Goal: Task Accomplishment & Management: Use online tool/utility

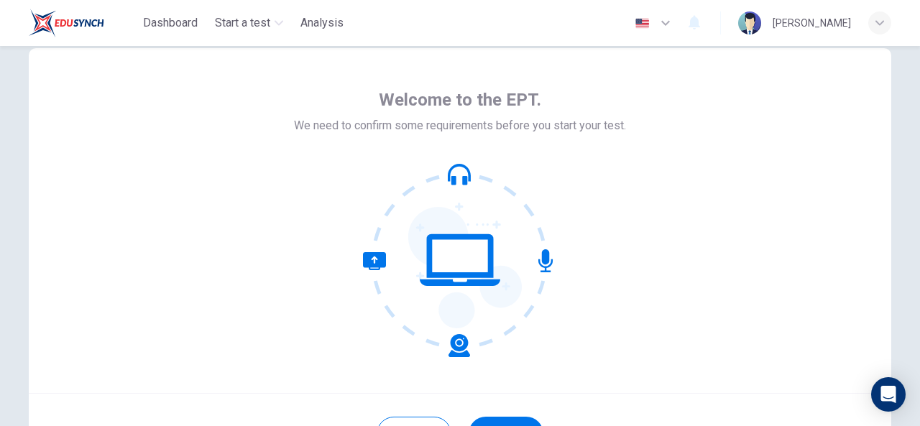
scroll to position [83, 0]
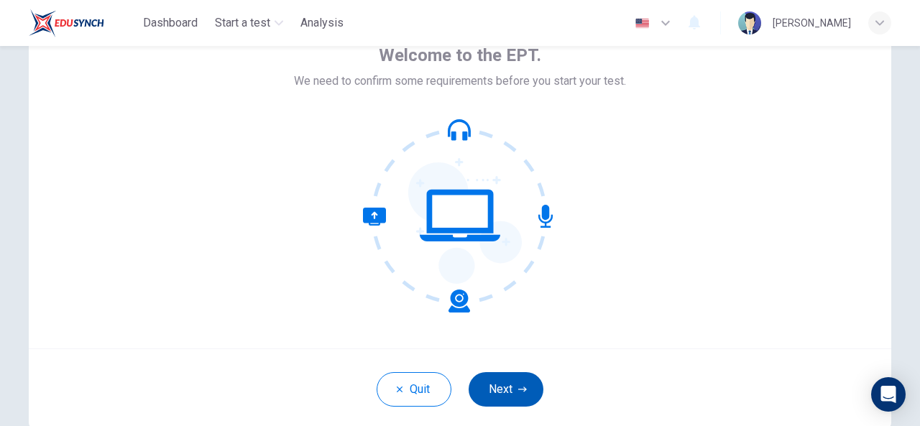
click at [479, 387] on button "Next" at bounding box center [505, 389] width 75 height 34
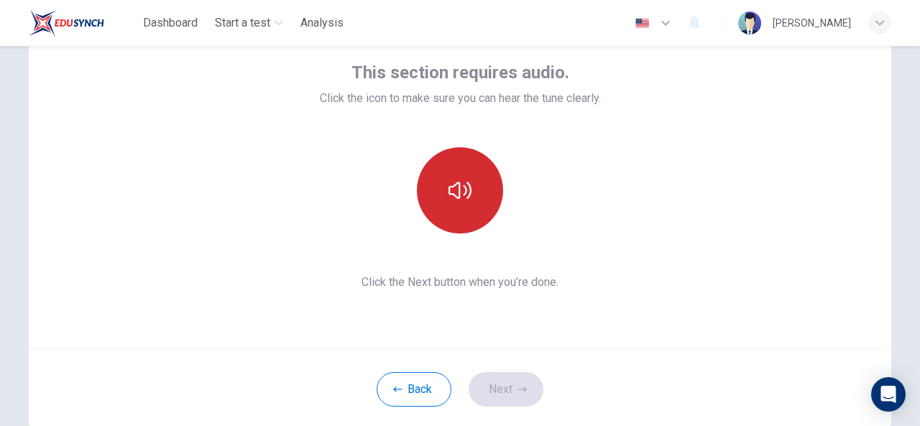
click at [459, 219] on button "button" at bounding box center [460, 190] width 86 height 86
click at [453, 170] on button "button" at bounding box center [460, 190] width 86 height 86
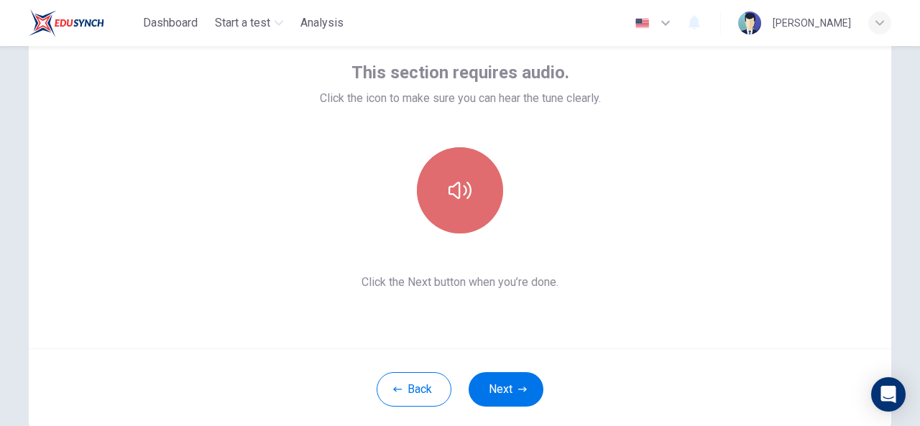
click at [425, 195] on button "button" at bounding box center [460, 190] width 86 height 86
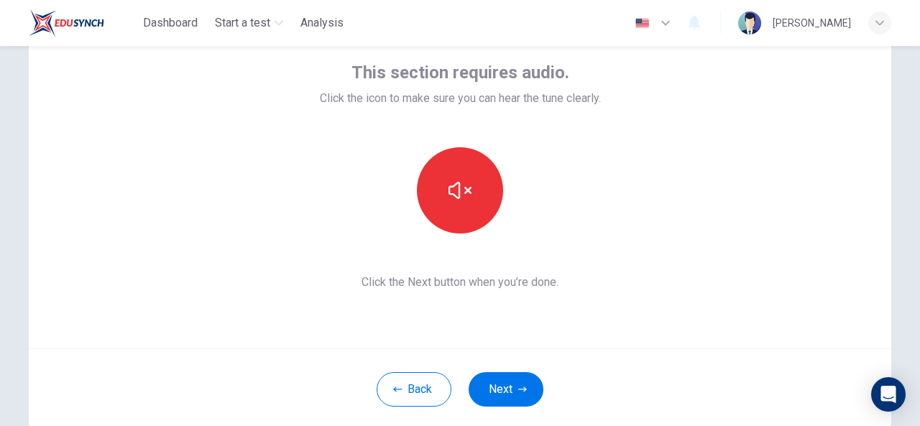
click at [606, 207] on div "This section requires audio. Click the icon to make sure you can hear the tune …" at bounding box center [460, 176] width 862 height 345
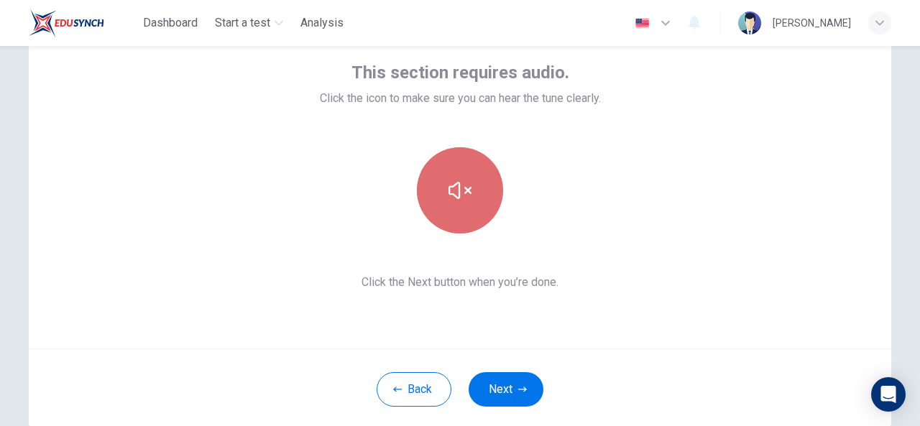
click at [468, 195] on button "button" at bounding box center [460, 190] width 86 height 86
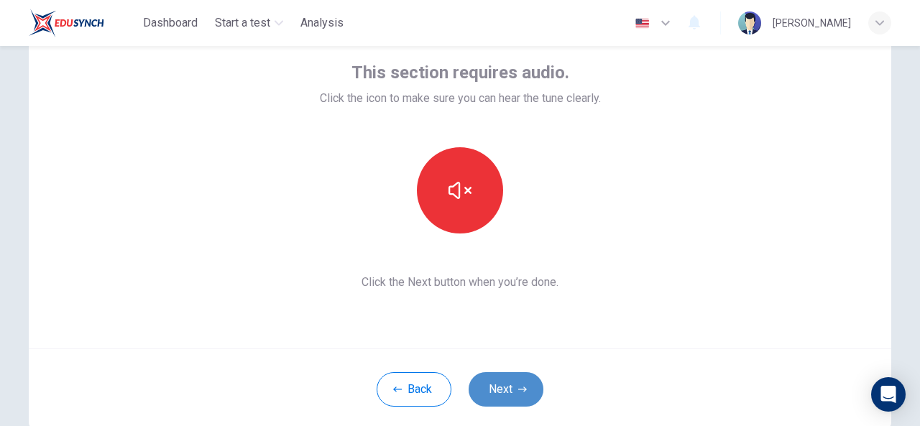
click at [502, 400] on button "Next" at bounding box center [505, 389] width 75 height 34
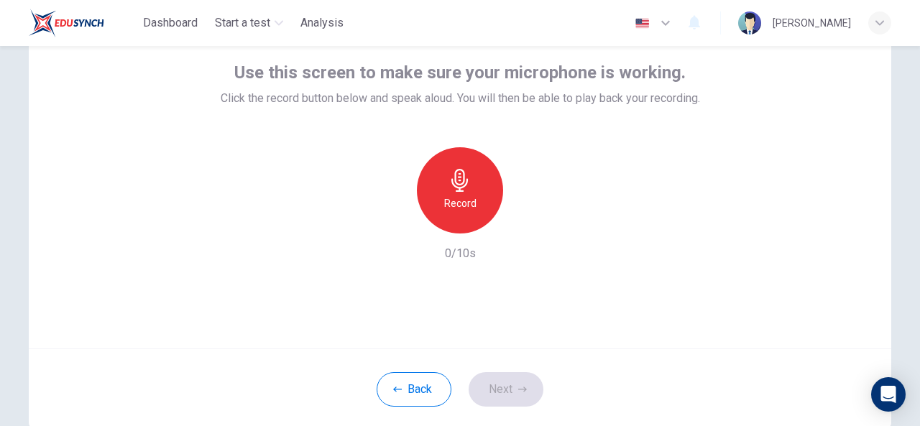
click at [476, 190] on div "Record" at bounding box center [460, 190] width 86 height 86
click at [518, 390] on icon "button" at bounding box center [522, 389] width 9 height 9
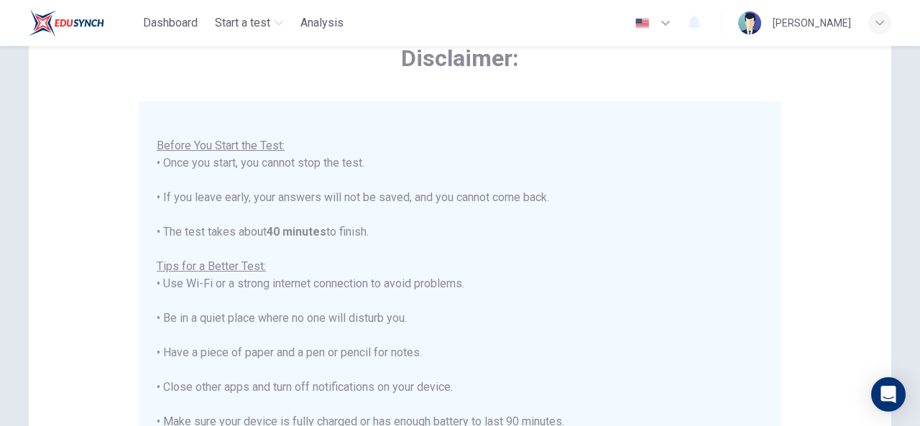
scroll to position [372, 0]
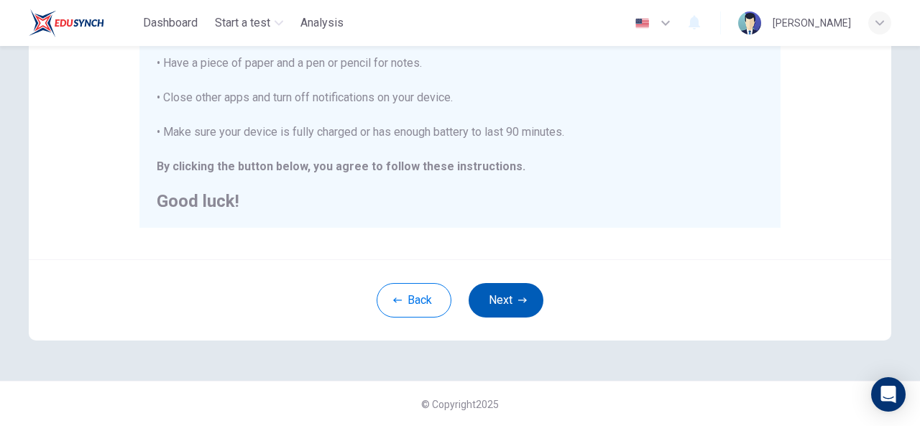
click at [506, 301] on button "Next" at bounding box center [505, 300] width 75 height 34
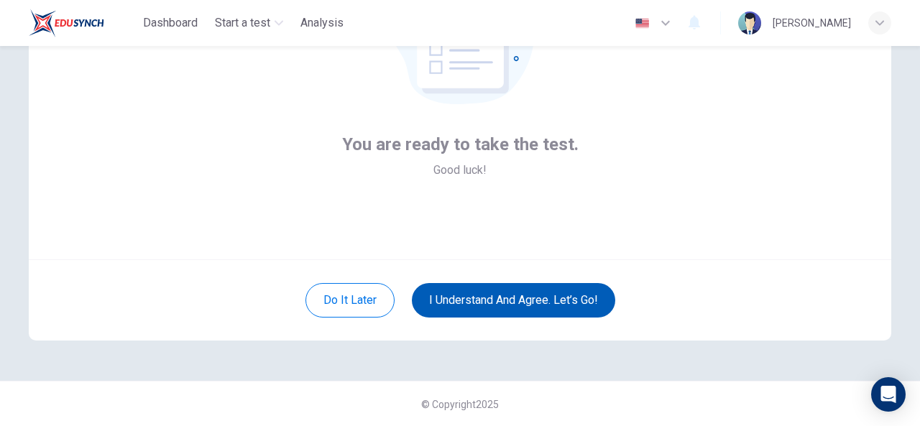
scroll to position [171, 0]
click at [503, 308] on button "I understand and agree. Let’s go!" at bounding box center [513, 301] width 203 height 34
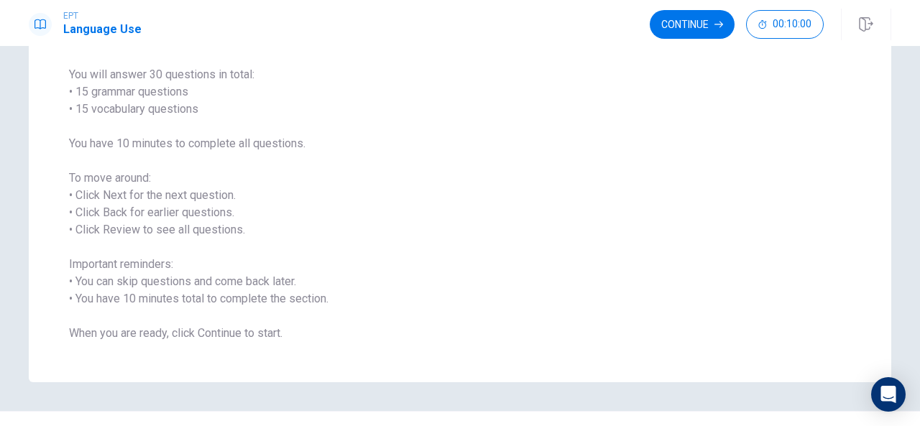
scroll to position [108, 0]
click at [503, 308] on span "You will answer 30 questions in total: • 15 grammar questions • 15 vocabulary q…" at bounding box center [460, 202] width 782 height 276
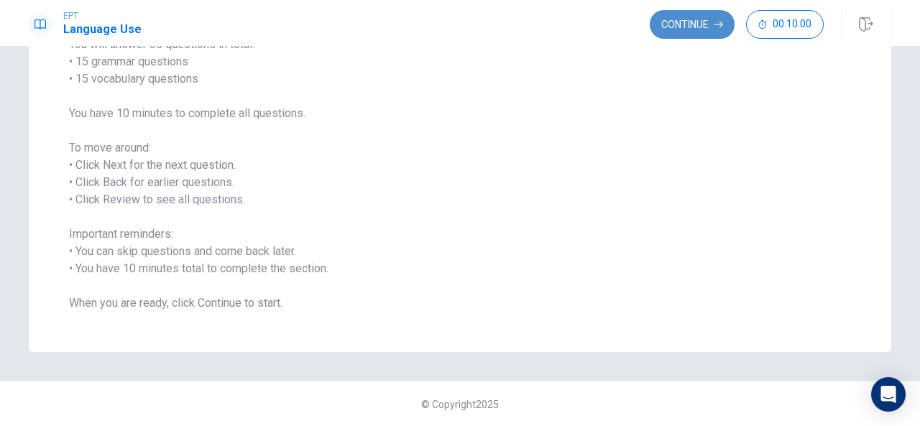
click at [687, 34] on button "Continue" at bounding box center [692, 24] width 85 height 29
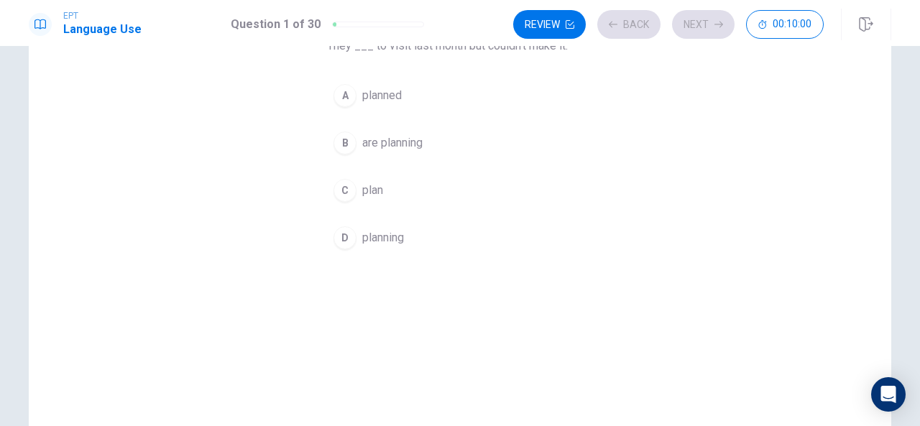
drag, startPoint x: 687, startPoint y: 34, endPoint x: 678, endPoint y: 171, distance: 137.5
click at [678, 171] on div "EPT Language Use Question 1 of 30 Review Back Next 00:10:00 Question 1 of 30 00…" at bounding box center [460, 213] width 920 height 426
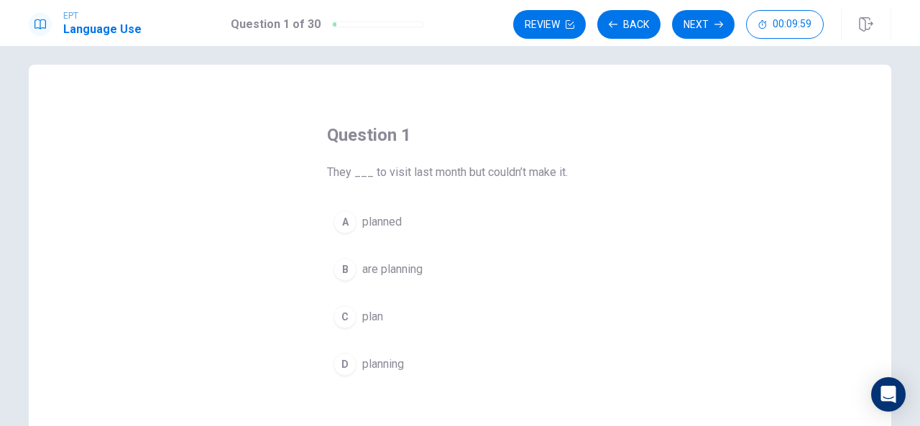
scroll to position [10, 0]
click at [348, 220] on div "A" at bounding box center [344, 222] width 23 height 23
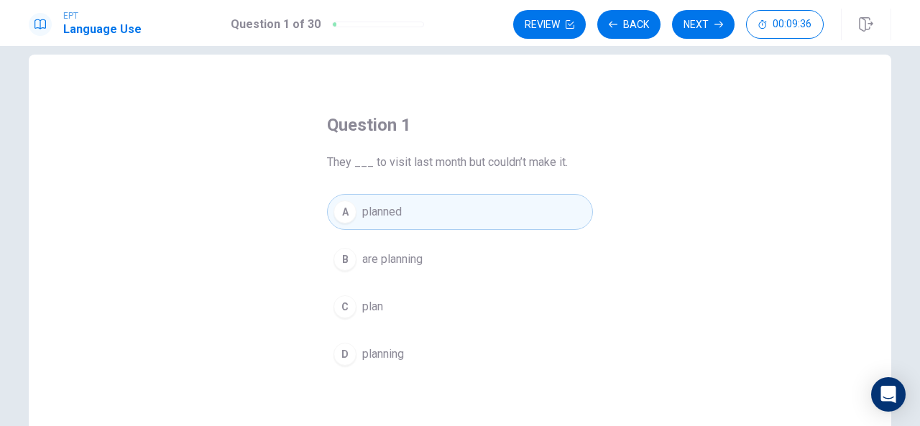
scroll to position [0, 0]
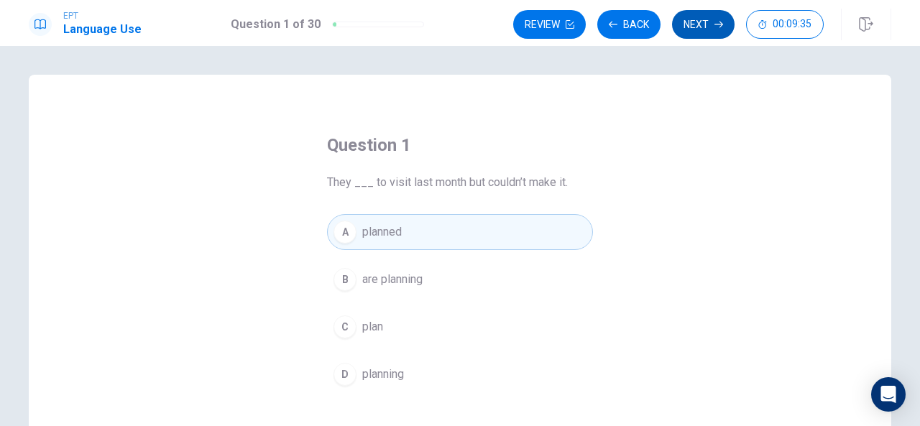
click at [708, 29] on button "Next" at bounding box center [703, 24] width 63 height 29
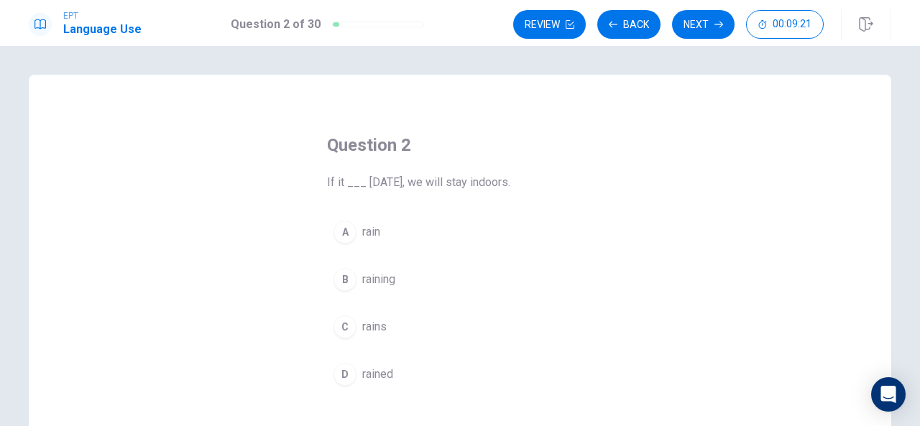
click at [344, 330] on div "C" at bounding box center [344, 326] width 23 height 23
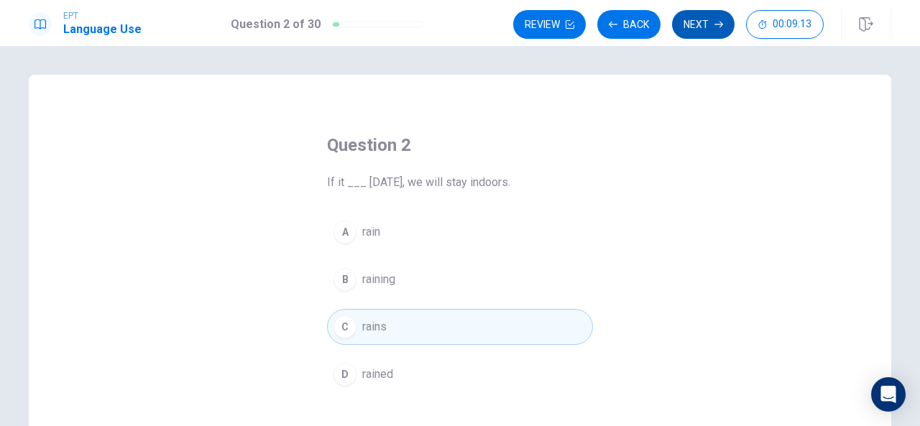
click at [714, 20] on button "Next" at bounding box center [703, 24] width 63 height 29
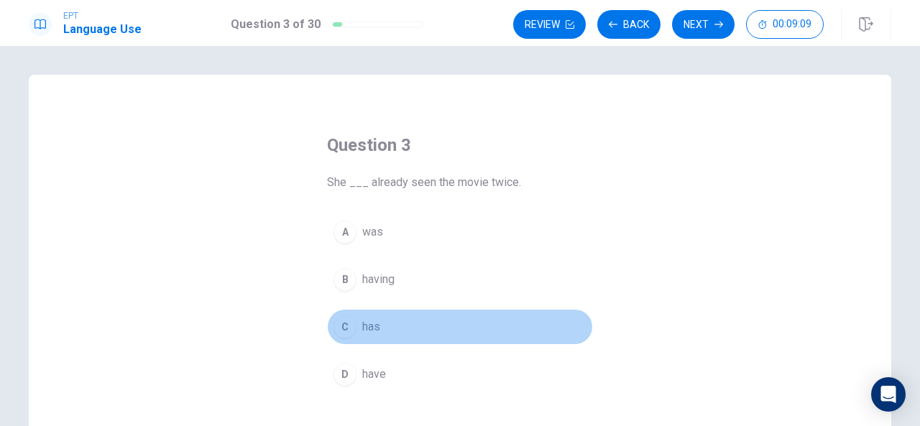
click at [341, 324] on div "C" at bounding box center [344, 326] width 23 height 23
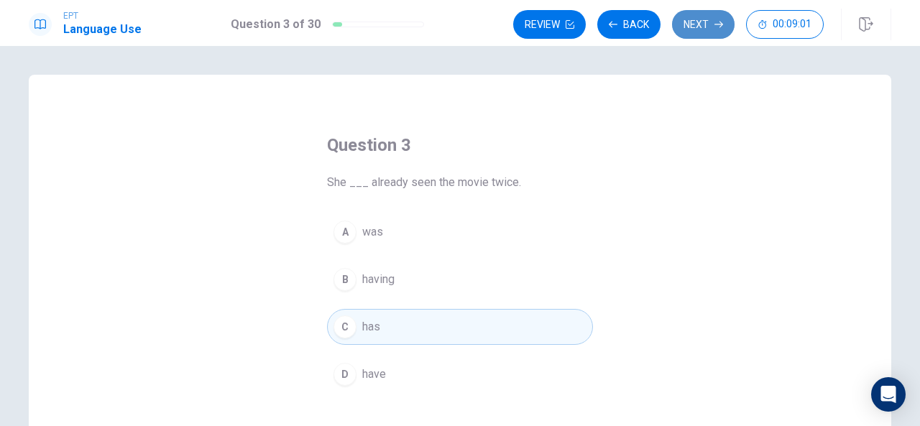
click at [712, 22] on button "Next" at bounding box center [703, 24] width 63 height 29
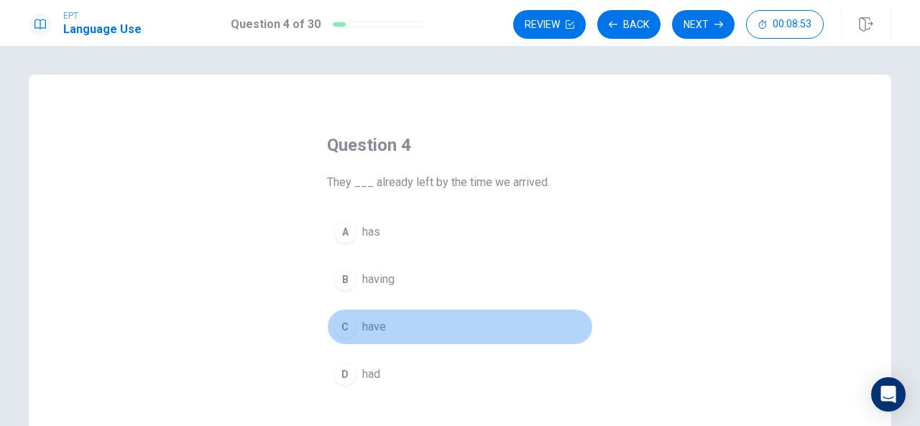
click at [339, 333] on div "C" at bounding box center [344, 326] width 23 height 23
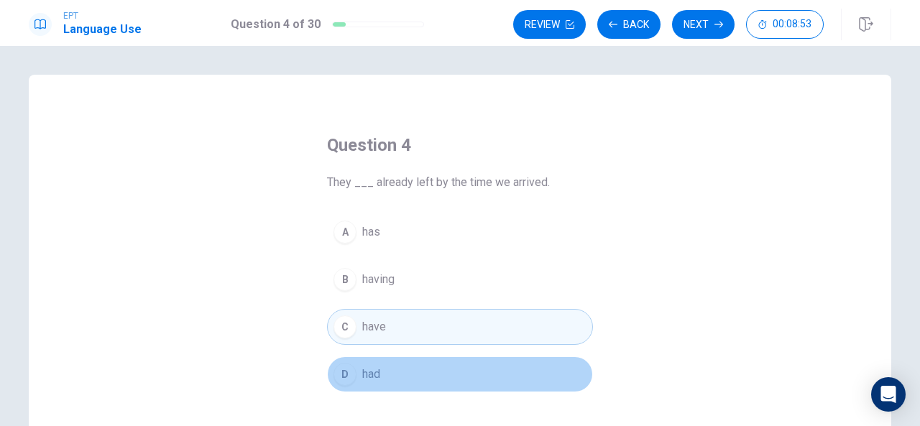
click at [339, 371] on div "D" at bounding box center [344, 374] width 23 height 23
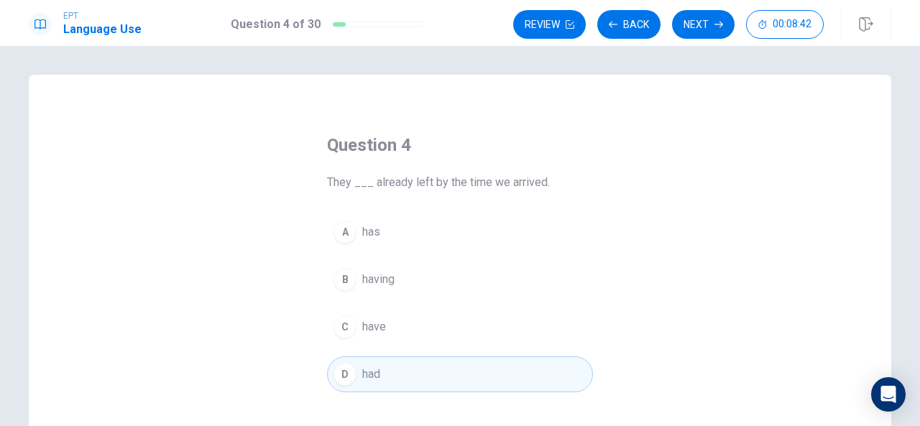
click at [339, 329] on div "C" at bounding box center [344, 326] width 23 height 23
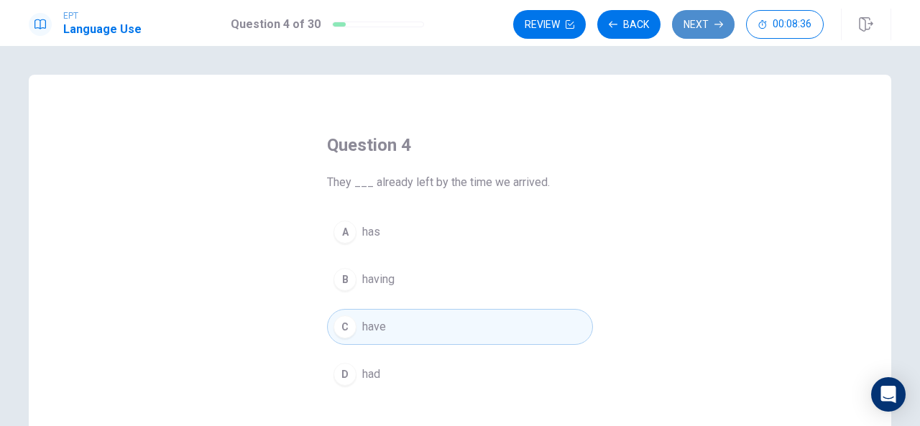
click at [710, 27] on button "Next" at bounding box center [703, 24] width 63 height 29
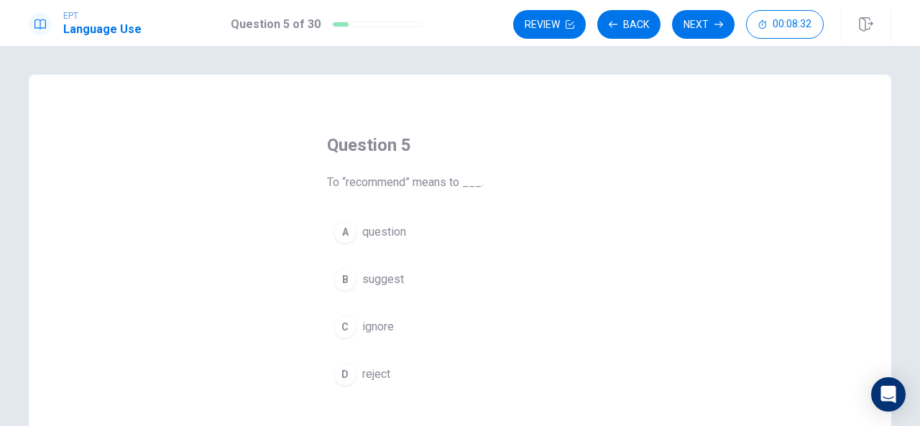
click at [337, 280] on div "B" at bounding box center [344, 279] width 23 height 23
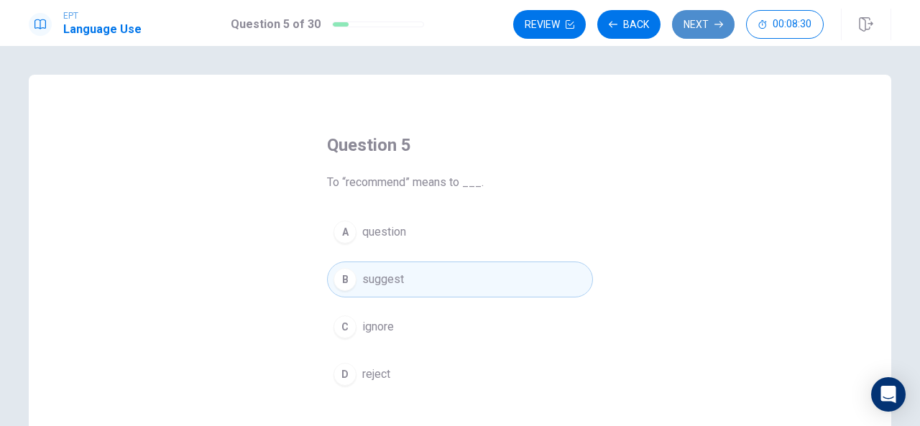
click at [703, 29] on button "Next" at bounding box center [703, 24] width 63 height 29
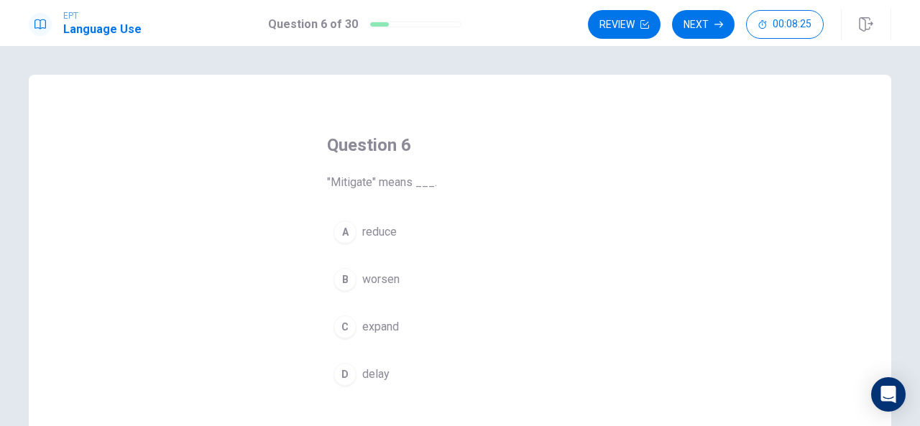
scroll to position [9, 0]
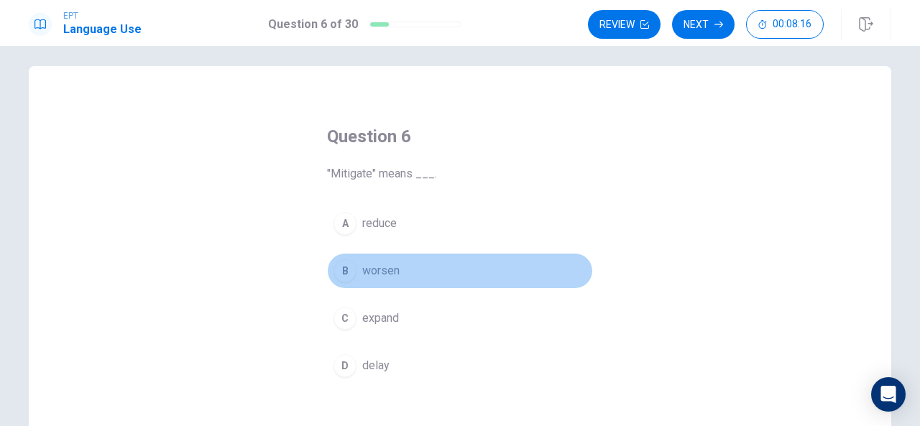
click at [343, 272] on div "B" at bounding box center [344, 270] width 23 height 23
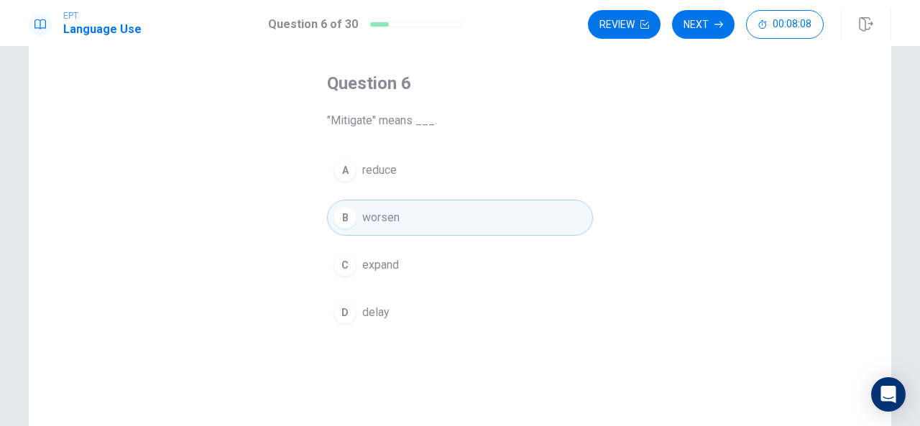
scroll to position [42, 0]
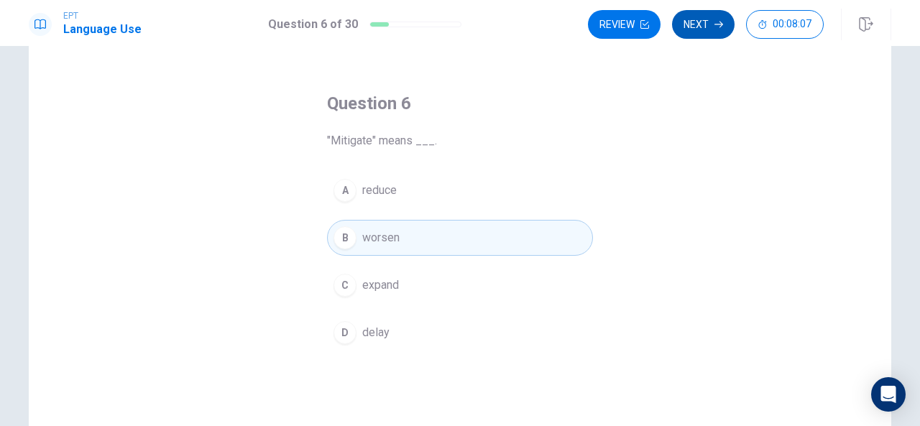
click at [708, 28] on button "Next" at bounding box center [703, 24] width 63 height 29
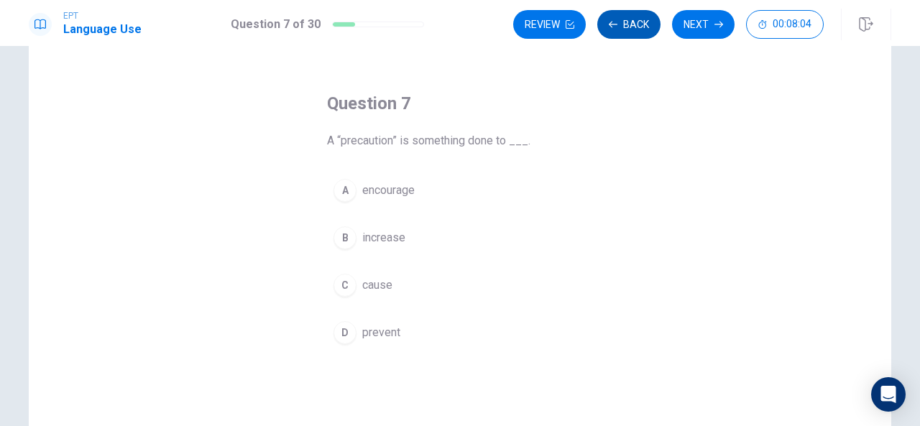
click at [629, 34] on button "Back" at bounding box center [628, 24] width 63 height 29
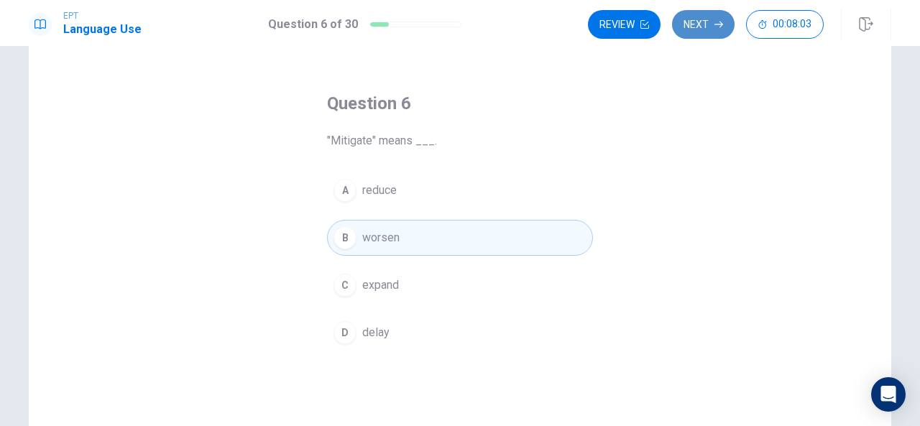
click at [696, 27] on button "Next" at bounding box center [703, 24] width 63 height 29
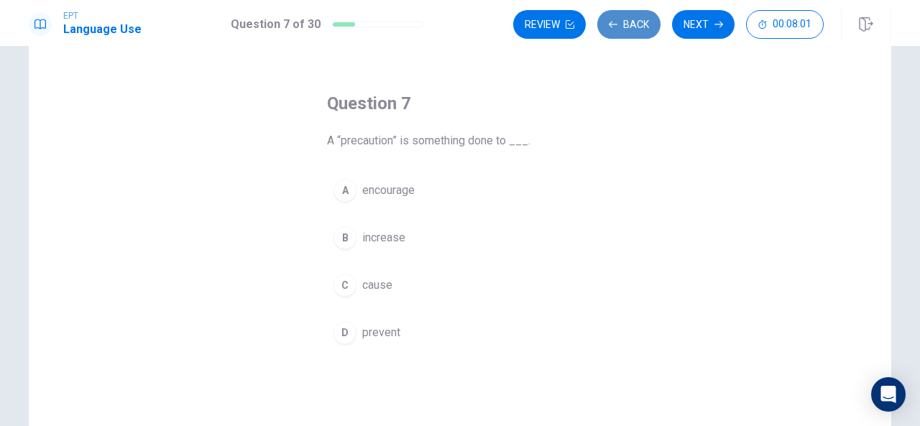
click at [627, 28] on button "Back" at bounding box center [628, 24] width 63 height 29
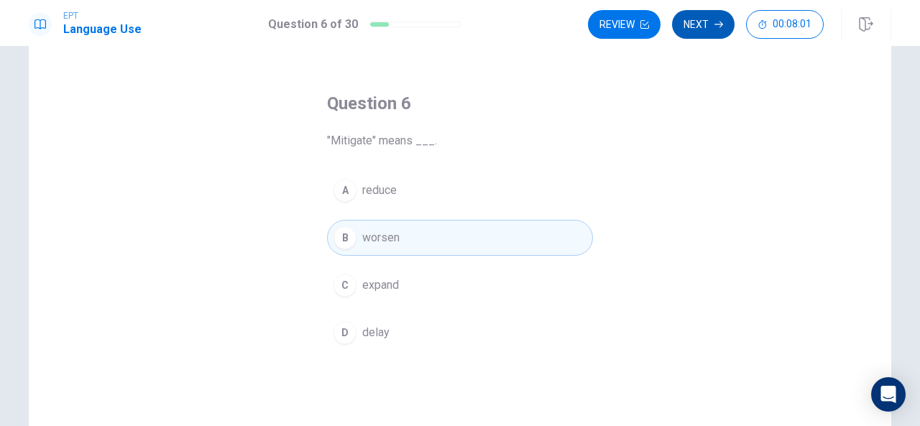
click at [687, 21] on button "Next" at bounding box center [703, 24] width 63 height 29
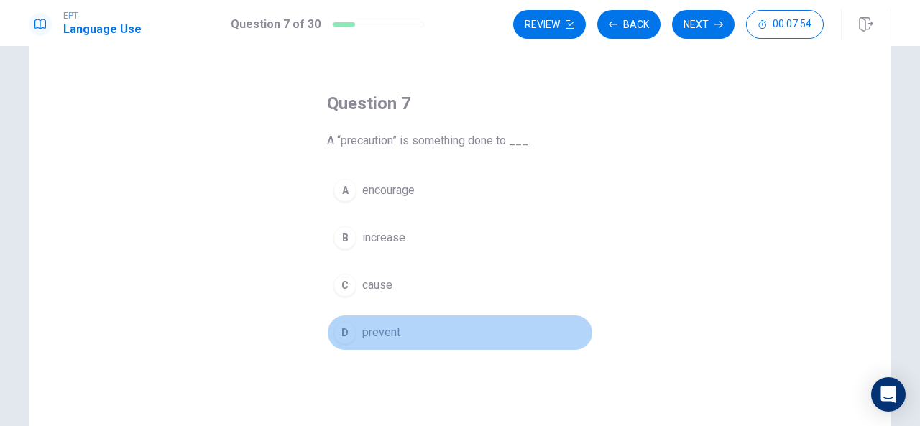
click at [333, 333] on div "D" at bounding box center [344, 332] width 23 height 23
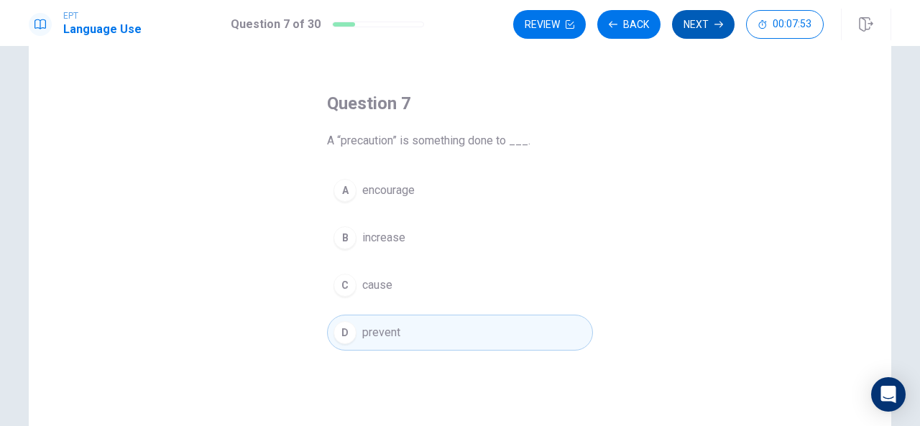
click at [703, 19] on button "Next" at bounding box center [703, 24] width 63 height 29
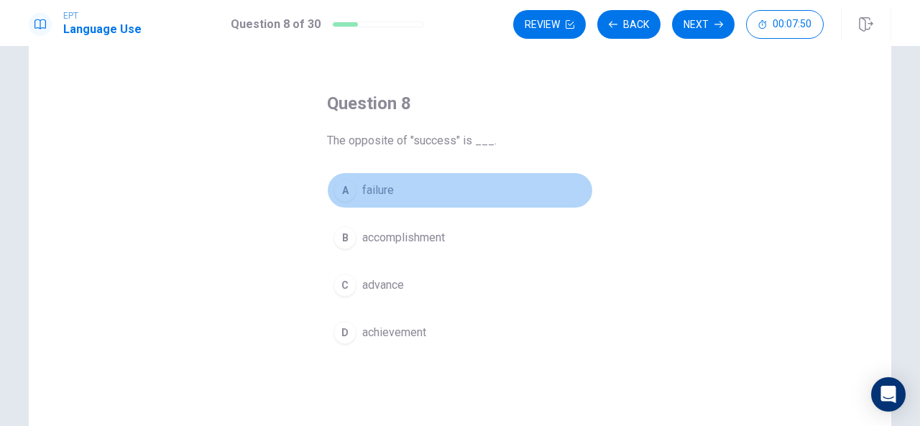
click at [341, 199] on div "A" at bounding box center [344, 190] width 23 height 23
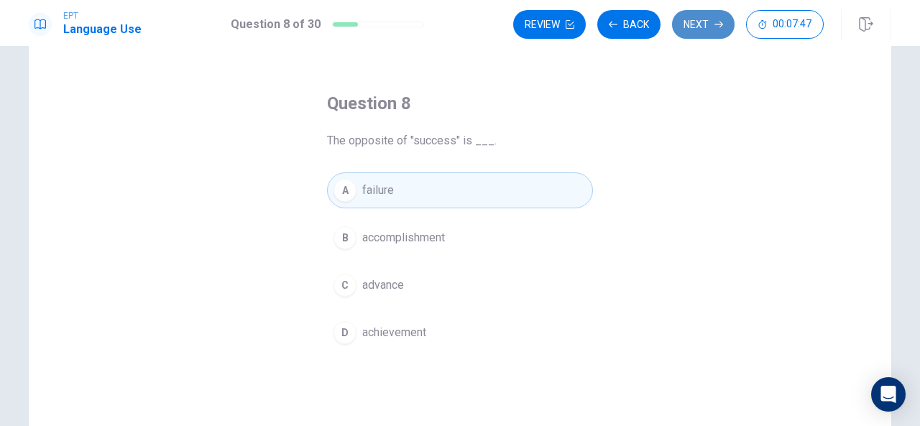
click at [704, 24] on button "Next" at bounding box center [703, 24] width 63 height 29
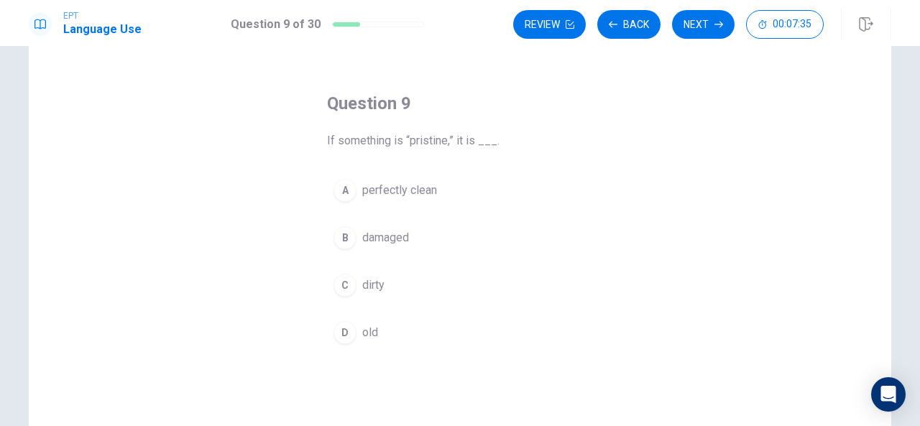
click at [341, 200] on div "A" at bounding box center [344, 190] width 23 height 23
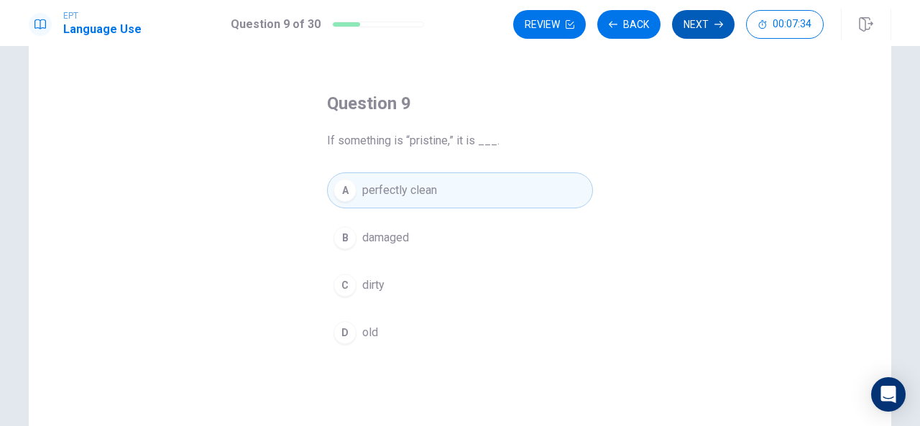
click at [693, 32] on button "Next" at bounding box center [703, 24] width 63 height 29
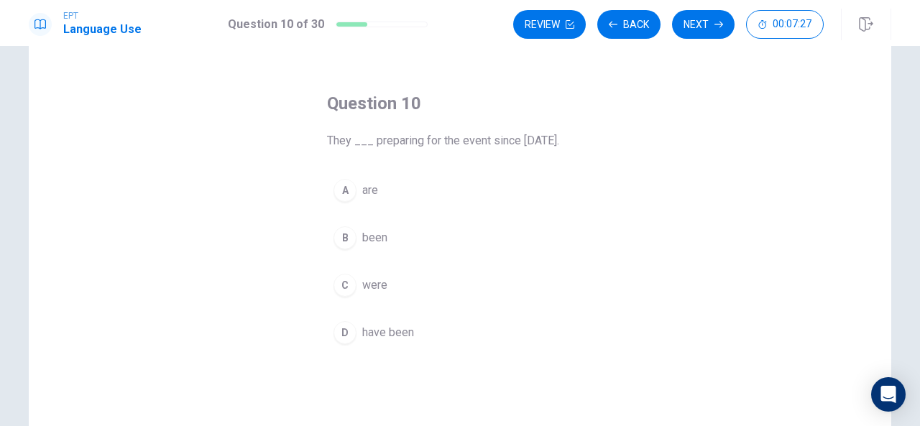
click at [333, 334] on div "D" at bounding box center [344, 332] width 23 height 23
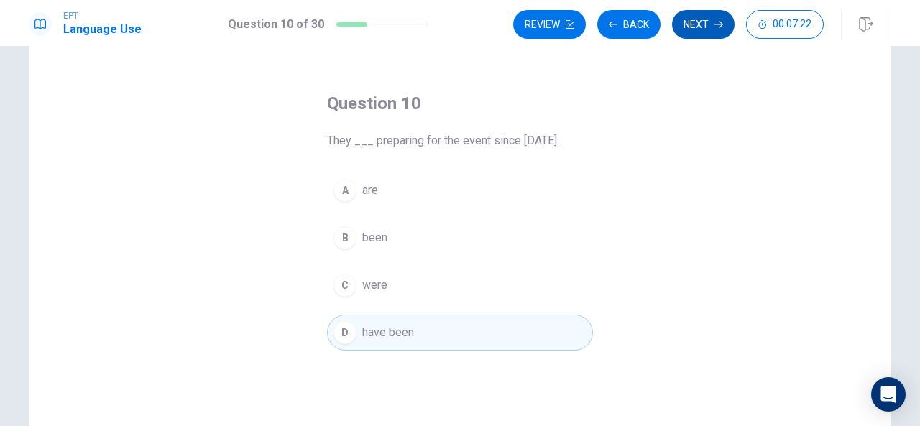
click at [707, 24] on button "Next" at bounding box center [703, 24] width 63 height 29
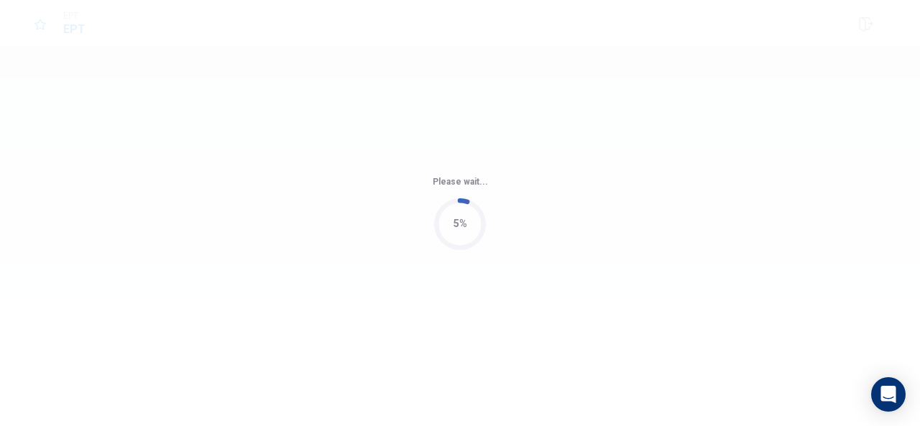
scroll to position [0, 0]
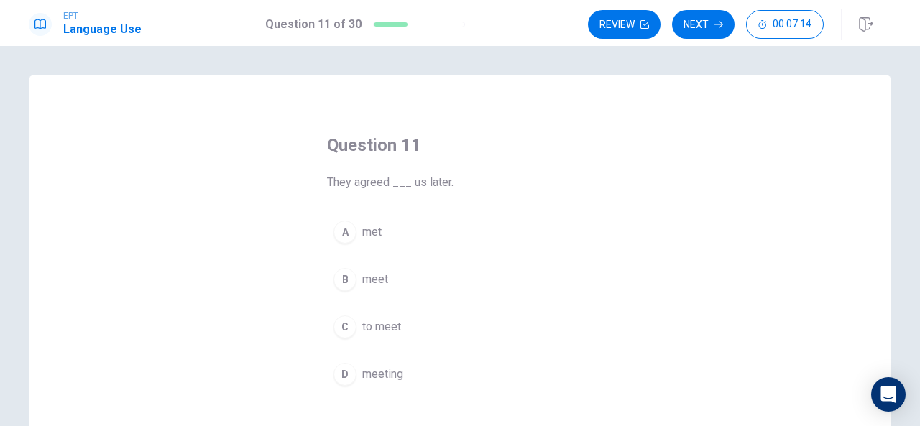
click at [343, 327] on div "C" at bounding box center [344, 326] width 23 height 23
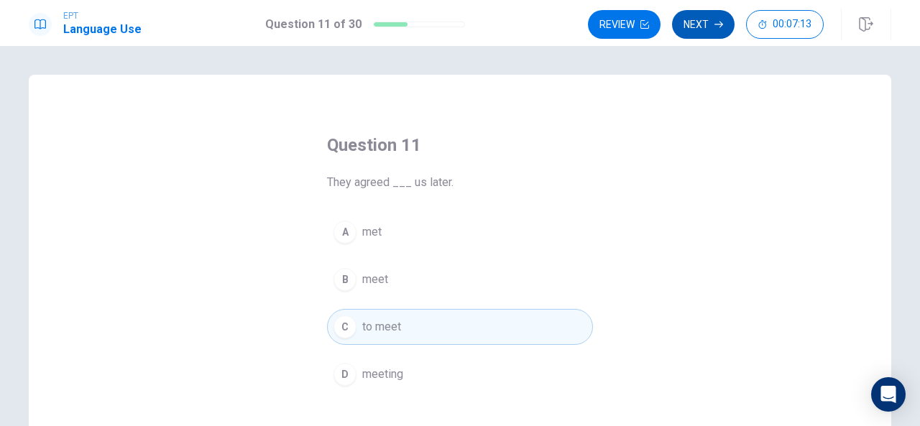
click at [702, 23] on button "Next" at bounding box center [703, 24] width 63 height 29
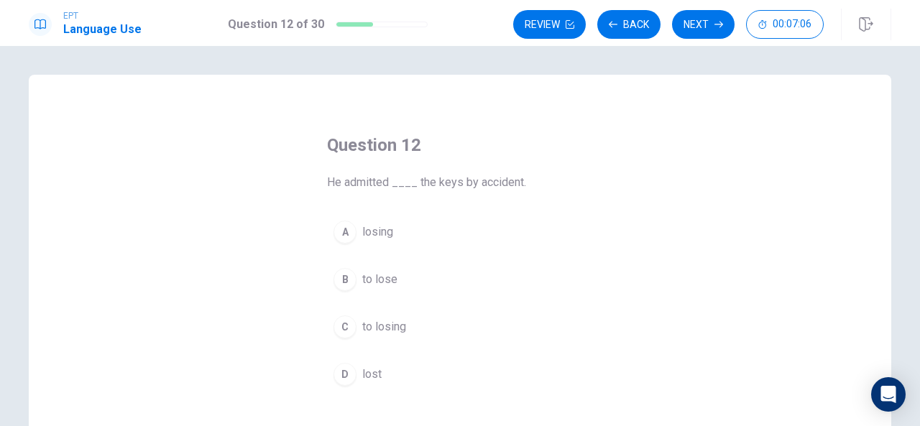
click at [341, 379] on div "D" at bounding box center [344, 374] width 23 height 23
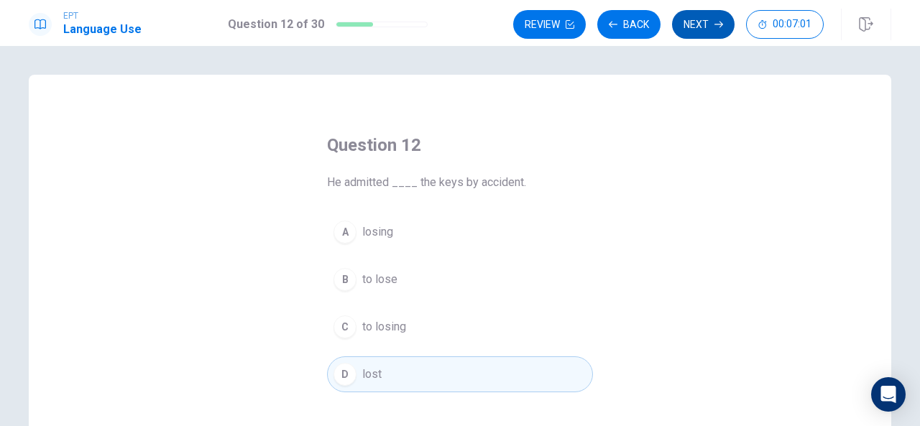
click at [714, 31] on button "Next" at bounding box center [703, 24] width 63 height 29
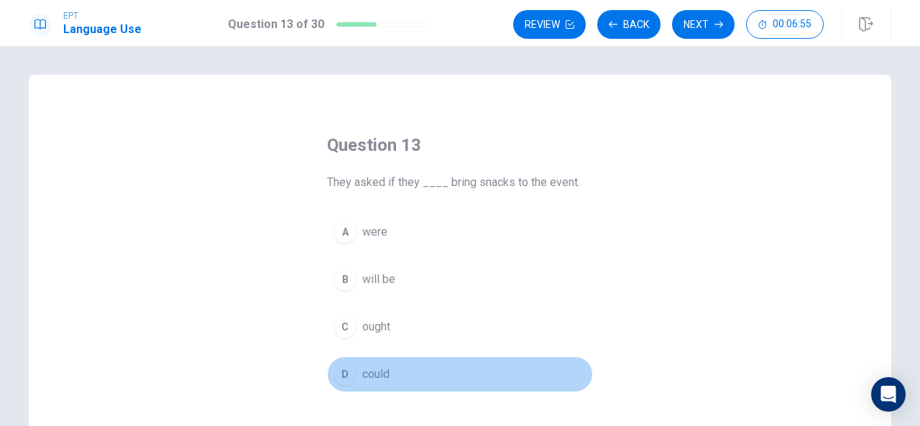
click at [342, 376] on div "D" at bounding box center [344, 374] width 23 height 23
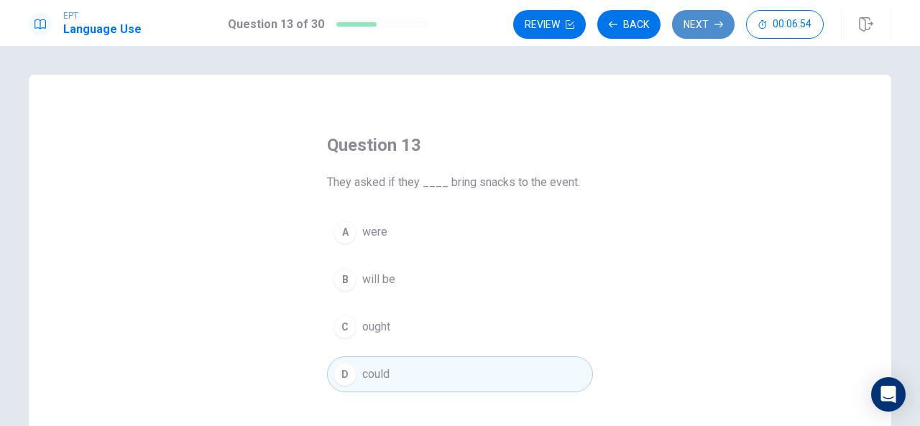
click at [704, 16] on button "Next" at bounding box center [703, 24] width 63 height 29
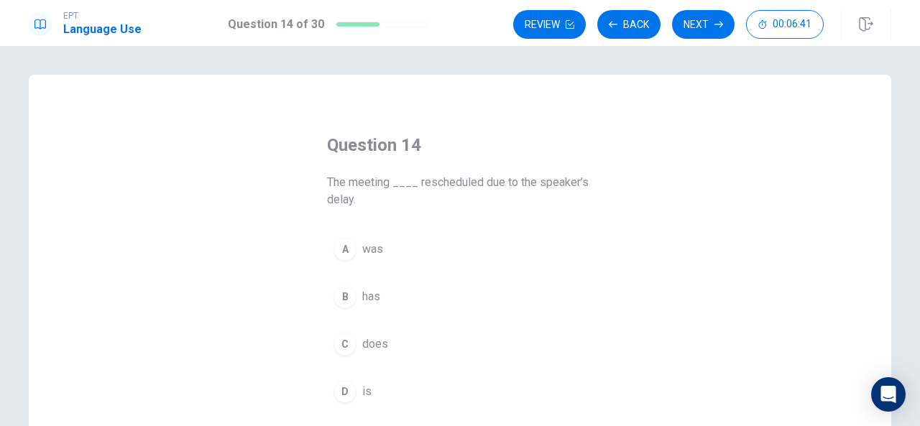
click at [346, 251] on div "A" at bounding box center [344, 249] width 23 height 23
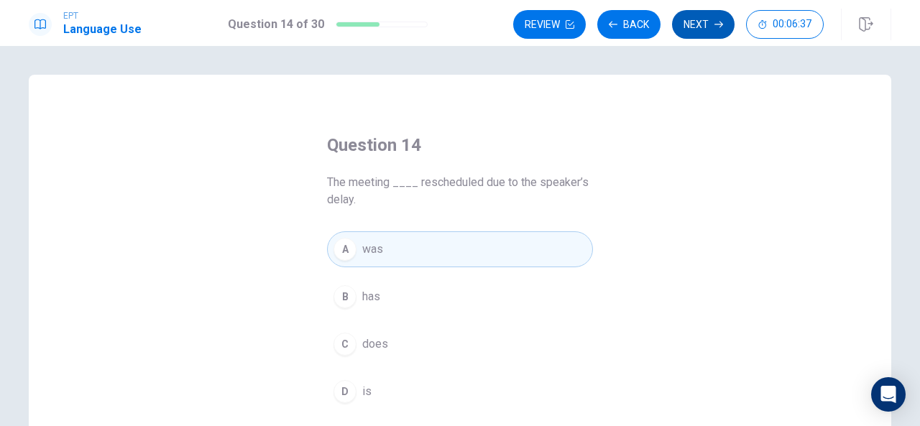
click at [708, 29] on button "Next" at bounding box center [703, 24] width 63 height 29
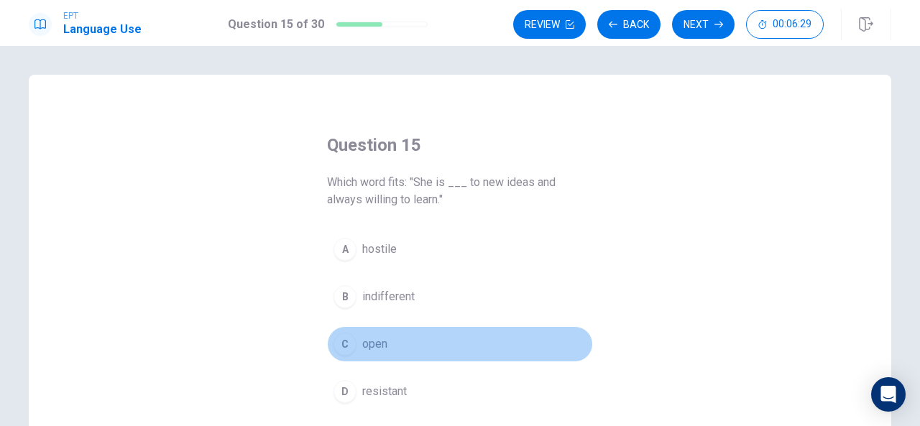
click at [343, 343] on div "C" at bounding box center [344, 344] width 23 height 23
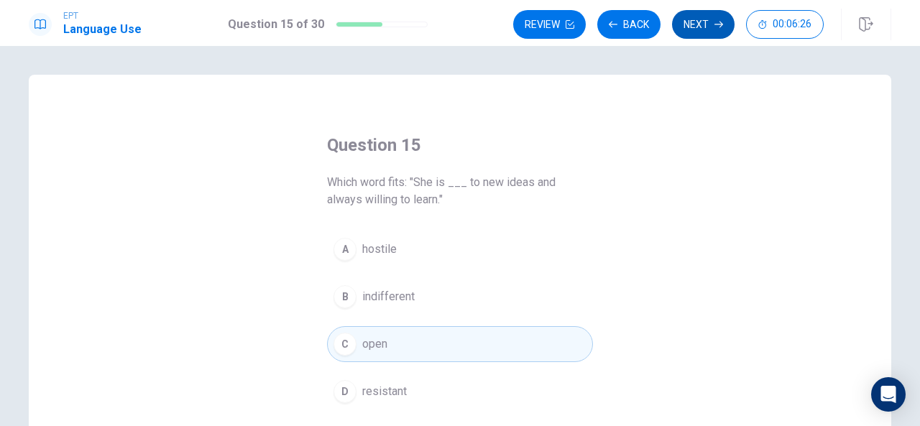
click at [711, 20] on button "Next" at bounding box center [703, 24] width 63 height 29
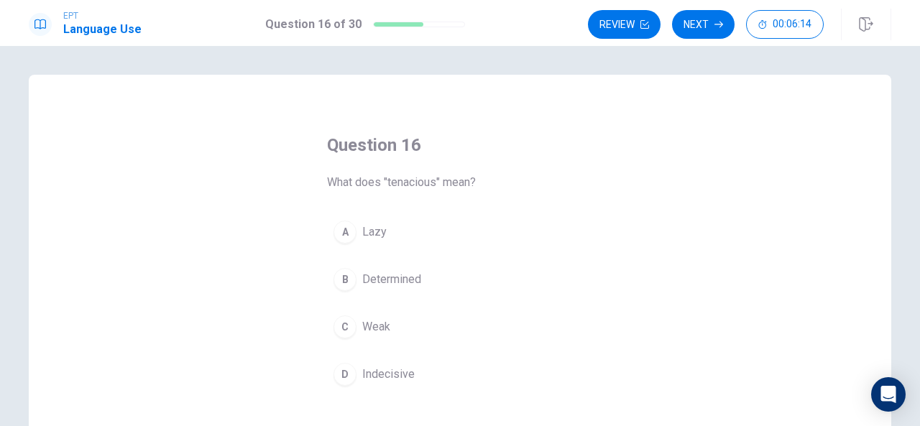
click at [346, 282] on div "B" at bounding box center [344, 279] width 23 height 23
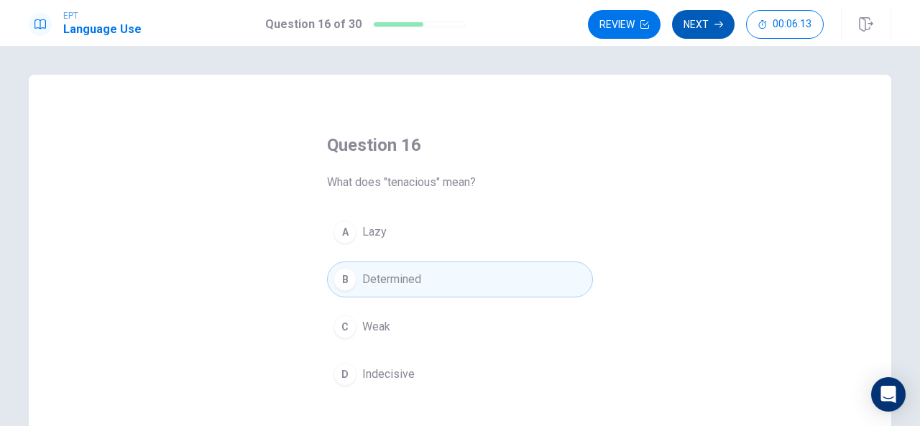
click at [716, 16] on button "Next" at bounding box center [703, 24] width 63 height 29
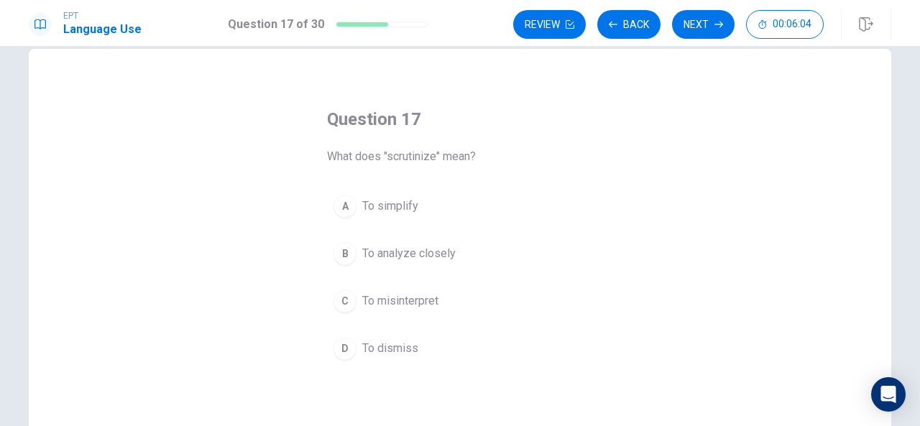
scroll to position [24, 0]
click at [340, 258] on div "B" at bounding box center [344, 255] width 23 height 23
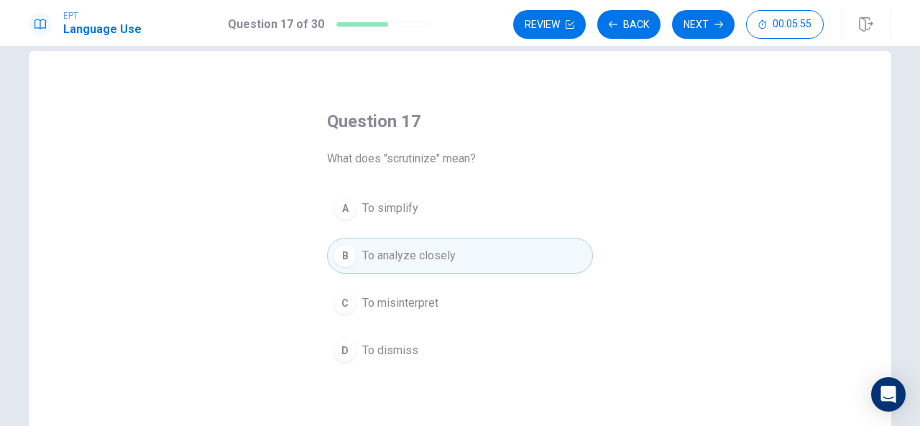
drag, startPoint x: 707, startPoint y: 21, endPoint x: 695, endPoint y: 12, distance: 15.0
click at [695, 12] on button "Next" at bounding box center [703, 24] width 63 height 29
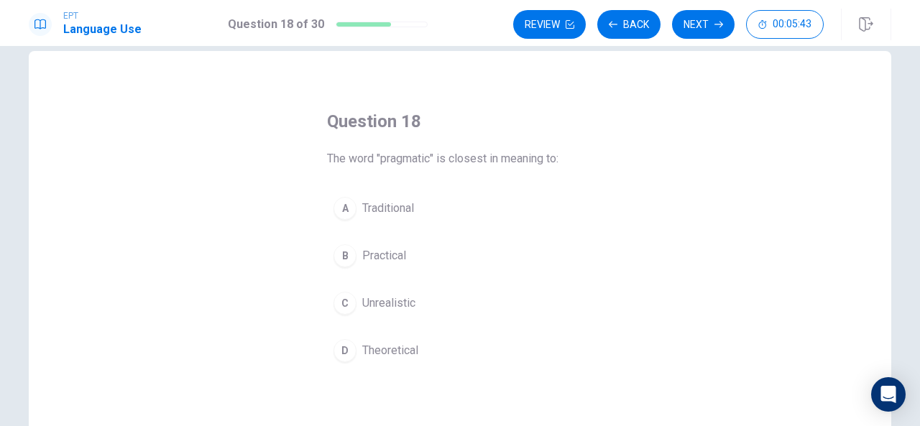
click at [343, 351] on div "D" at bounding box center [344, 350] width 23 height 23
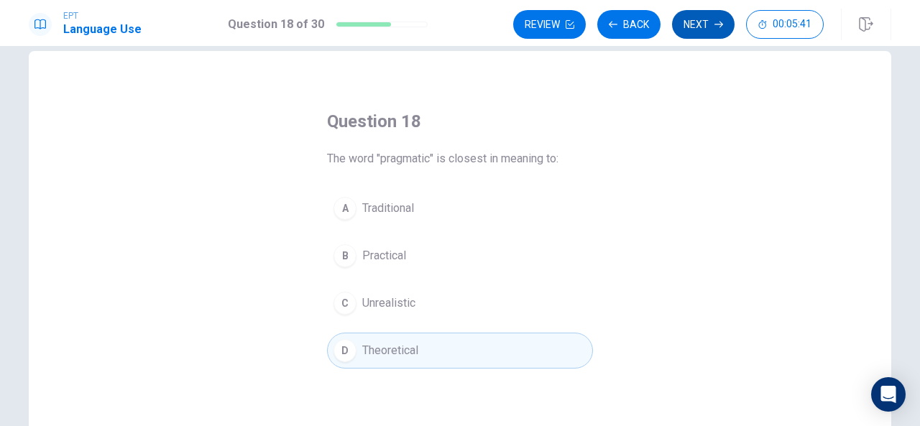
click at [707, 30] on button "Next" at bounding box center [703, 24] width 63 height 29
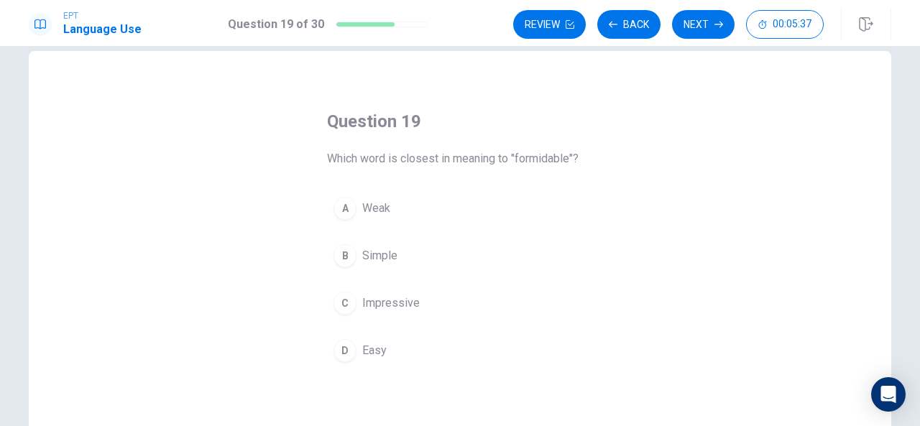
click at [350, 305] on div "C" at bounding box center [344, 303] width 23 height 23
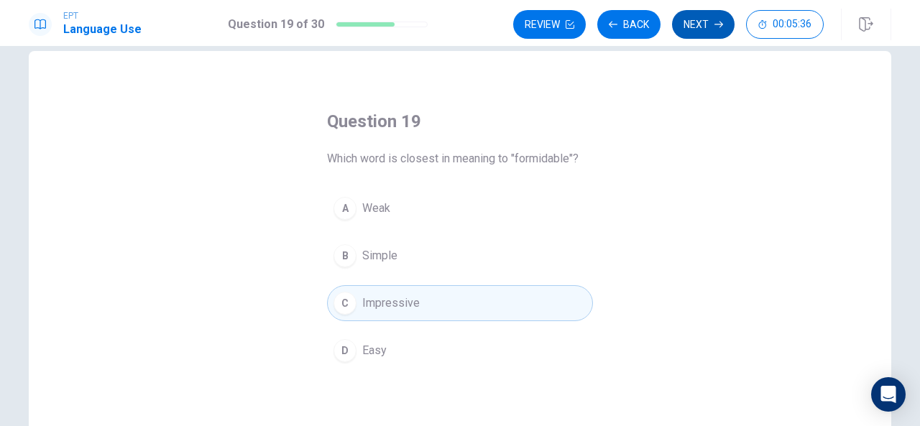
click at [711, 19] on button "Next" at bounding box center [703, 24] width 63 height 29
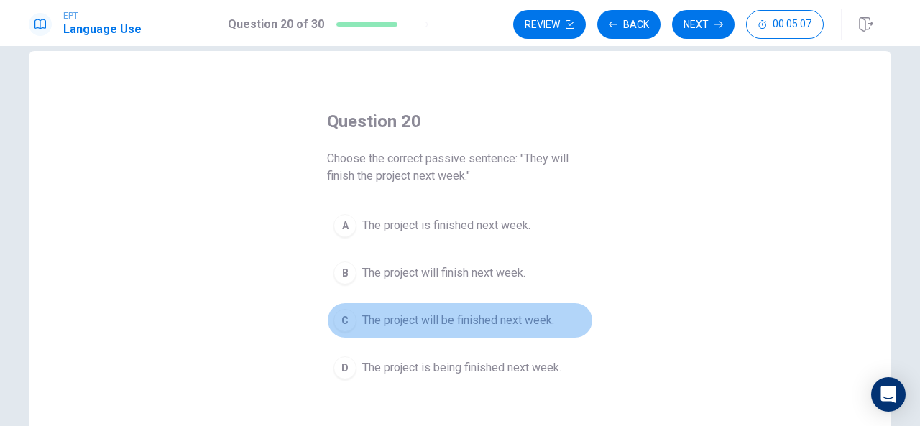
click at [341, 323] on div "C" at bounding box center [344, 320] width 23 height 23
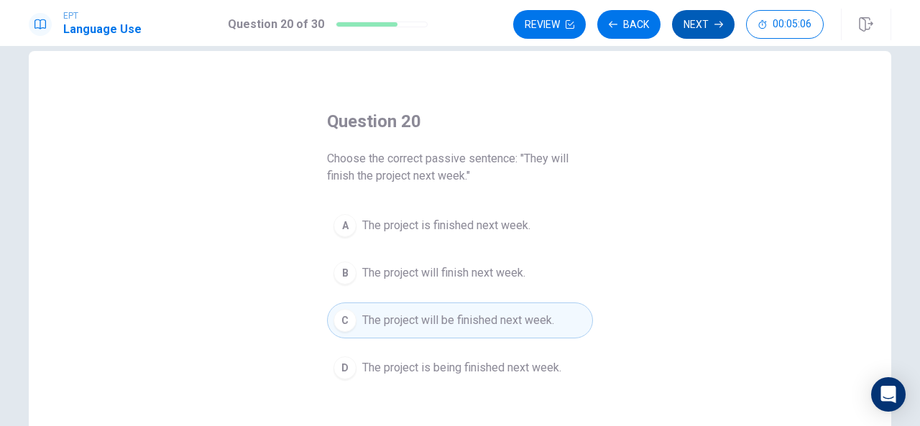
click at [710, 22] on button "Next" at bounding box center [703, 24] width 63 height 29
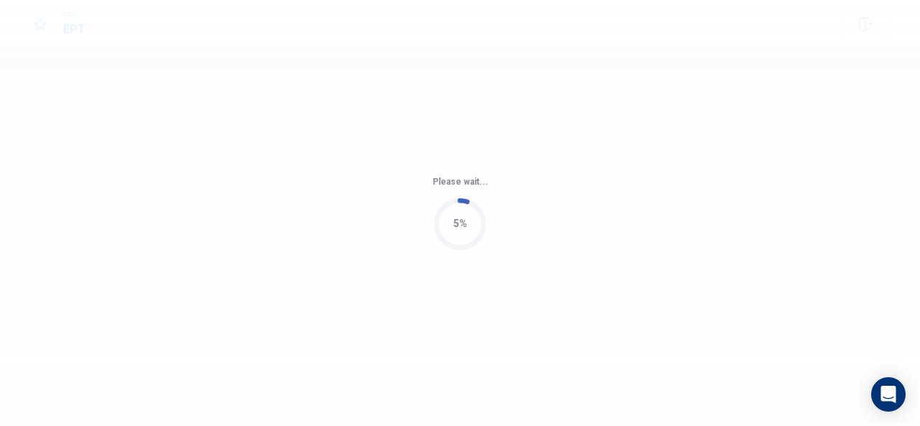
scroll to position [0, 0]
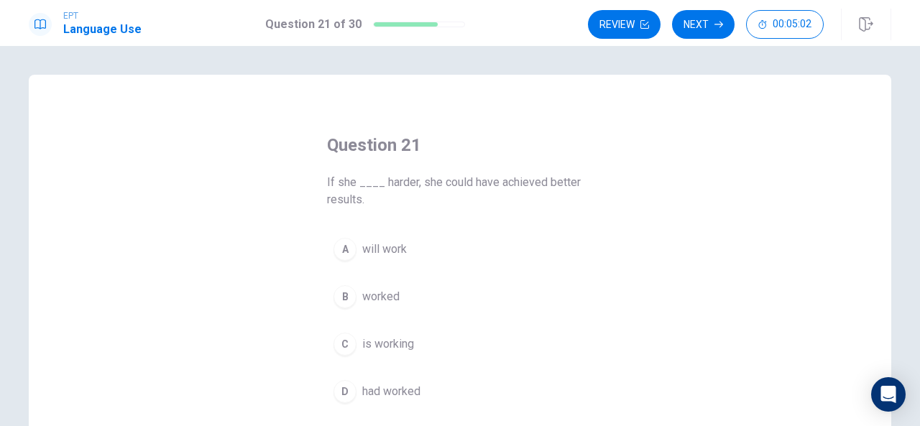
click at [629, 165] on div "Question 21 If she ____ harder, she could have achieved better results. A will …" at bounding box center [460, 324] width 862 height 499
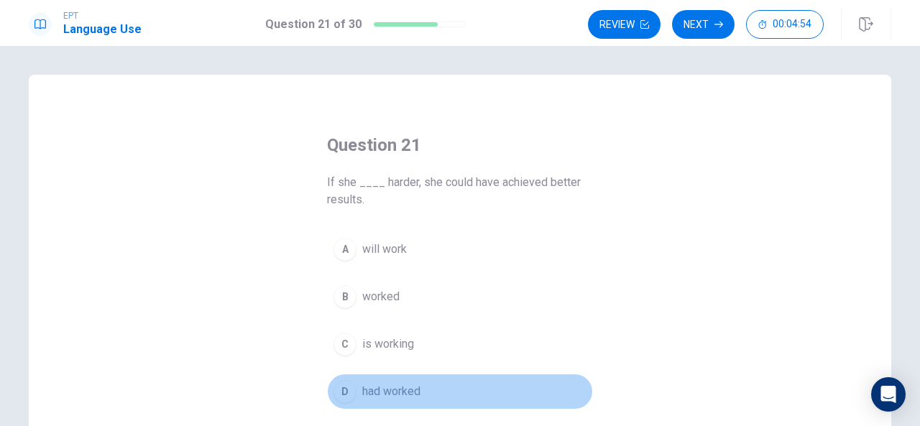
click at [347, 390] on div "D" at bounding box center [344, 391] width 23 height 23
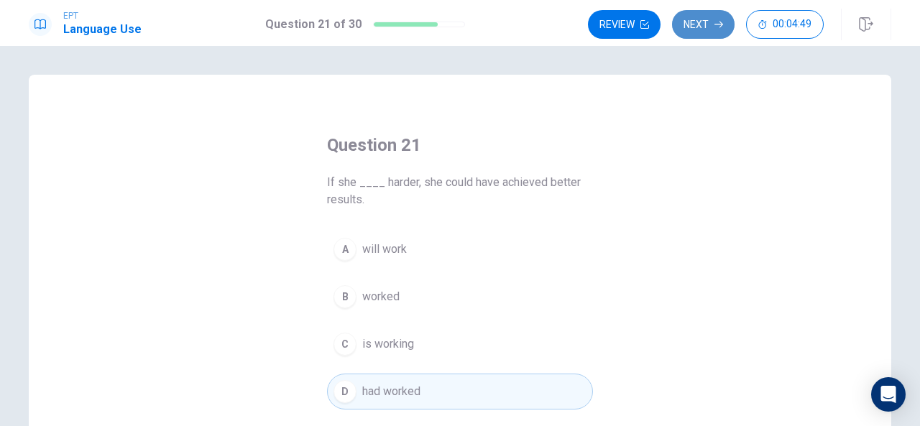
click at [713, 32] on button "Next" at bounding box center [703, 24] width 63 height 29
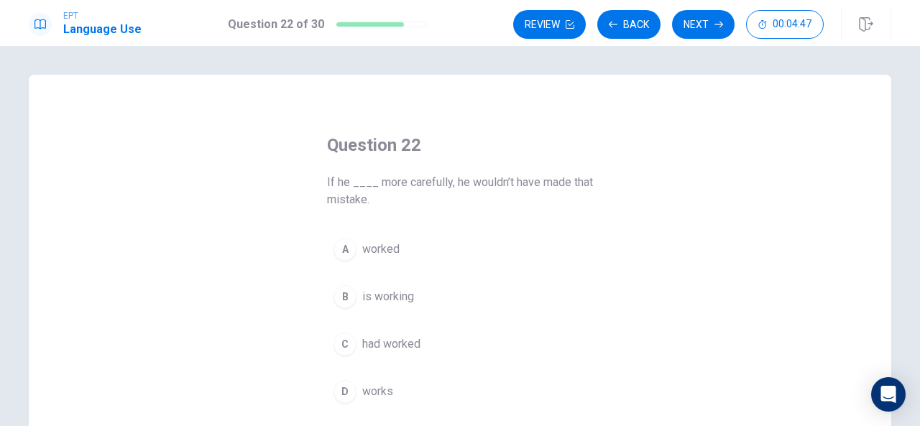
scroll to position [11, 0]
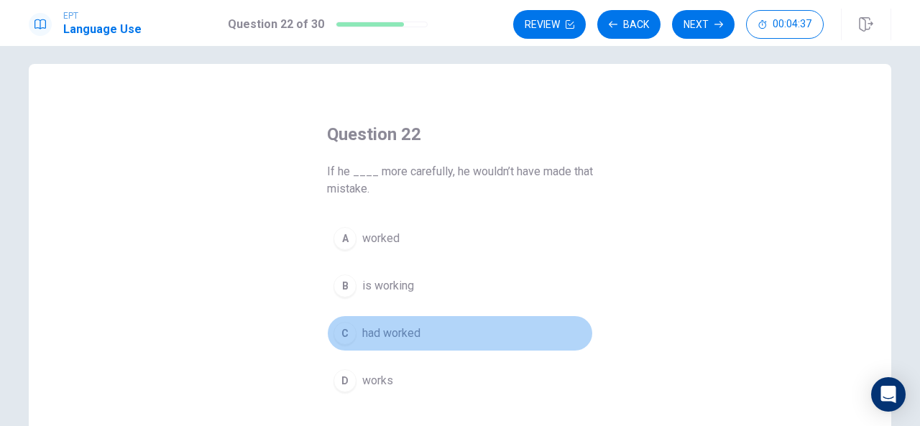
click at [354, 338] on button "C had worked" at bounding box center [460, 333] width 266 height 36
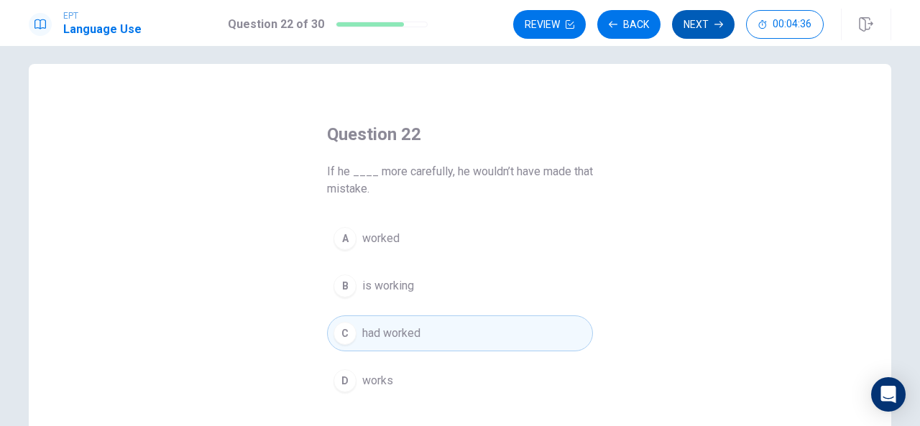
click at [712, 24] on button "Next" at bounding box center [703, 24] width 63 height 29
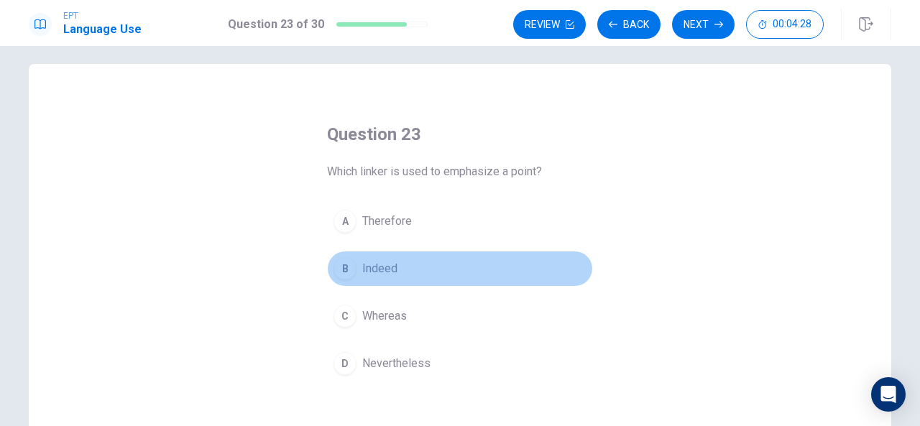
click at [350, 269] on div "B" at bounding box center [344, 268] width 23 height 23
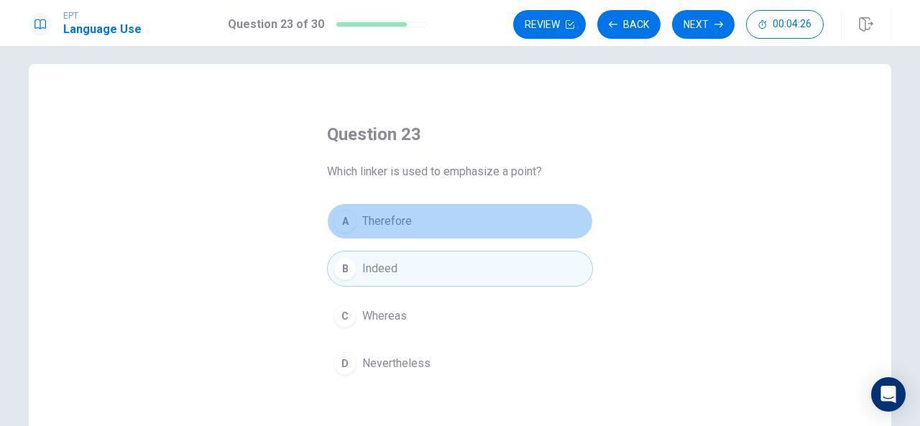
click at [336, 234] on button "A Therefore" at bounding box center [460, 221] width 266 height 36
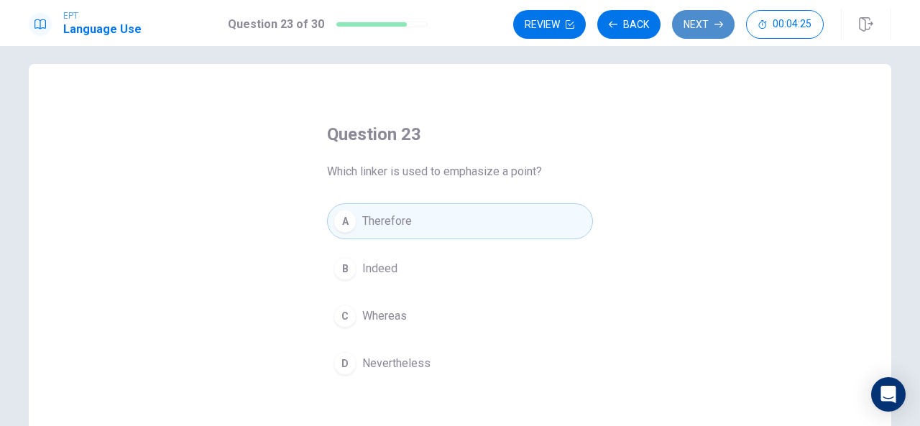
click at [699, 32] on button "Next" at bounding box center [703, 24] width 63 height 29
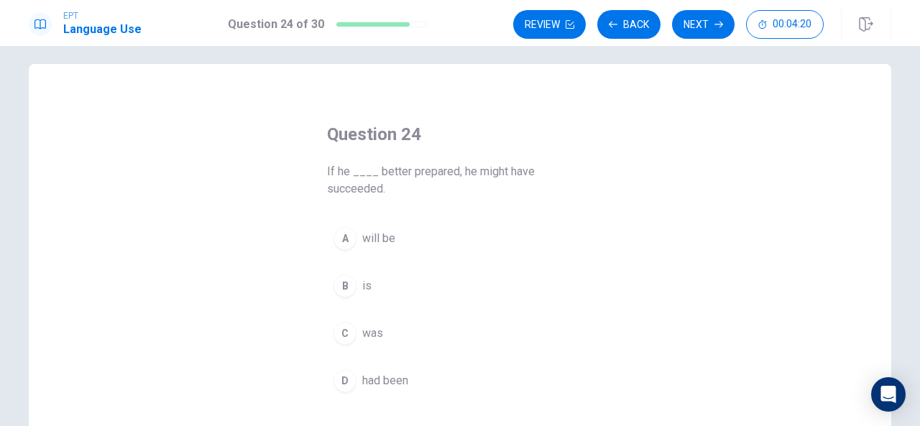
click at [342, 369] on div "D" at bounding box center [344, 380] width 23 height 23
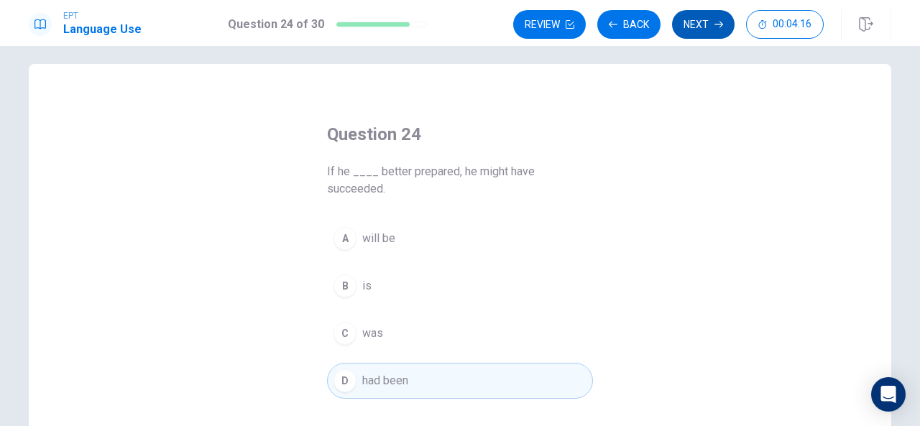
click at [704, 15] on button "Next" at bounding box center [703, 24] width 63 height 29
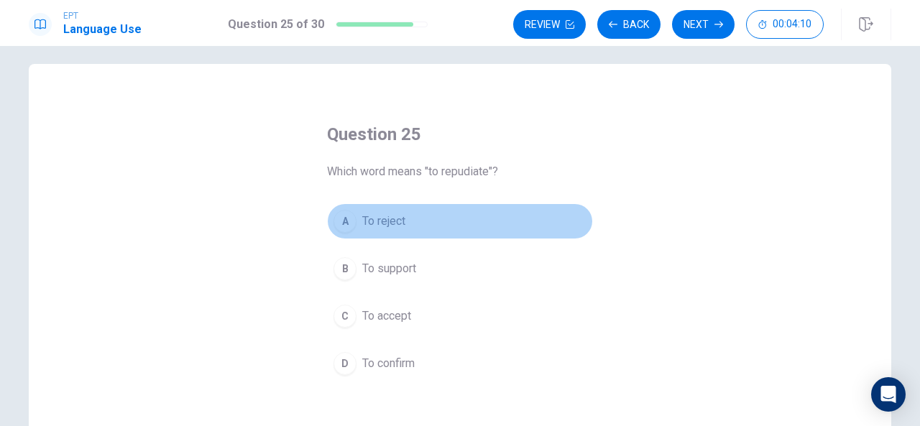
click at [355, 222] on button "A To reject" at bounding box center [460, 221] width 266 height 36
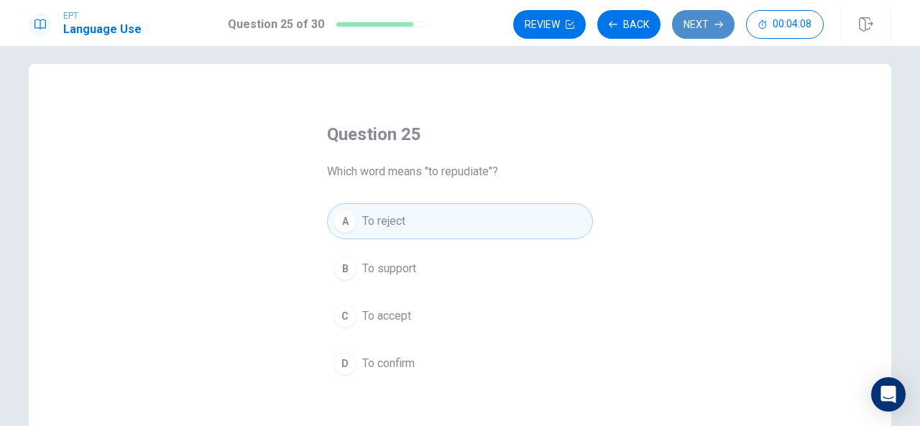
click at [706, 19] on button "Next" at bounding box center [703, 24] width 63 height 29
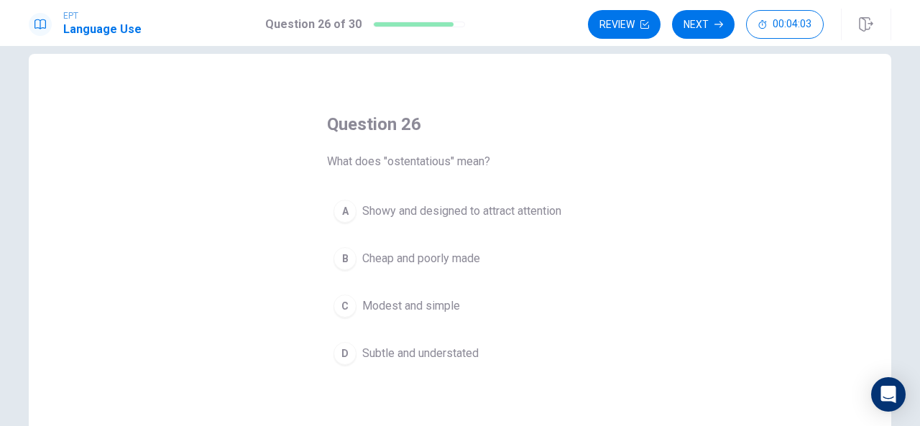
scroll to position [34, 0]
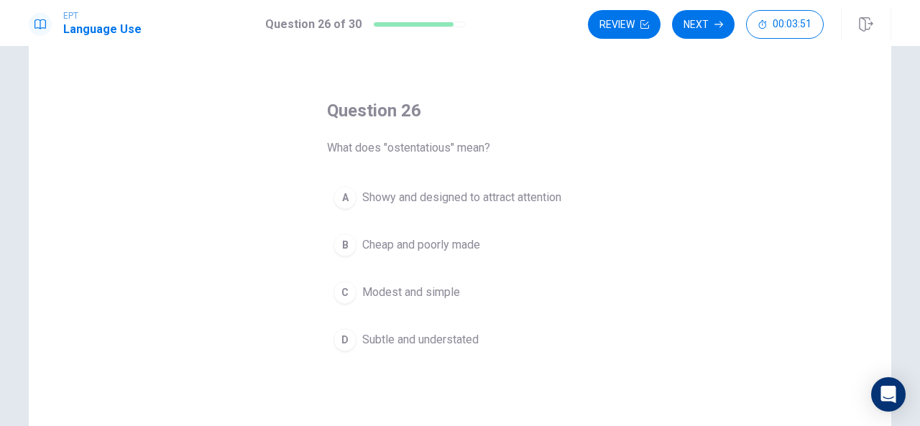
click at [351, 347] on button "D Subtle and understated" at bounding box center [460, 340] width 266 height 36
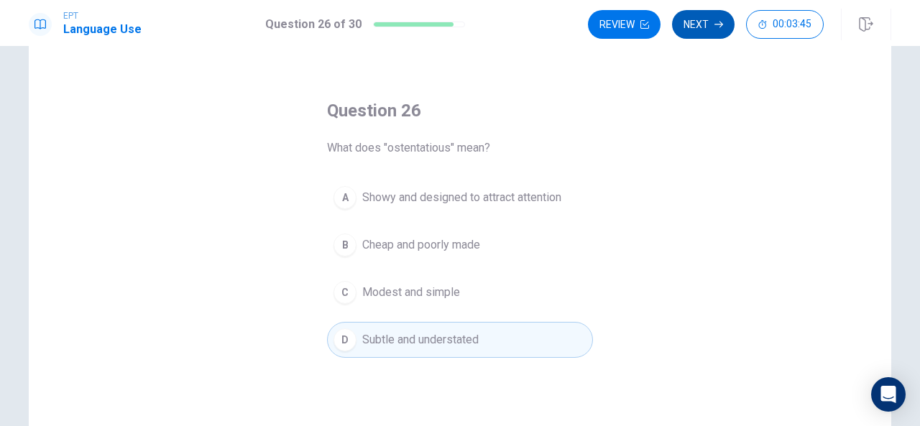
click at [701, 18] on button "Next" at bounding box center [703, 24] width 63 height 29
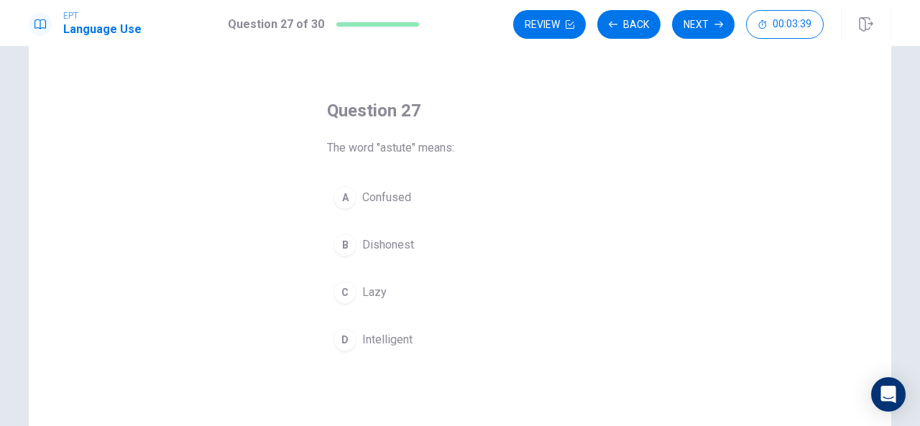
click at [391, 344] on span "Intelligent" at bounding box center [387, 339] width 50 height 17
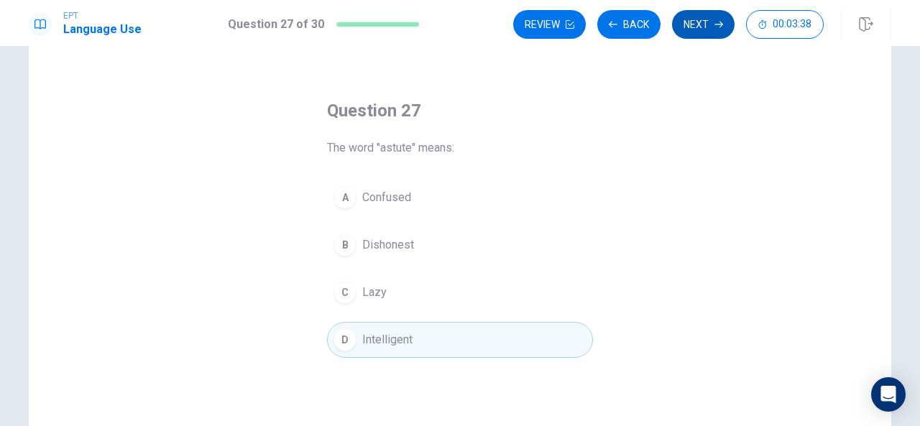
click at [705, 14] on button "Next" at bounding box center [703, 24] width 63 height 29
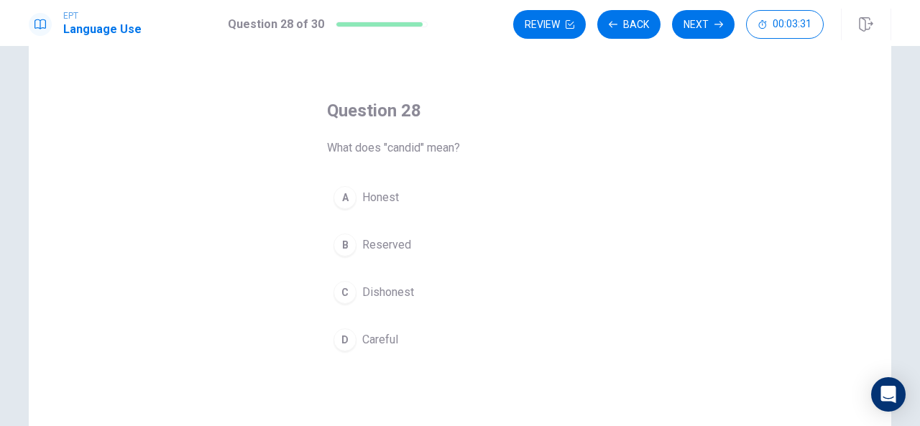
click at [402, 254] on button "B Reserved" at bounding box center [460, 245] width 266 height 36
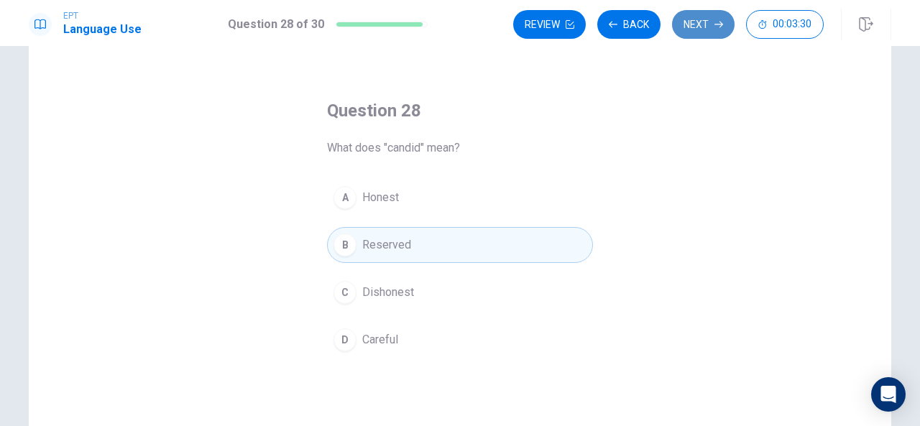
click at [697, 31] on button "Next" at bounding box center [703, 24] width 63 height 29
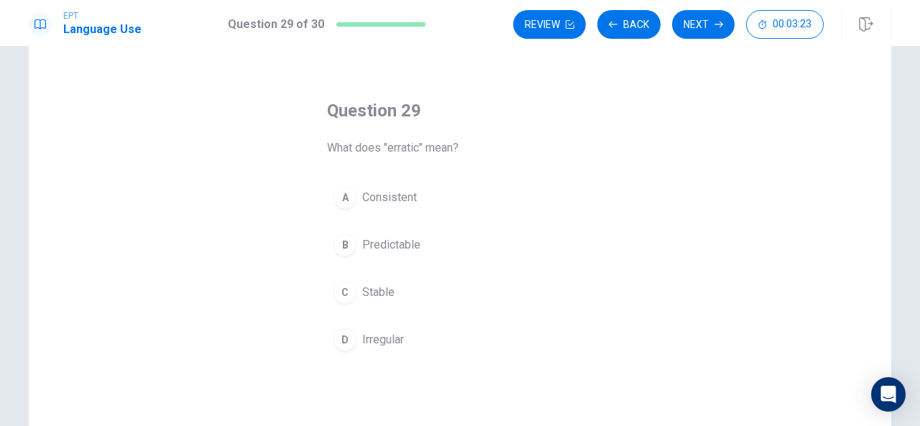
click at [405, 348] on button "D Irregular" at bounding box center [460, 340] width 266 height 36
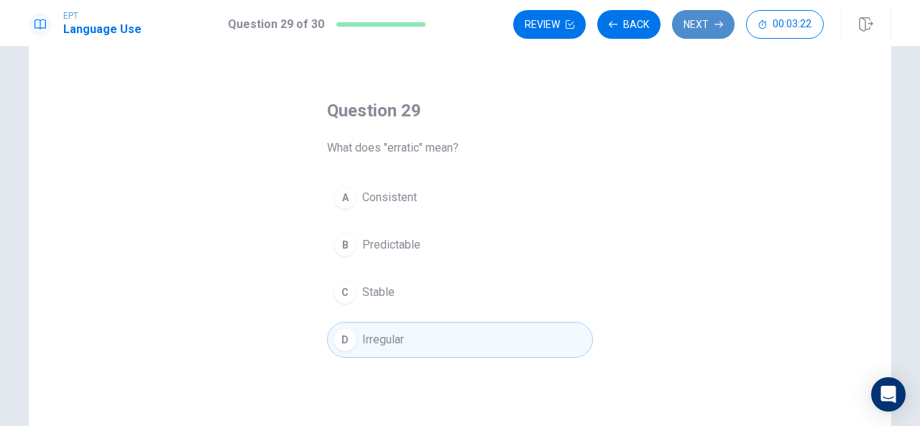
click at [701, 25] on button "Next" at bounding box center [703, 24] width 63 height 29
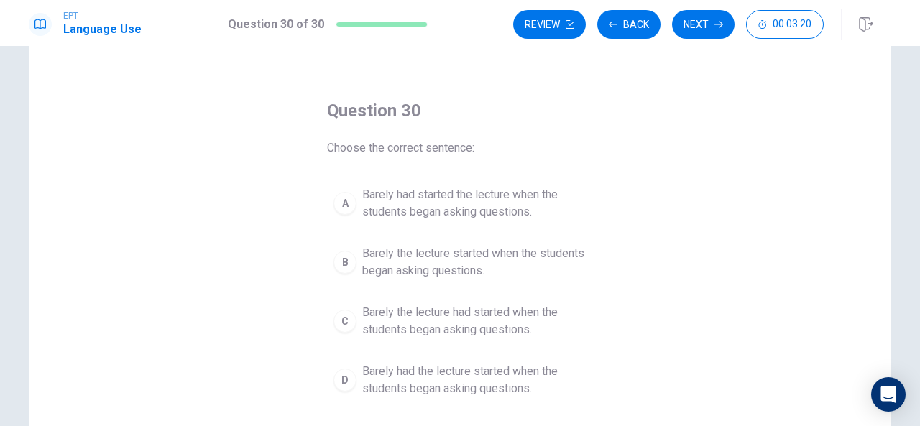
scroll to position [65, 0]
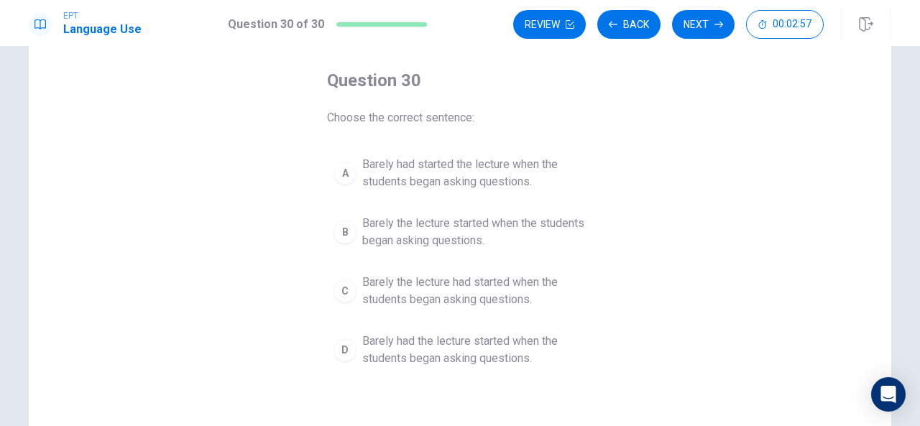
click at [412, 299] on span "Barely the lecture had started when the students began asking questions." at bounding box center [474, 291] width 224 height 34
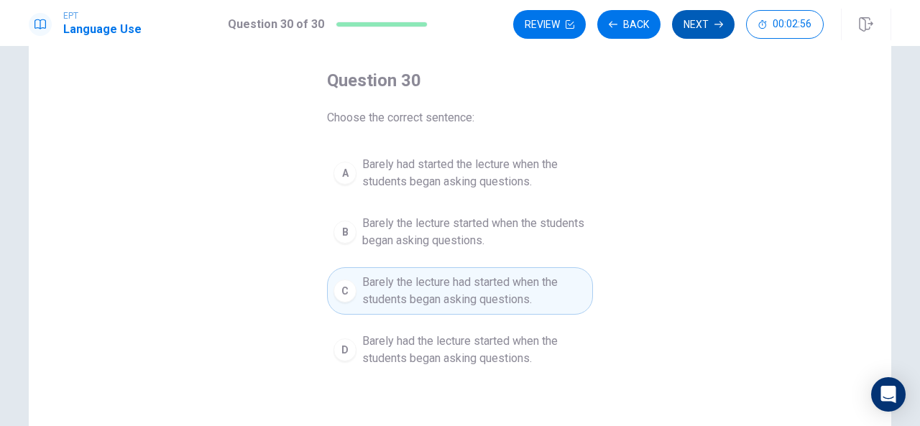
click at [704, 24] on button "Next" at bounding box center [703, 24] width 63 height 29
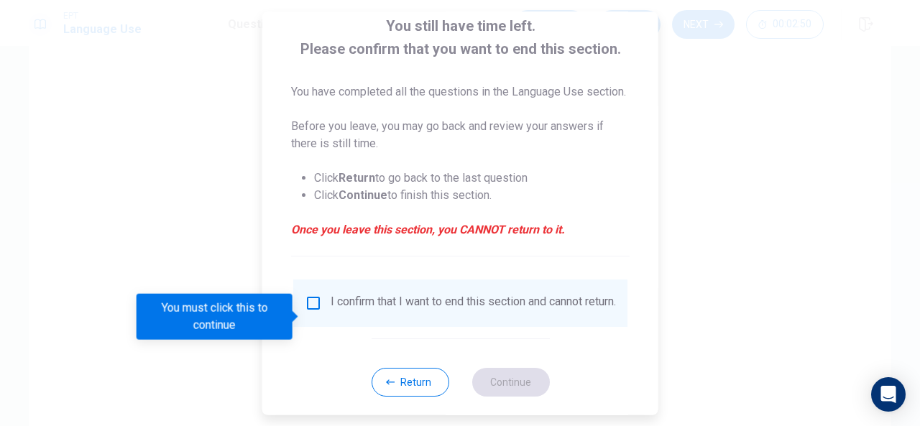
scroll to position [126, 0]
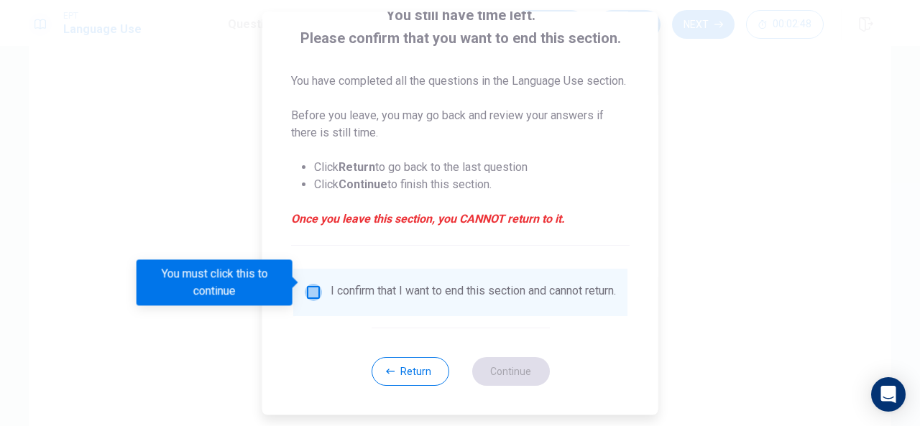
click at [313, 285] on input "You must click this to continue" at bounding box center [313, 292] width 17 height 17
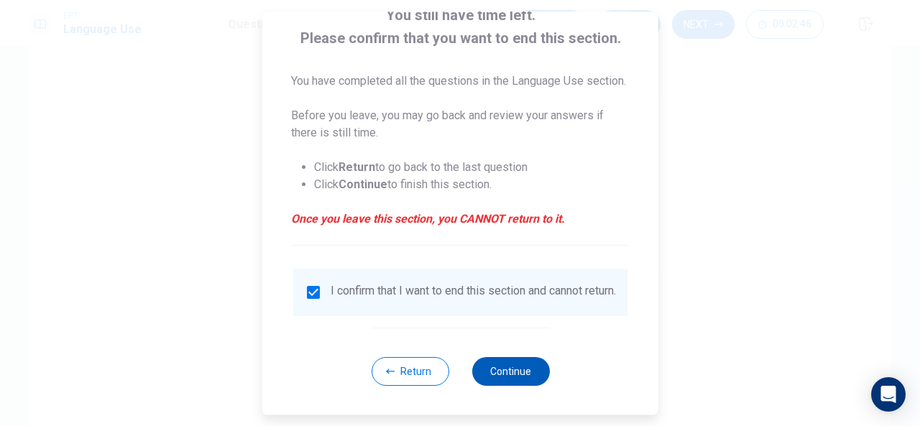
click at [517, 368] on button "Continue" at bounding box center [510, 371] width 78 height 29
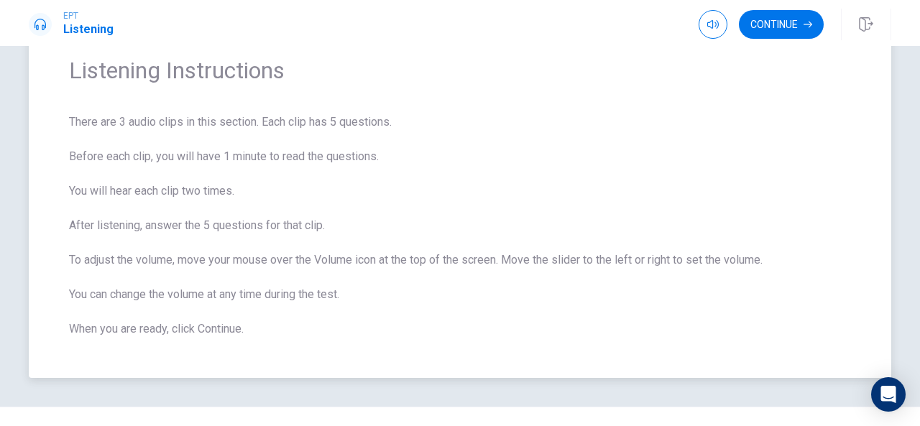
scroll to position [56, 0]
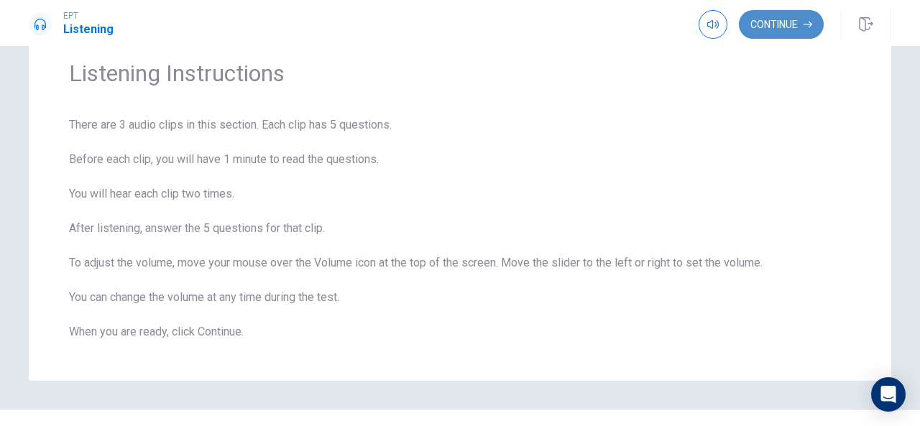
click at [786, 20] on button "Continue" at bounding box center [781, 24] width 85 height 29
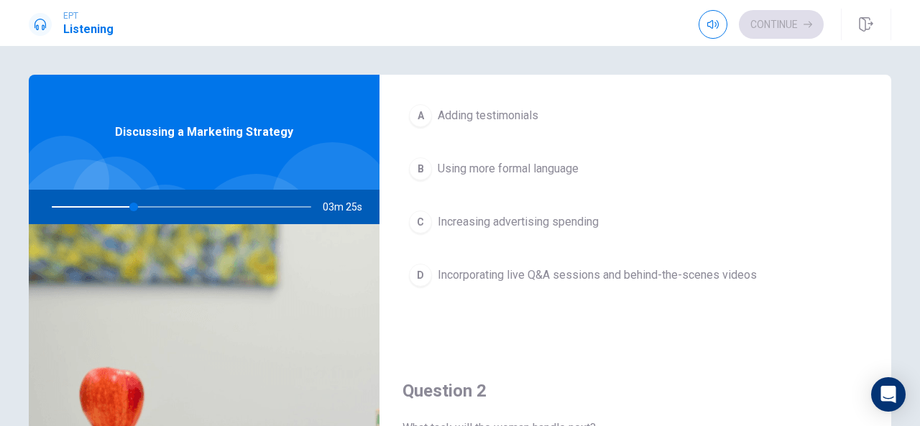
scroll to position [67, 0]
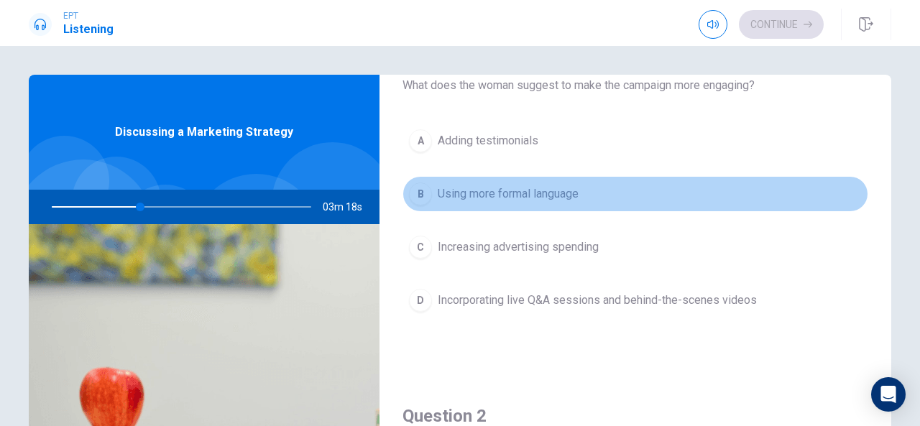
click at [679, 177] on button "B Using more formal language" at bounding box center [635, 194] width 466 height 36
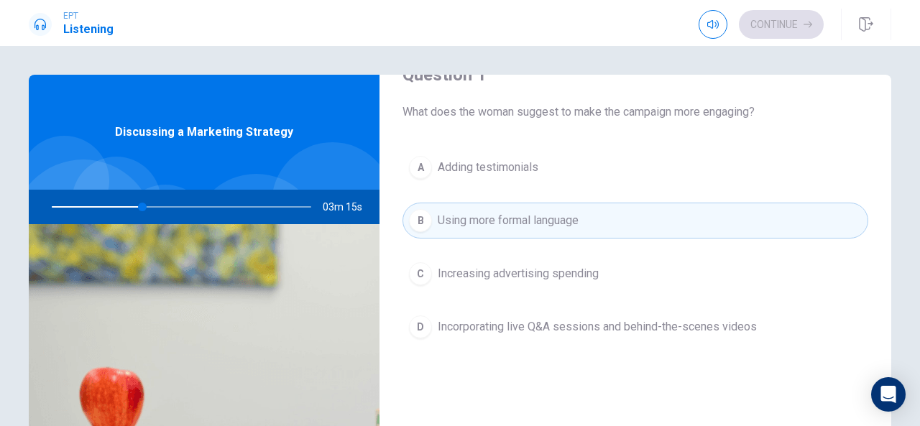
scroll to position [37, 0]
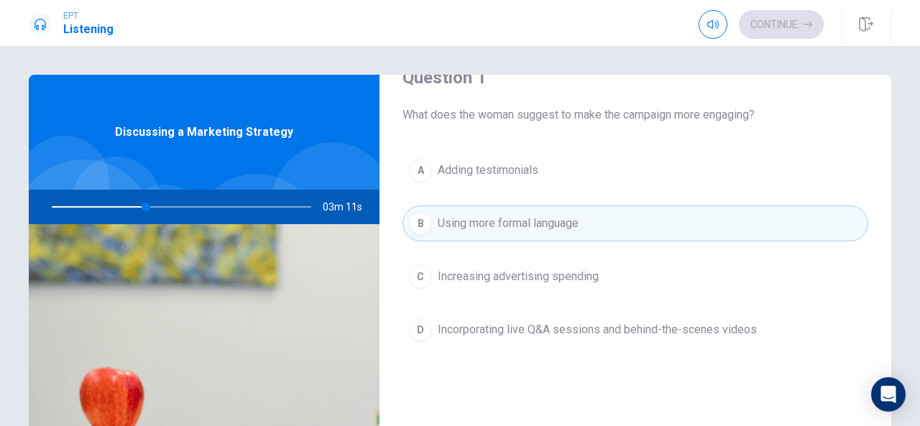
click at [429, 321] on button "D Incorporating live Q&A sessions and behind-the-scenes videos" at bounding box center [635, 330] width 466 height 36
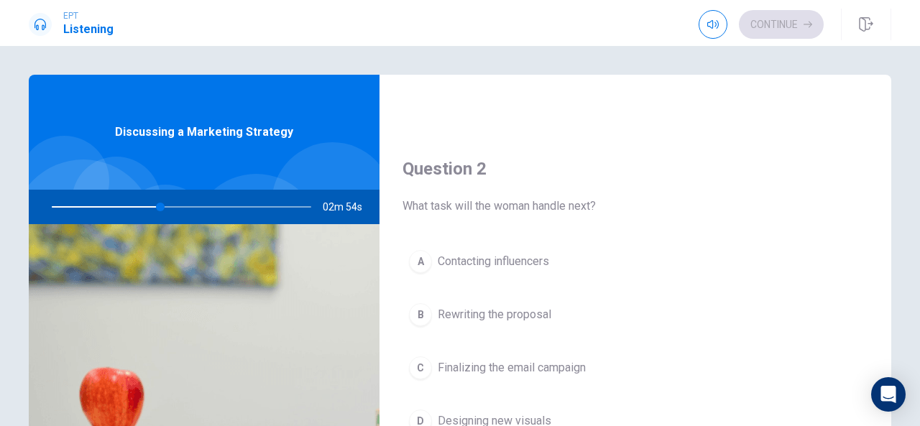
scroll to position [294, 0]
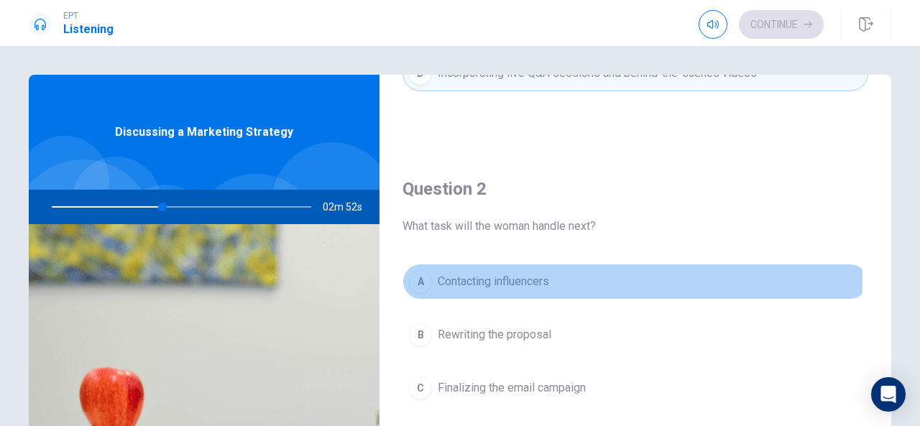
click at [537, 277] on span "Contacting influencers" at bounding box center [493, 281] width 111 height 17
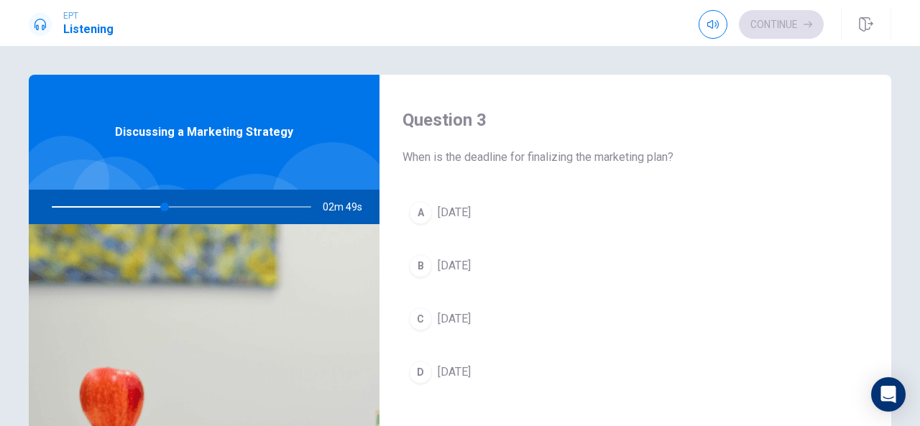
scroll to position [750, 0]
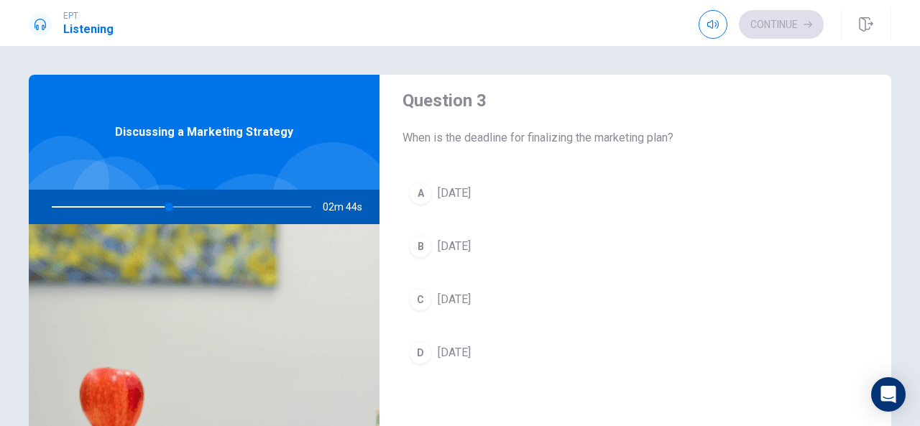
click at [471, 348] on span "[DATE]" at bounding box center [454, 352] width 33 height 17
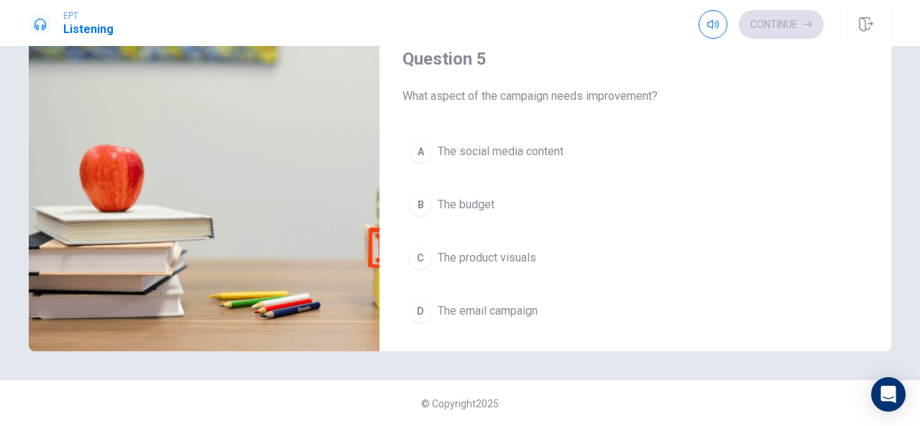
scroll to position [1307, 0]
click at [424, 144] on div "A" at bounding box center [420, 149] width 23 height 23
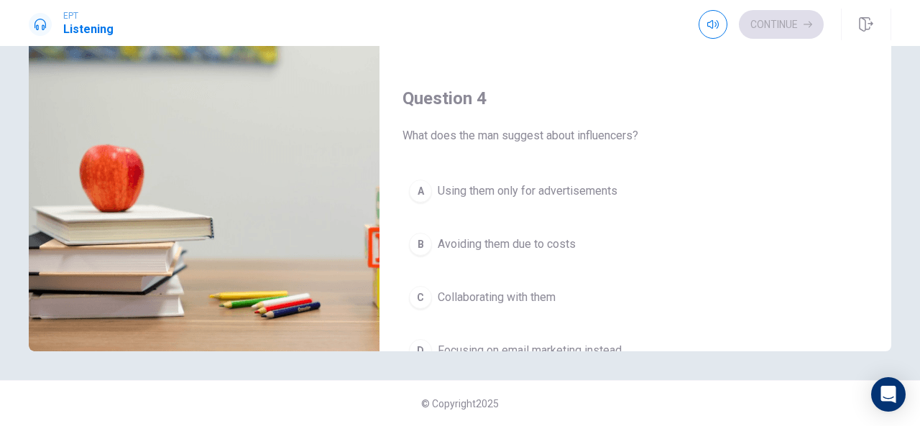
scroll to position [902, 0]
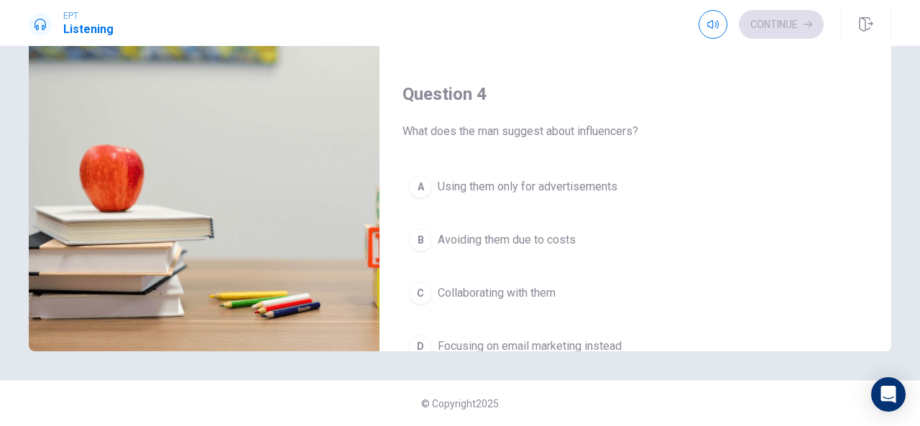
click at [629, 136] on div "Question 4 What does the man suggest about influencers? A Using them only for a…" at bounding box center [635, 238] width 512 height 368
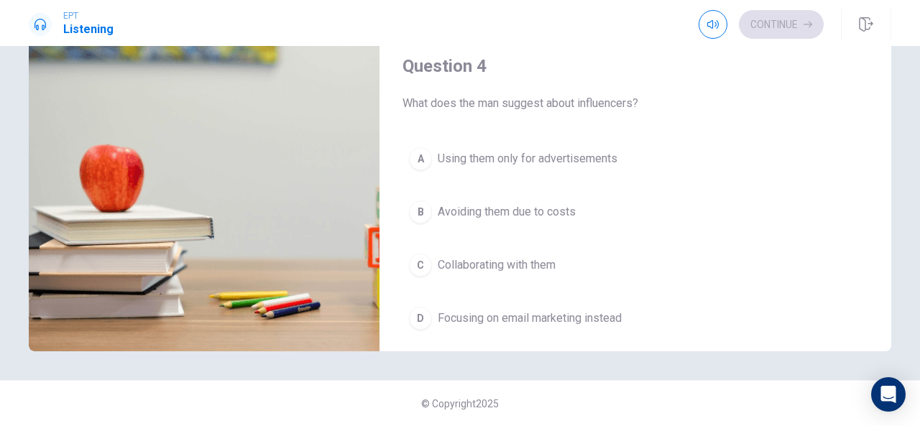
scroll to position [933, 0]
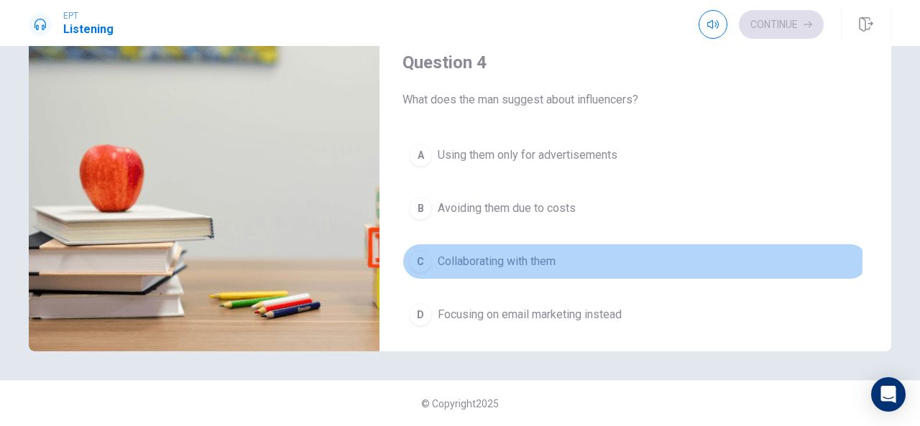
click at [419, 254] on div "C" at bounding box center [420, 261] width 23 height 23
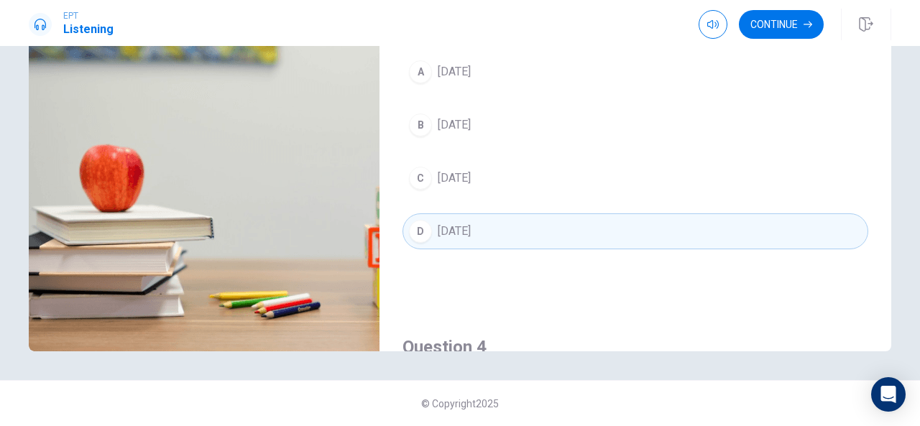
scroll to position [645, 0]
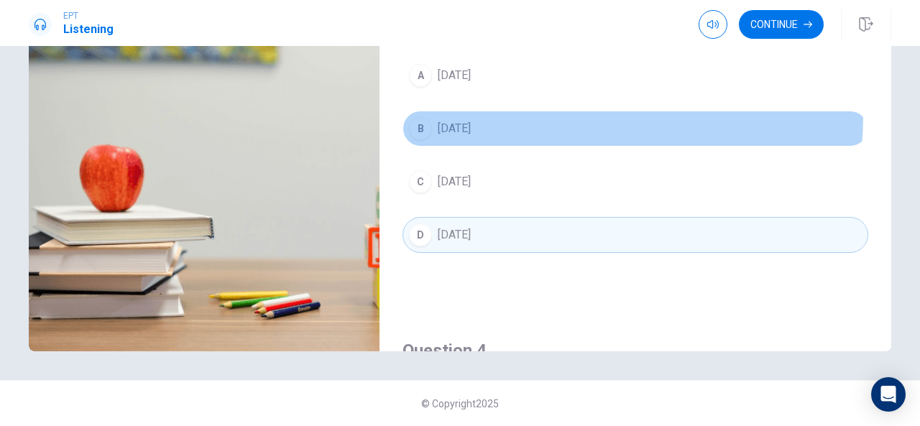
click at [544, 111] on button "B [DATE]" at bounding box center [635, 129] width 466 height 36
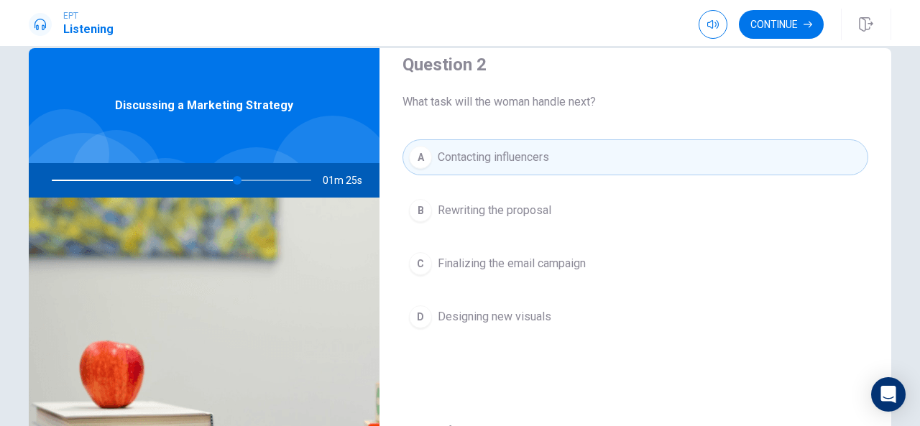
scroll to position [0, 0]
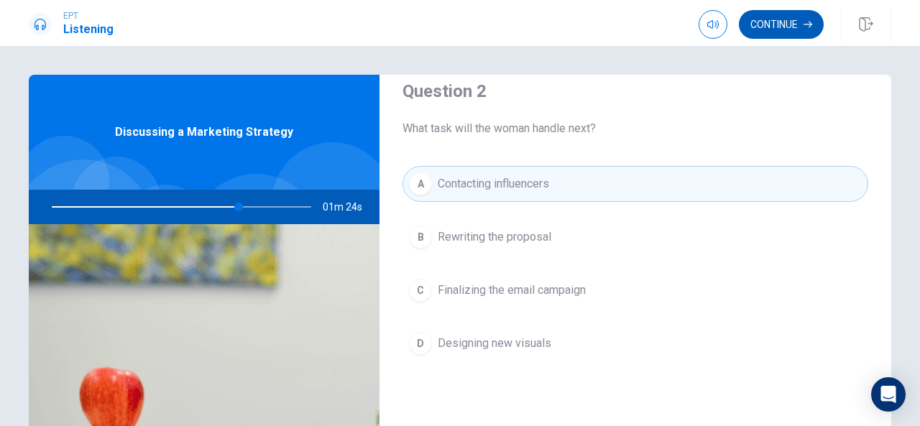
click at [766, 21] on button "Continue" at bounding box center [781, 24] width 85 height 29
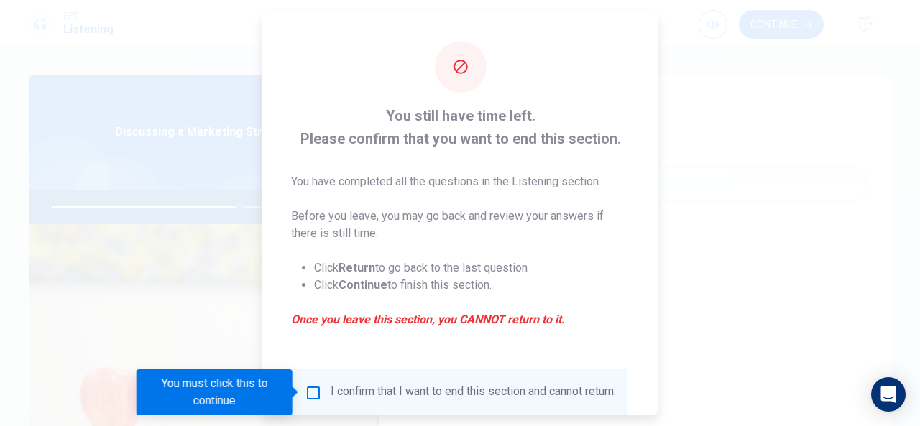
click at [315, 392] on input "You must click this to continue" at bounding box center [313, 392] width 17 height 17
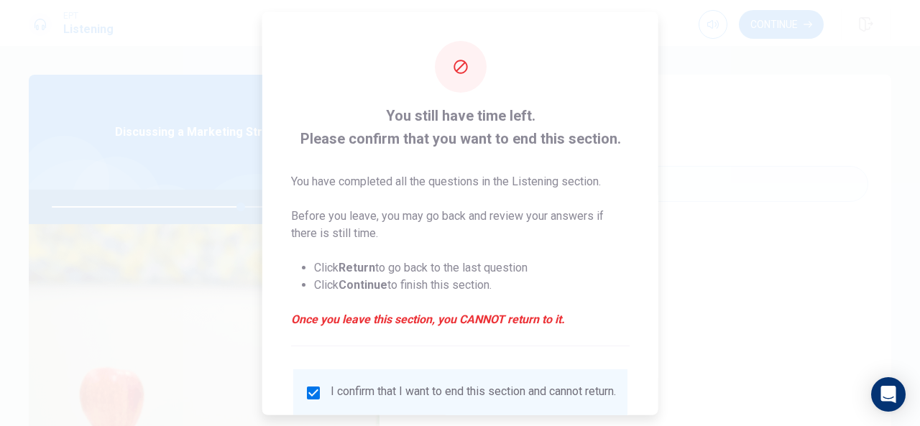
scroll to position [109, 0]
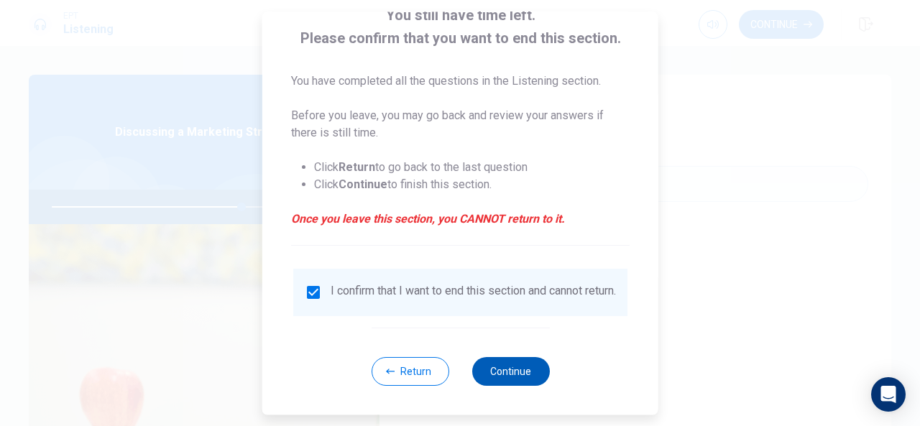
click at [491, 383] on button "Continue" at bounding box center [510, 371] width 78 height 29
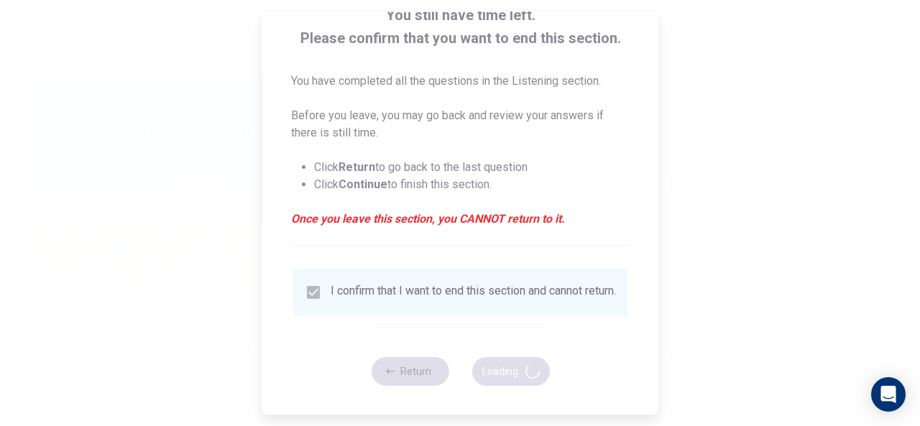
type input "74"
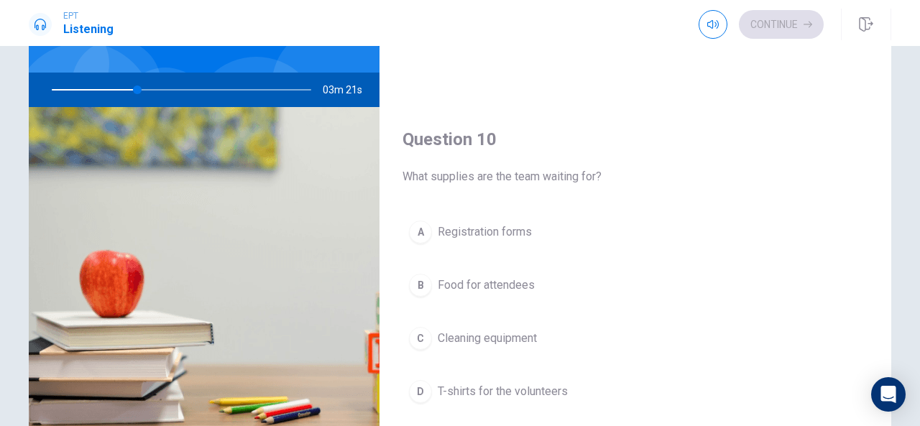
scroll to position [118, 0]
click at [419, 383] on div "D" at bounding box center [420, 390] width 23 height 23
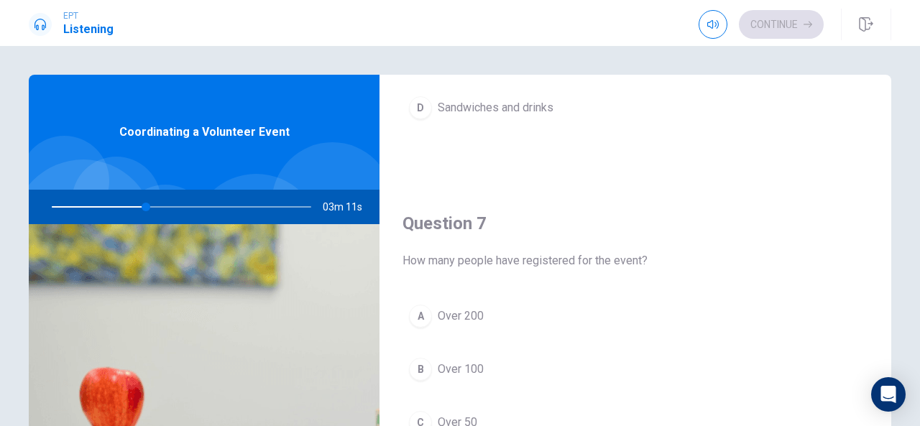
scroll to position [356, 0]
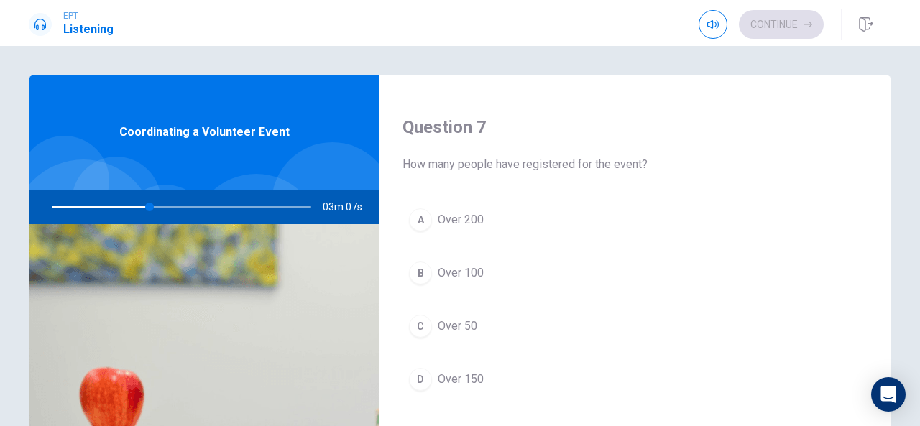
click at [421, 269] on div "B" at bounding box center [420, 273] width 23 height 23
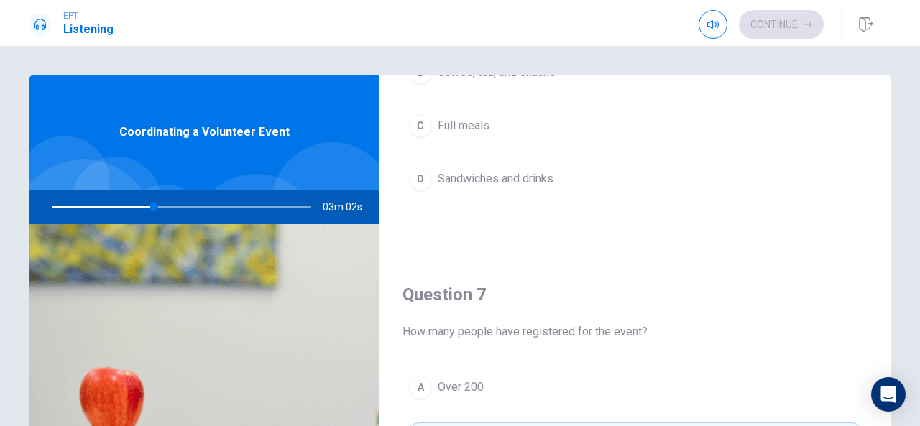
scroll to position [0, 0]
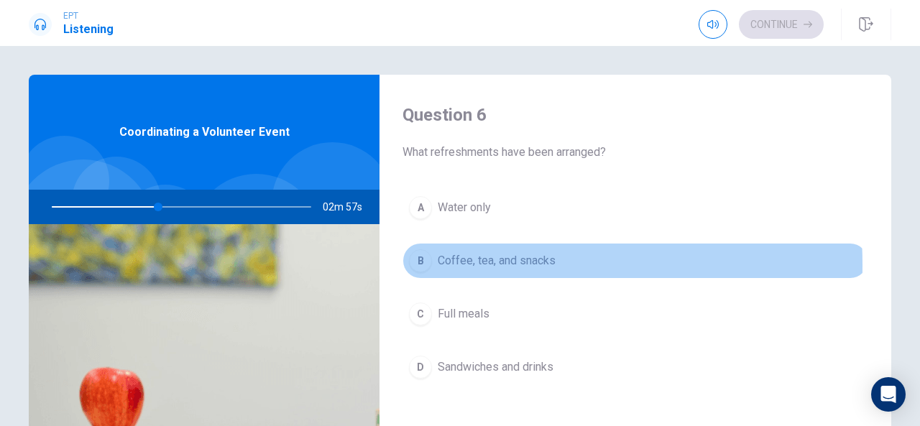
click at [423, 264] on div "B" at bounding box center [420, 260] width 23 height 23
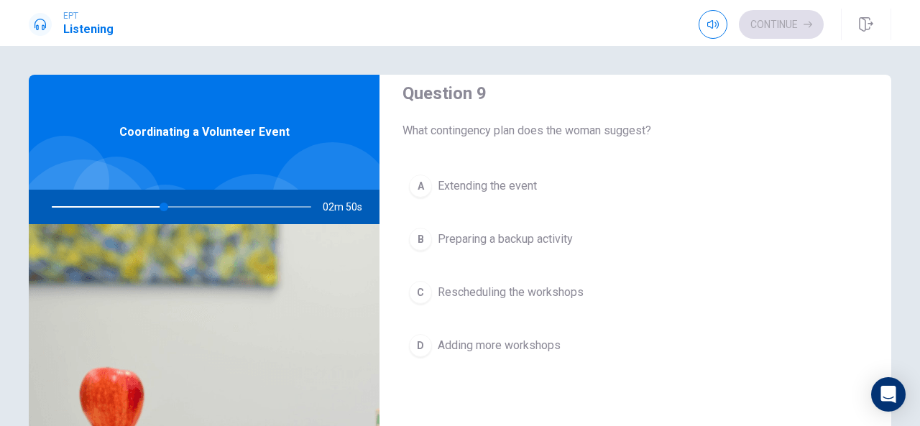
scroll to position [1099, 0]
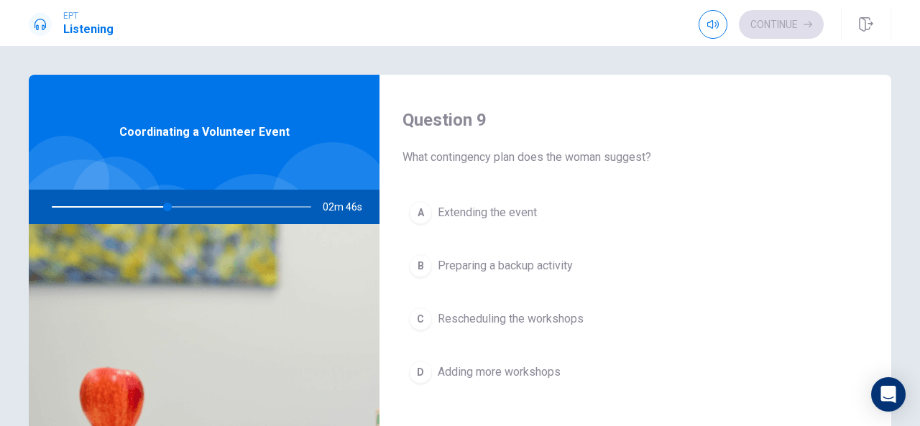
click at [423, 254] on div "B" at bounding box center [420, 265] width 23 height 23
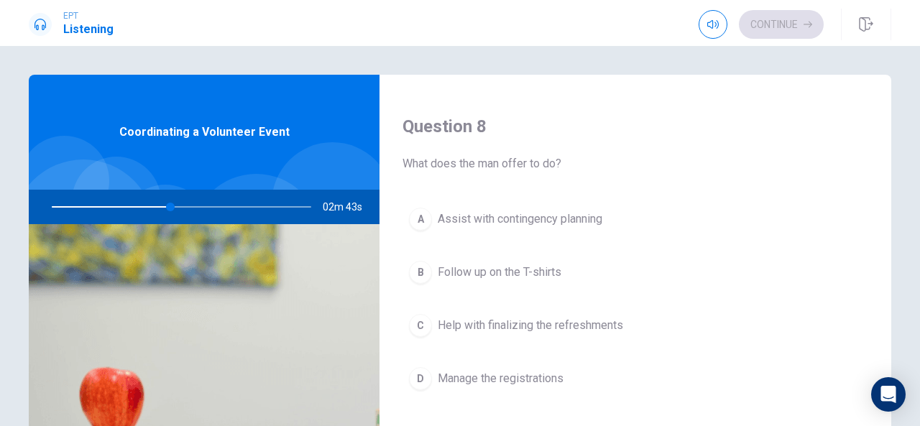
scroll to position [724, 0]
click at [418, 325] on div "C" at bounding box center [420, 326] width 23 height 23
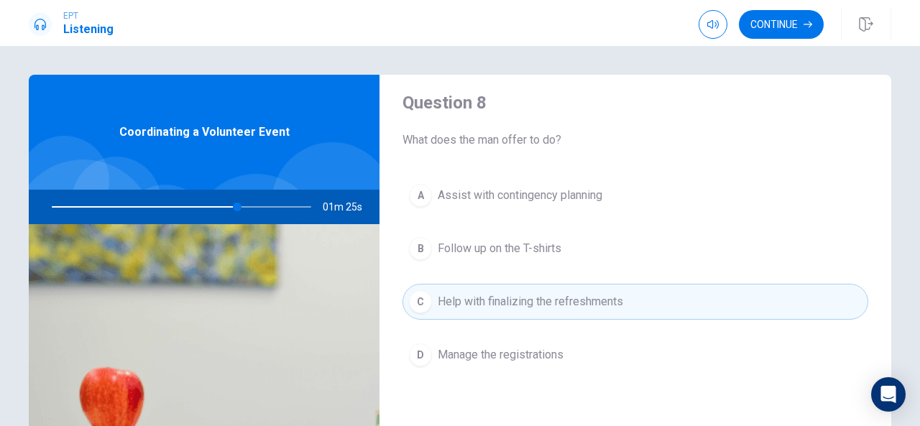
scroll to position [751, 0]
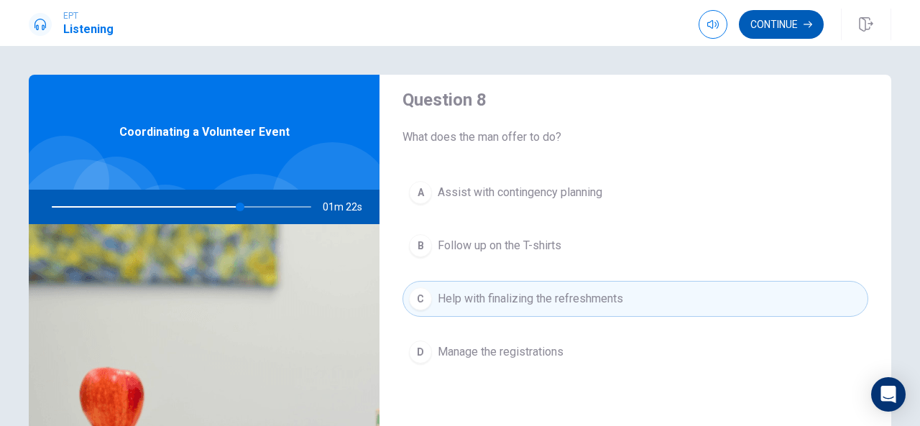
click at [759, 32] on button "Continue" at bounding box center [781, 24] width 85 height 29
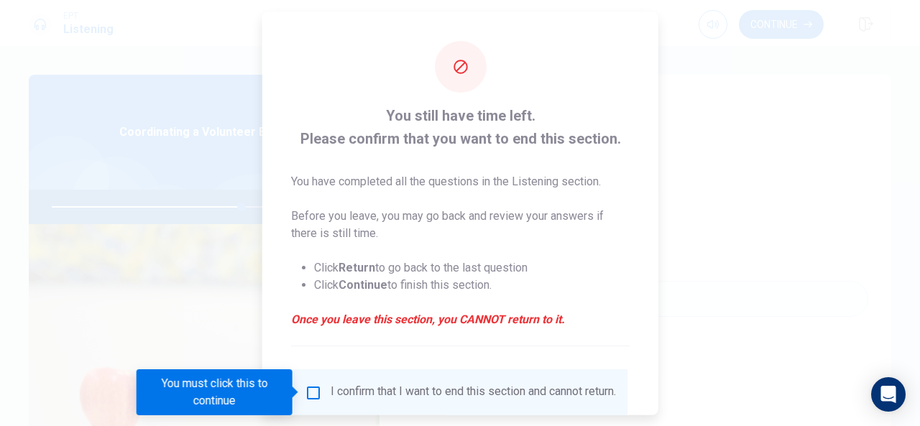
click at [305, 393] on input "You must click this to continue" at bounding box center [313, 392] width 17 height 17
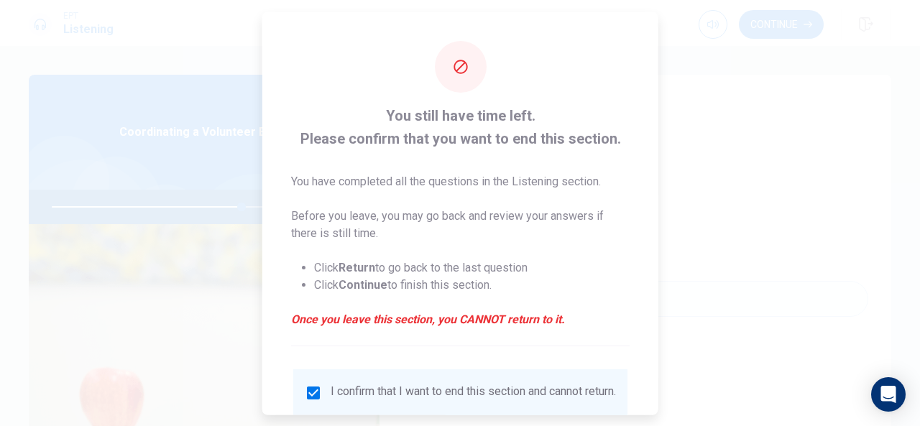
scroll to position [109, 0]
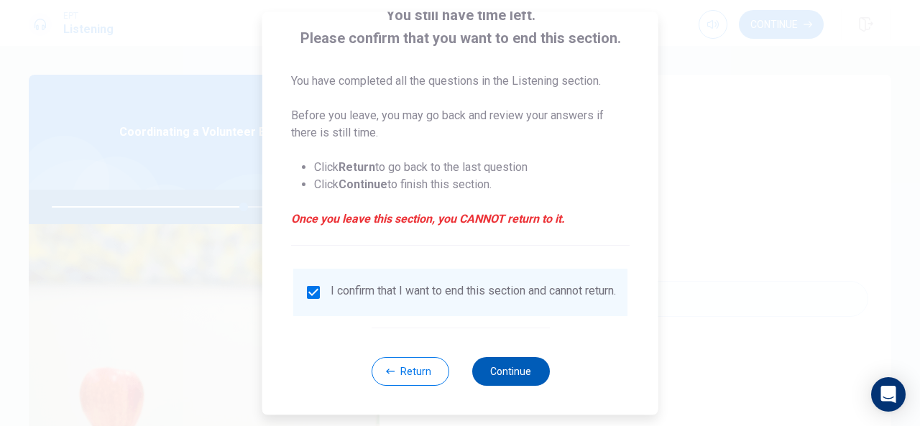
click at [517, 381] on button "Continue" at bounding box center [510, 371] width 78 height 29
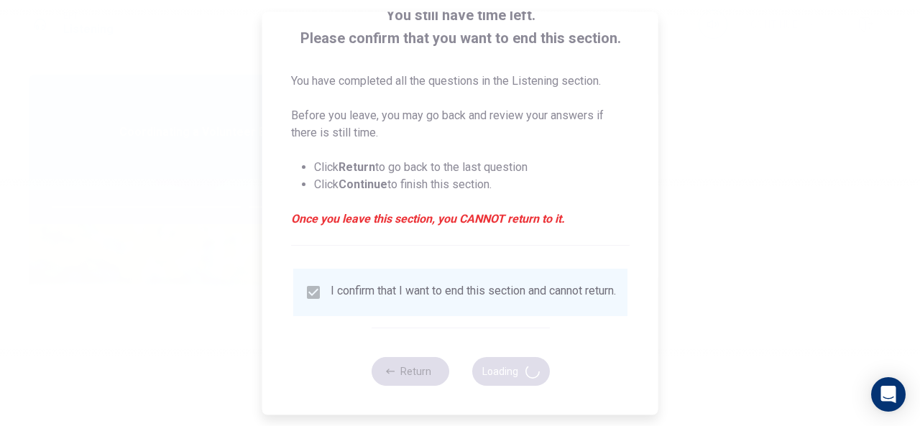
type input "75"
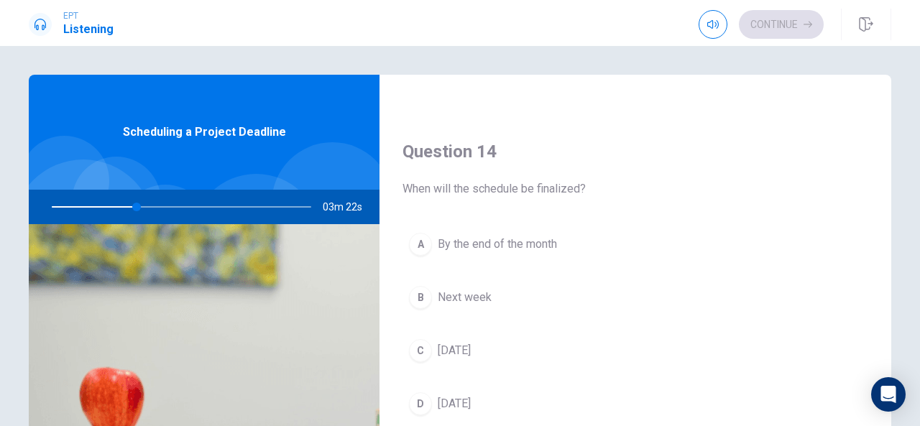
scroll to position [1125, 0]
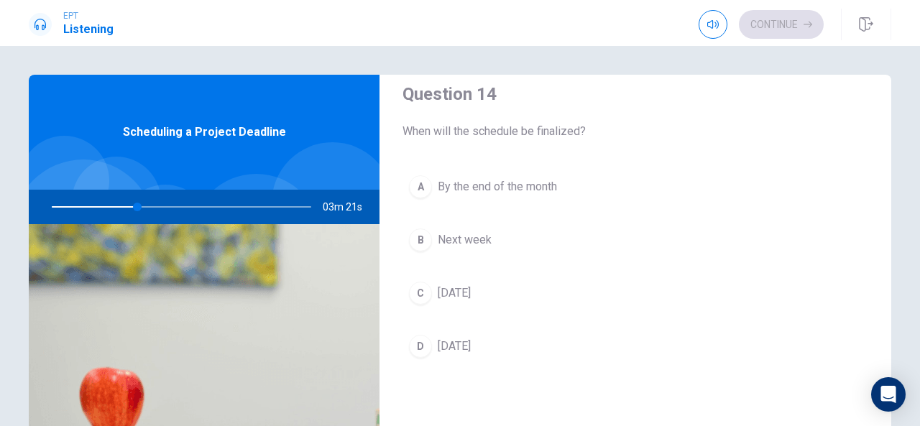
drag, startPoint x: 588, startPoint y: 228, endPoint x: 470, endPoint y: 234, distance: 117.9
click at [470, 234] on button "B Next week" at bounding box center [635, 240] width 466 height 36
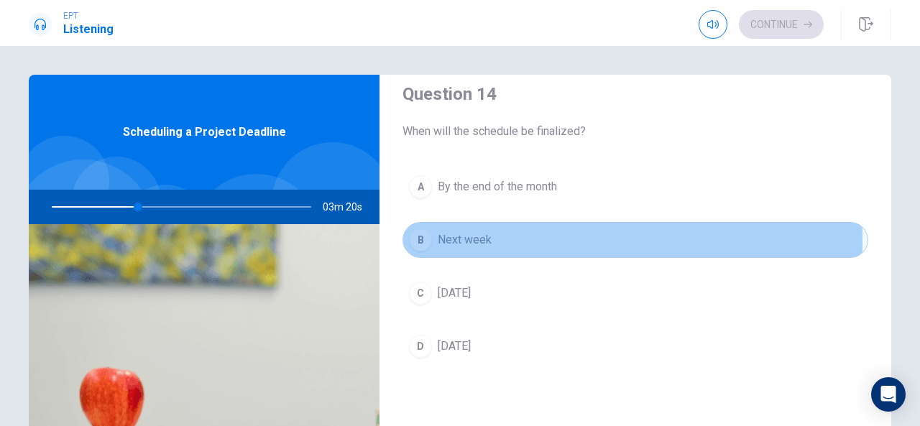
click at [470, 234] on span "Next week" at bounding box center [465, 239] width 54 height 17
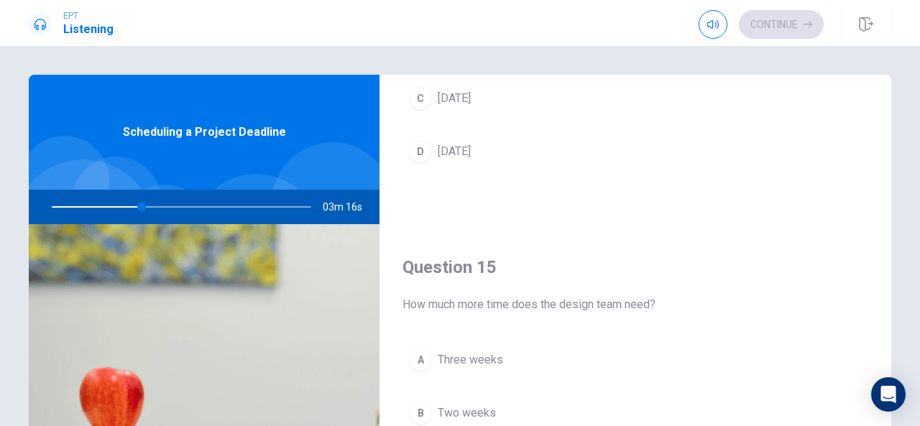
scroll to position [1330, 0]
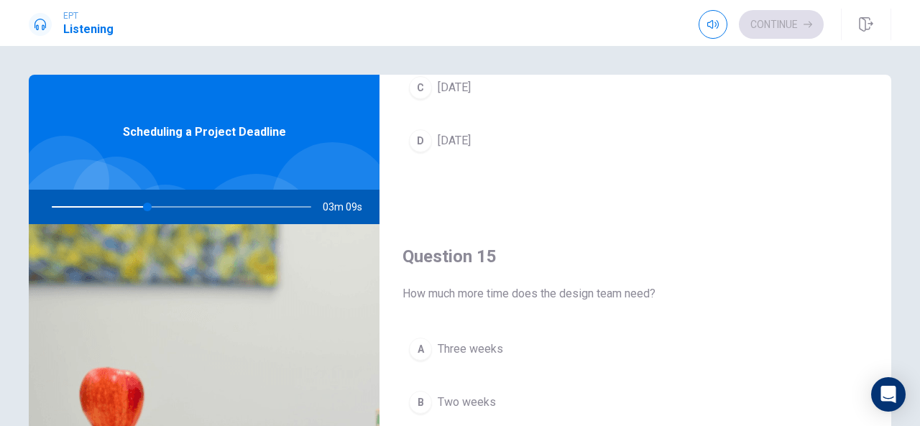
click at [420, 384] on button "B Two weeks" at bounding box center [635, 402] width 466 height 36
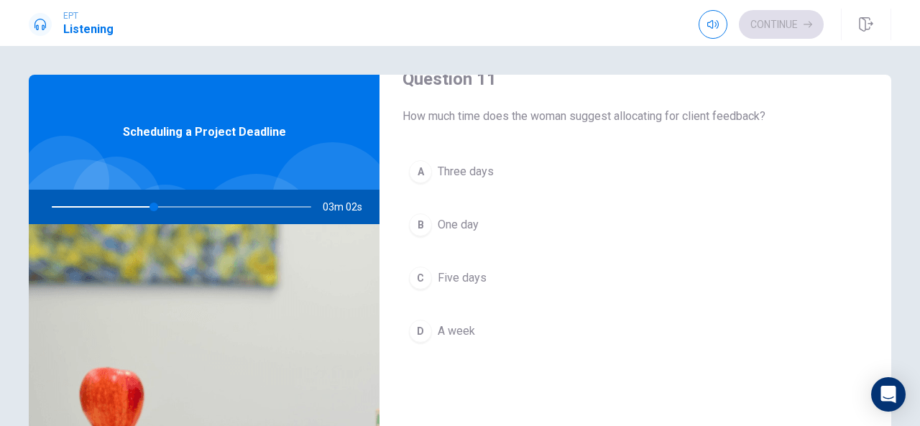
scroll to position [30, 0]
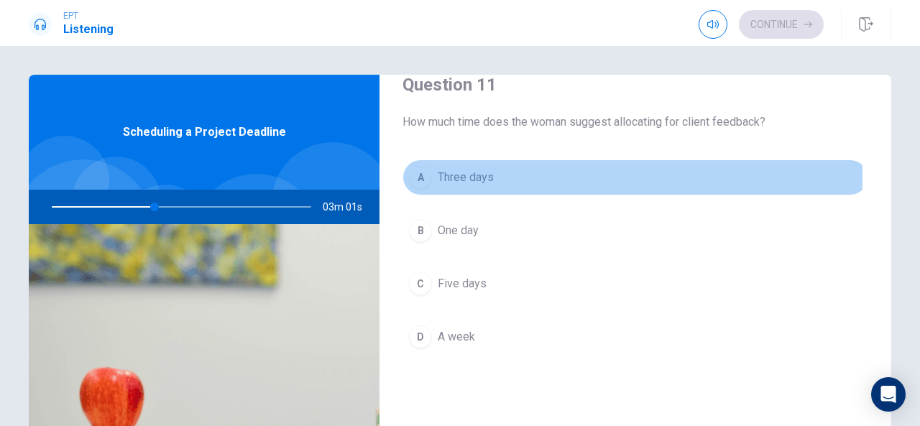
click at [412, 176] on div "A" at bounding box center [420, 177] width 23 height 23
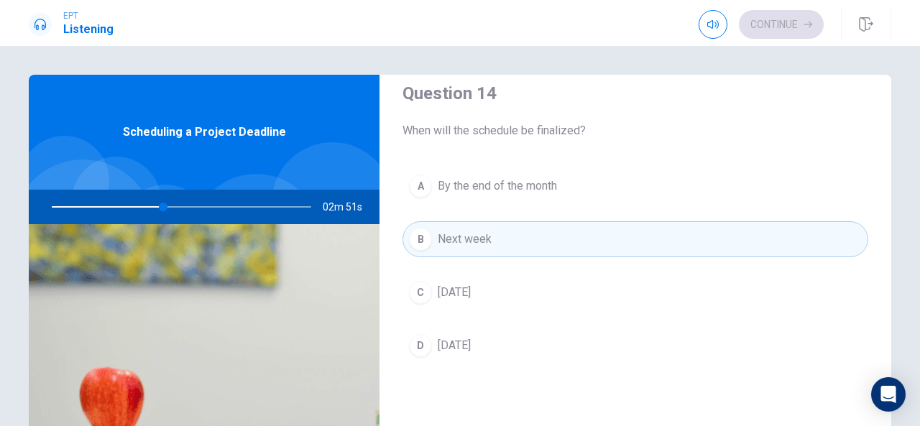
scroll to position [1126, 0]
click at [420, 336] on div "D" at bounding box center [420, 344] width 23 height 23
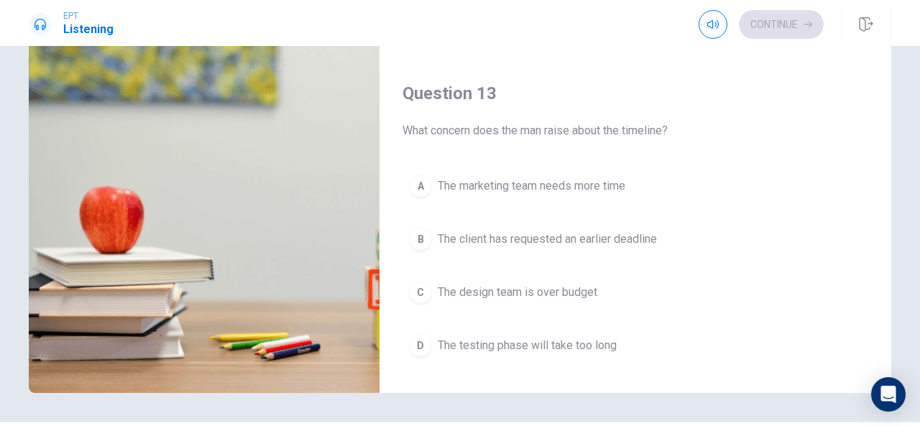
scroll to position [576, 0]
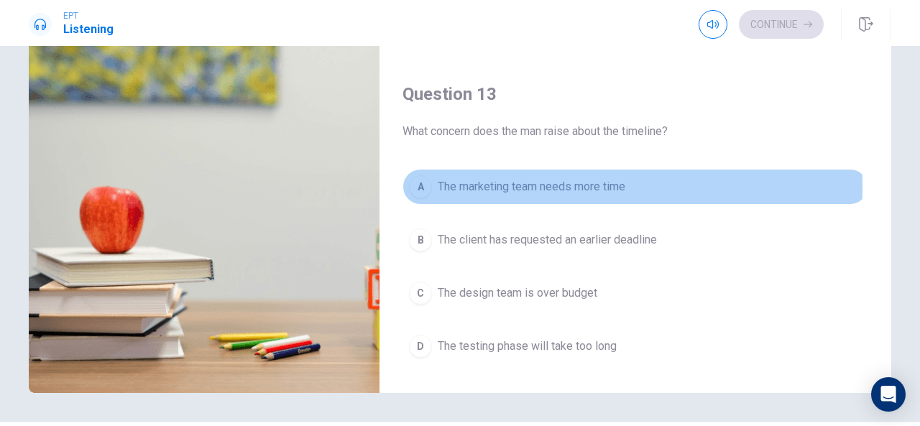
click at [410, 183] on div "A" at bounding box center [420, 186] width 23 height 23
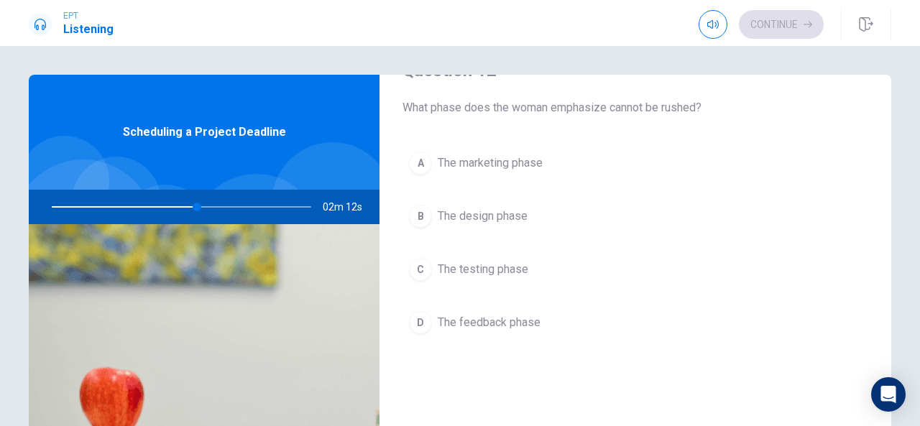
scroll to position [412, 0]
click at [421, 162] on div "A" at bounding box center [420, 163] width 23 height 23
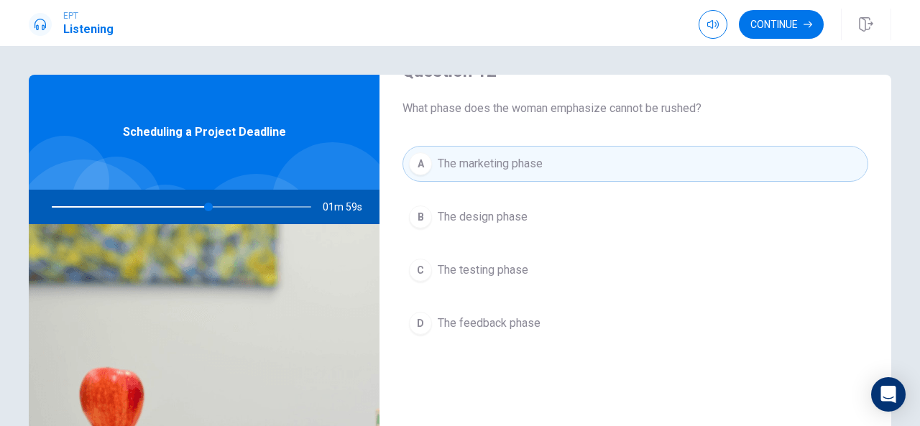
drag, startPoint x: 206, startPoint y: 206, endPoint x: 251, endPoint y: 215, distance: 46.9
click at [251, 215] on div at bounding box center [178, 207] width 288 height 34
drag, startPoint x: 203, startPoint y: 207, endPoint x: 175, endPoint y: 209, distance: 28.1
click at [175, 209] on div at bounding box center [178, 207] width 288 height 34
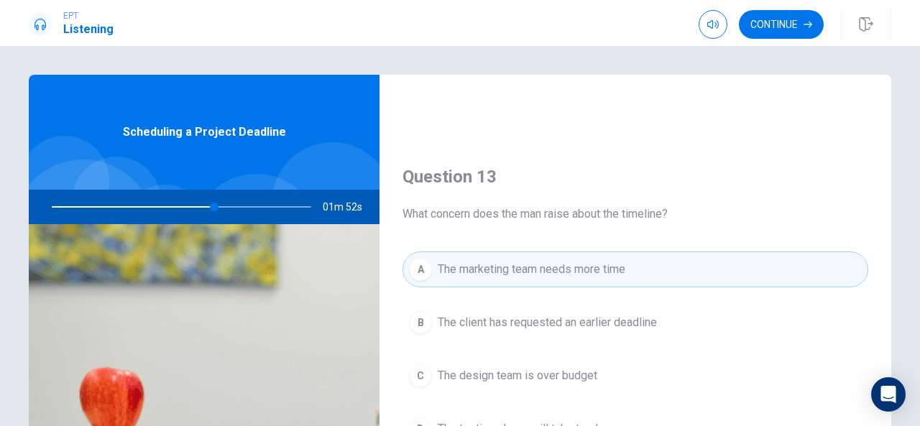
scroll to position [680, 0]
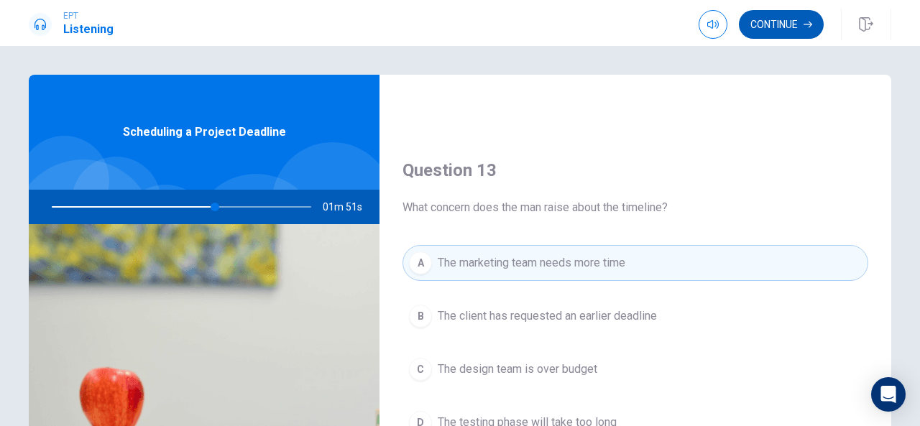
click at [792, 17] on button "Continue" at bounding box center [781, 24] width 85 height 29
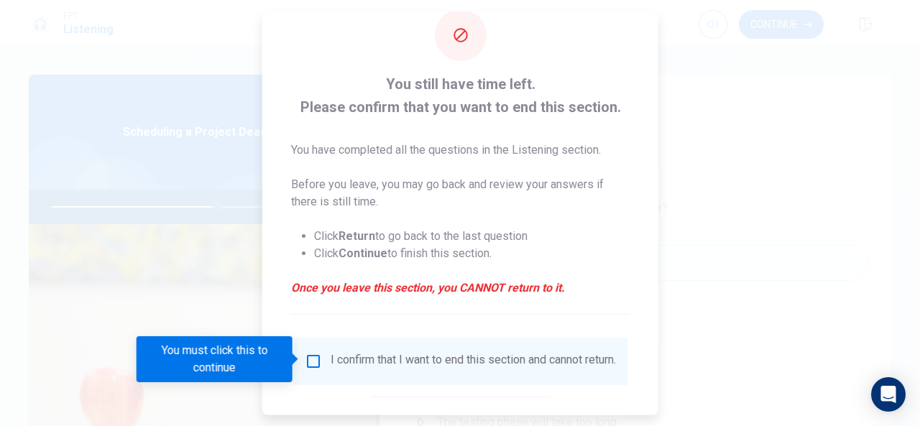
scroll to position [33, 0]
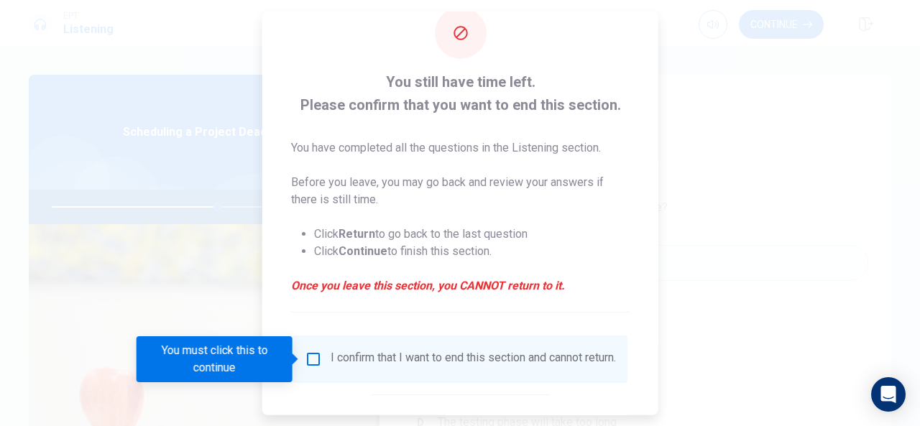
click at [311, 359] on input "You must click this to continue" at bounding box center [313, 359] width 17 height 17
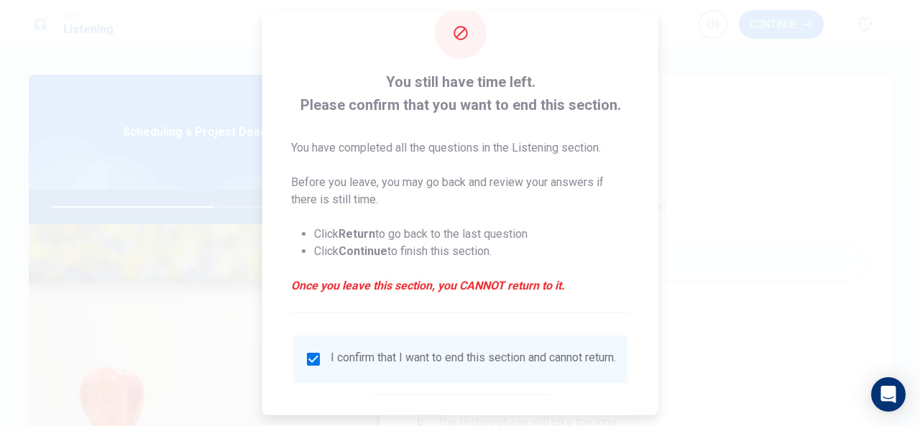
scroll to position [109, 0]
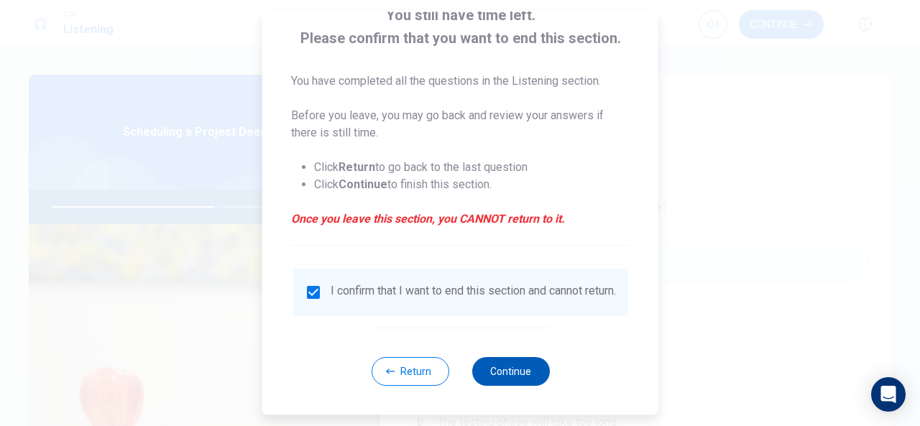
click at [486, 366] on button "Continue" at bounding box center [510, 371] width 78 height 29
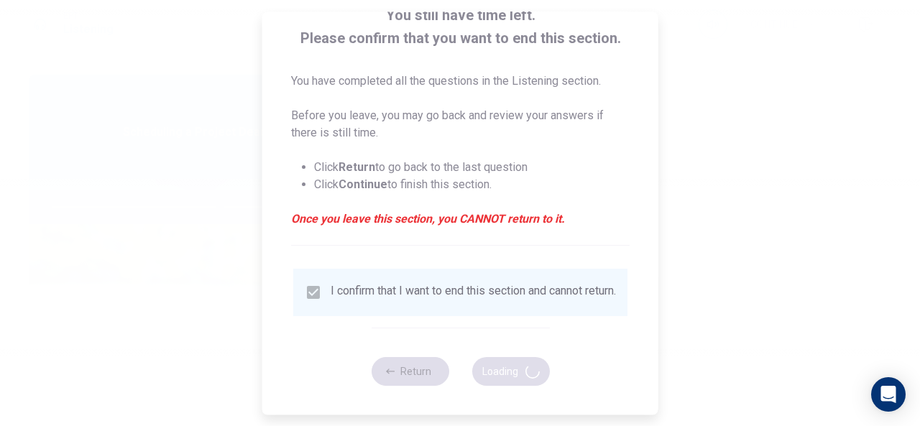
type input "65"
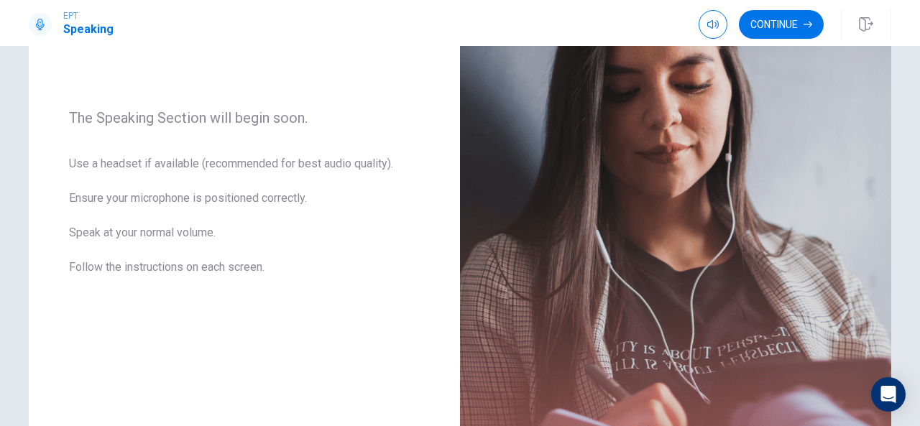
scroll to position [349, 0]
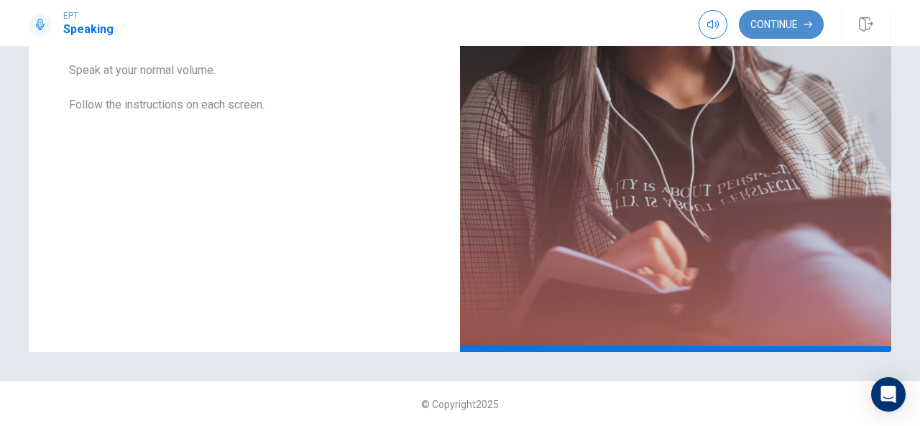
click at [762, 31] on button "Continue" at bounding box center [781, 24] width 85 height 29
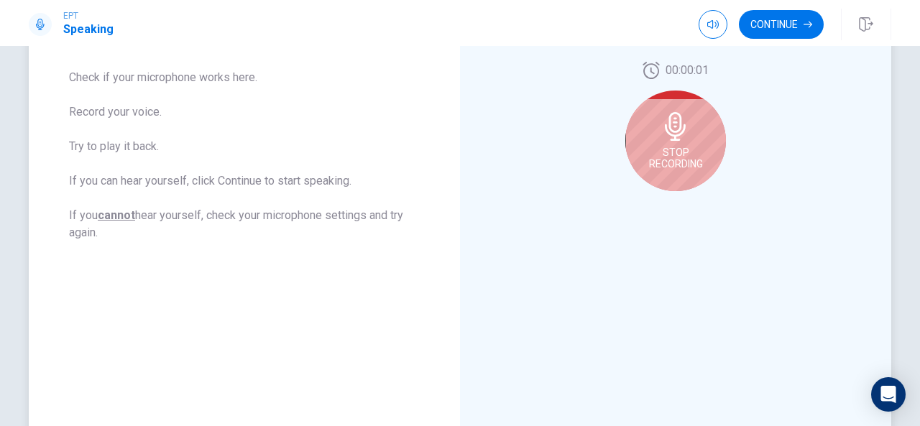
scroll to position [249, 0]
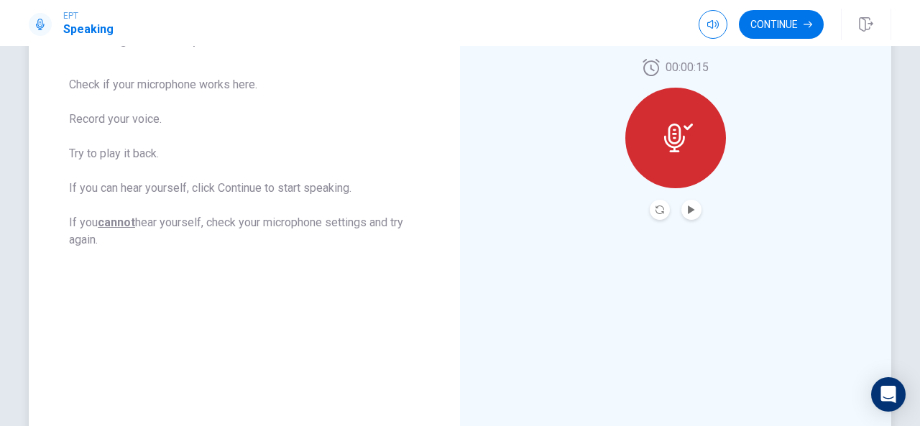
click at [685, 149] on icon at bounding box center [678, 138] width 29 height 29
click at [681, 206] on button "Play Audio" at bounding box center [691, 210] width 20 height 20
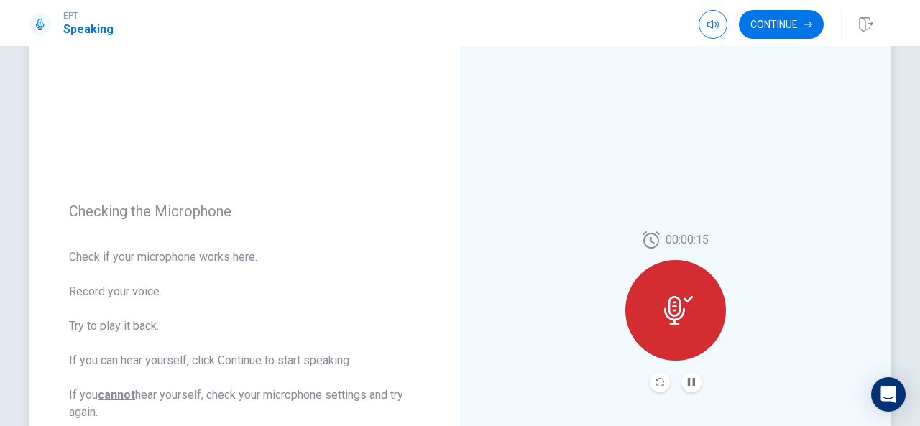
scroll to position [76, 0]
click at [790, 15] on button "Continue" at bounding box center [781, 24] width 85 height 29
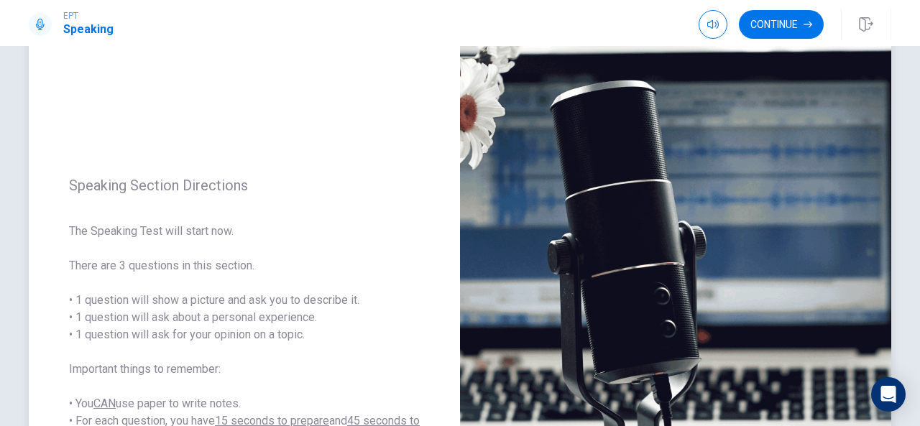
click at [432, 215] on div "Speaking Section Directions The Speaking Test will start now. There are 3 quest…" at bounding box center [244, 312] width 431 height 627
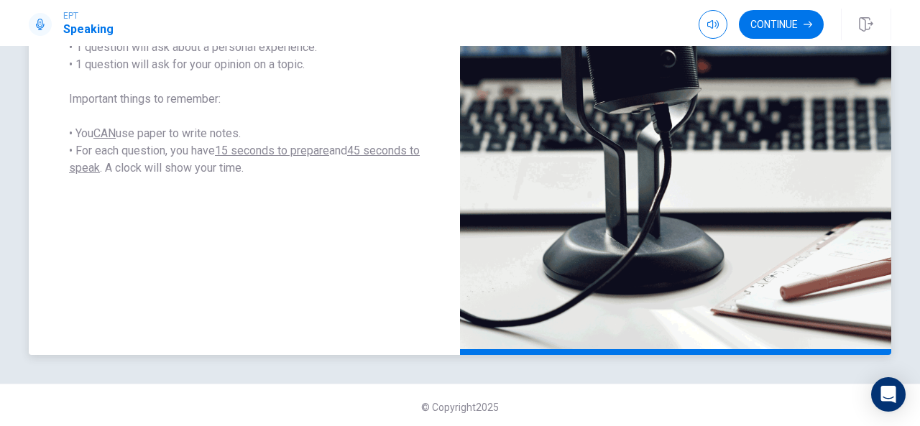
scroll to position [346, 0]
click at [776, 24] on button "Continue" at bounding box center [781, 24] width 85 height 29
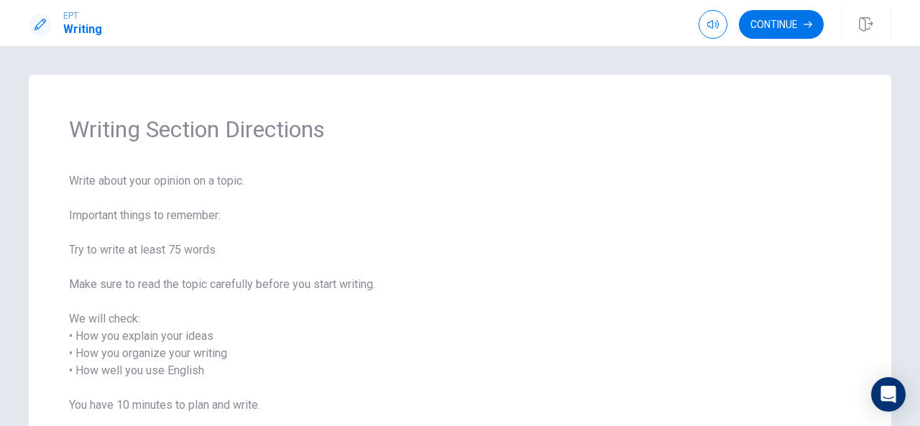
scroll to position [154, 0]
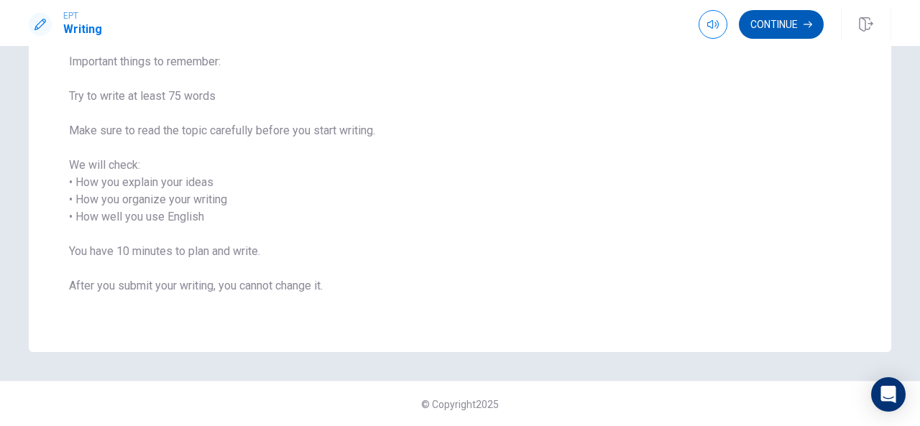
click at [786, 24] on button "Continue" at bounding box center [781, 24] width 85 height 29
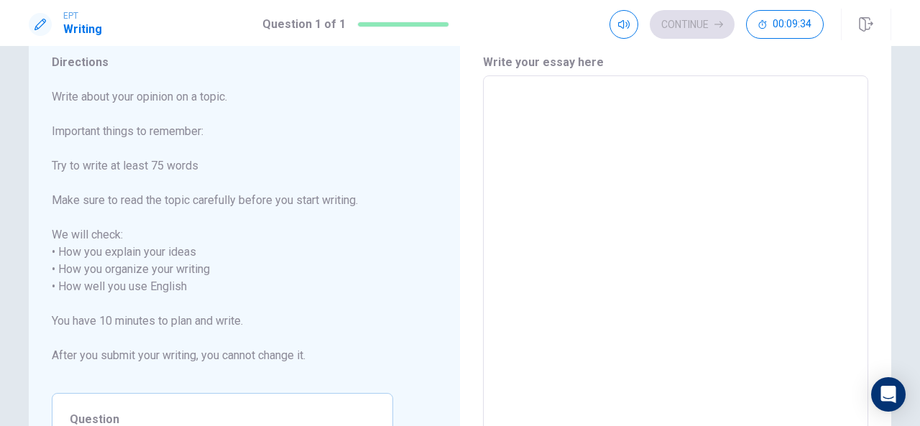
scroll to position [47, 0]
click at [522, 129] on textarea at bounding box center [675, 281] width 365 height 382
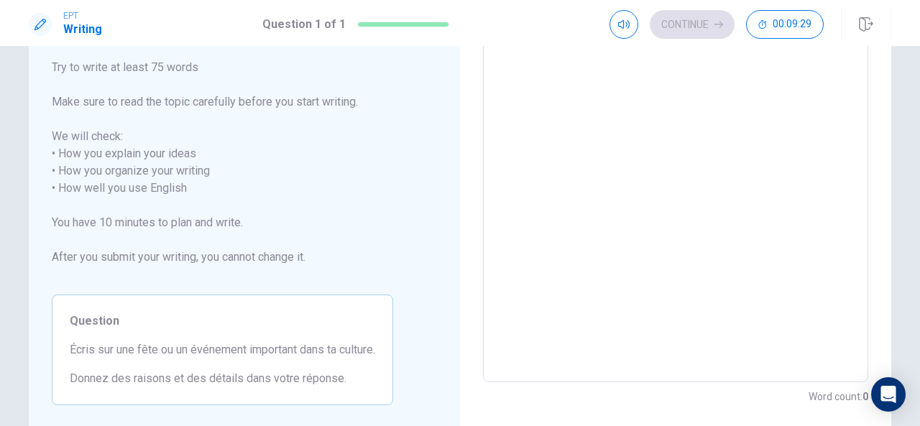
scroll to position [0, 0]
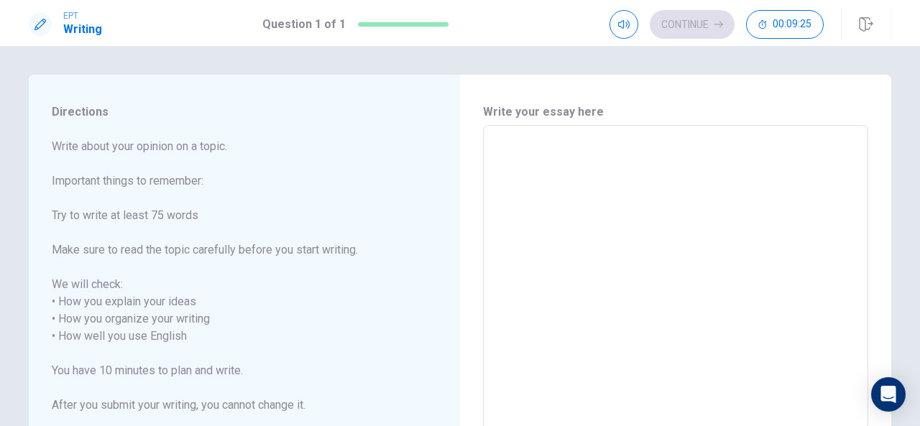
type textarea "n"
type textarea "x"
type textarea "ne"
type textarea "x"
type textarea "new"
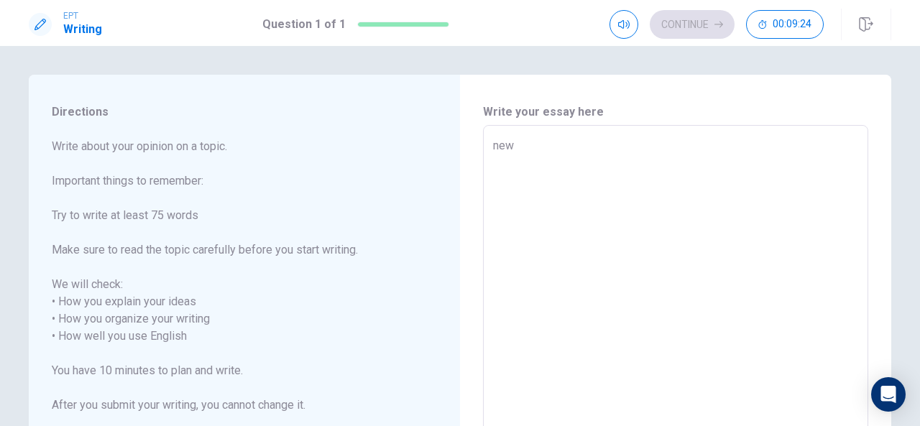
type textarea "x"
type textarea "ne"
type textarea "x"
type textarea "n"
type textarea "x"
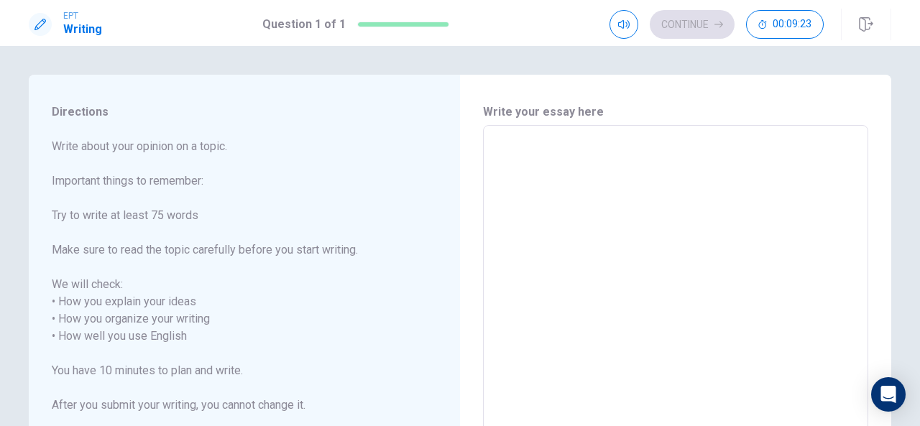
type textarea "N"
type textarea "x"
type textarea "Ne"
type textarea "x"
type textarea "New"
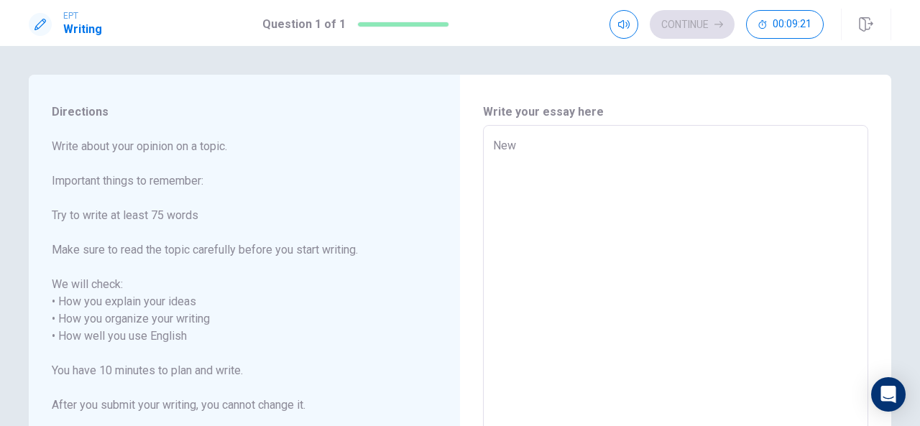
type textarea "x"
type textarea "New"
type textarea "x"
type textarea "New Y"
type textarea "x"
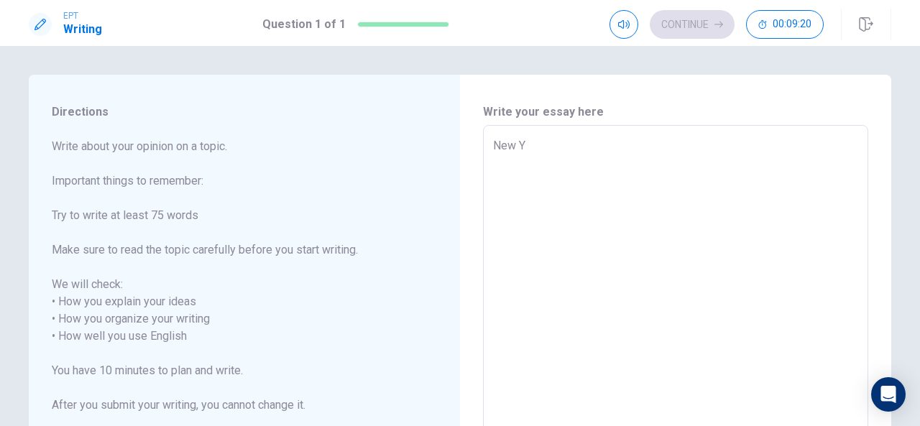
type textarea "New Ye"
type textarea "x"
type textarea "New Yea"
type textarea "x"
type textarea "New Year"
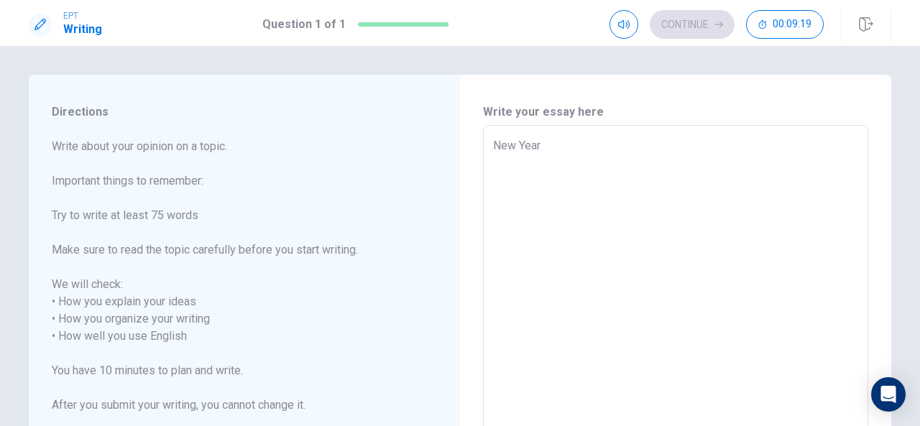
type textarea "x"
type textarea "New Years"
type textarea "x"
type textarea "New Years"
type textarea "x"
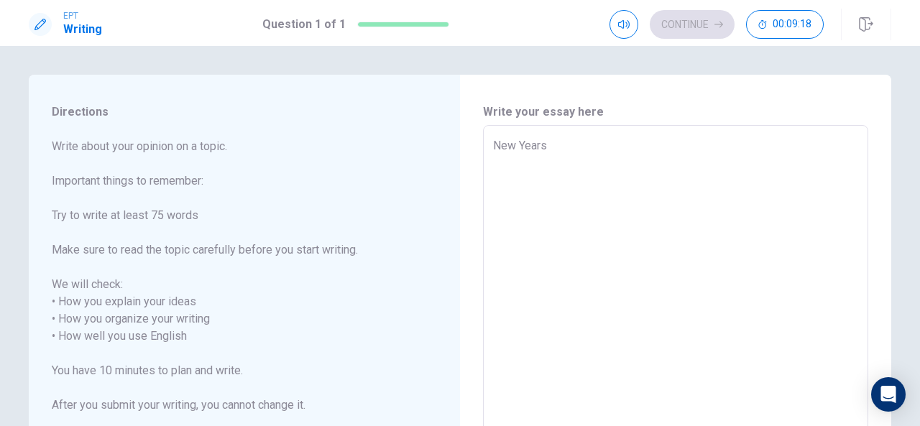
type textarea "New Years i"
type textarea "x"
type textarea "New Years is"
type textarea "x"
type textarea "New Years is"
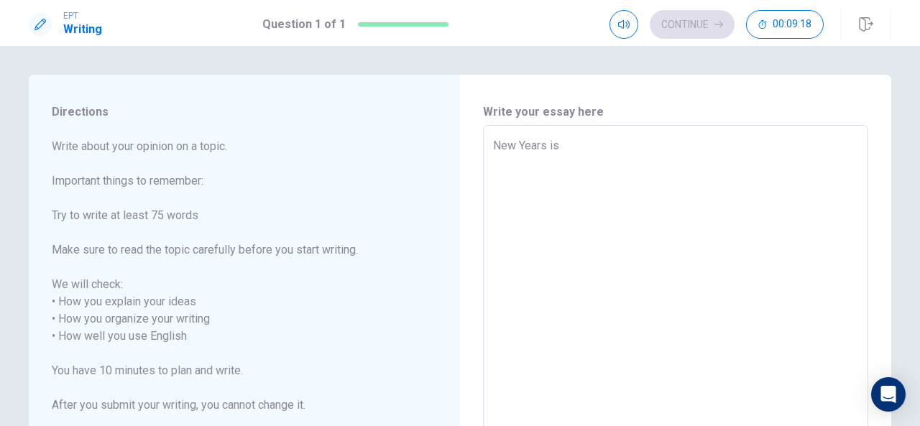
type textarea "x"
type textarea "New Years is r"
type textarea "x"
type textarea "New Years is re"
type textarea "x"
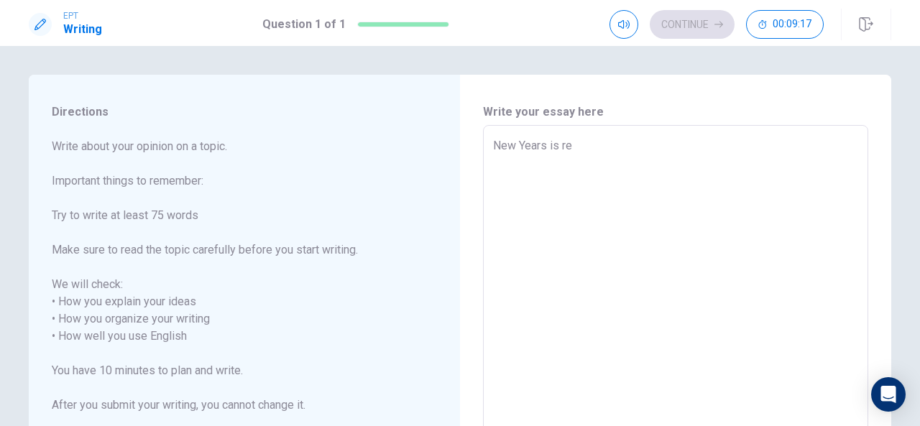
type textarea "New Years is rea"
type textarea "x"
type textarea "New Years is real"
type textarea "x"
type textarea "New Years is reall"
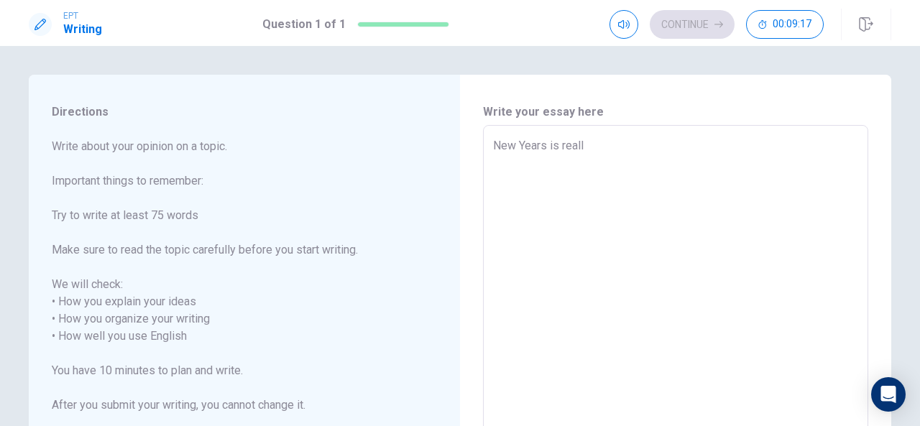
type textarea "x"
type textarea "New Years is really"
type textarea "x"
type textarea "New Years is really"
type textarea "x"
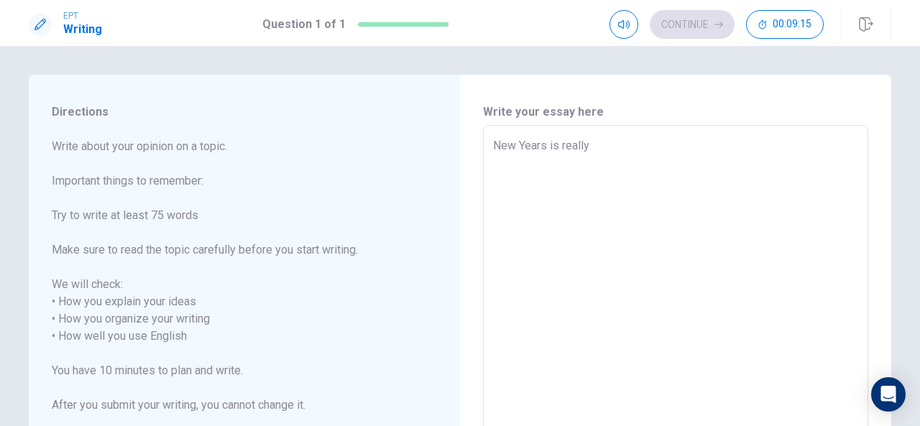
type textarea "New Years is really l"
type textarea "x"
type textarea "New Years is really lo"
type textarea "x"
type textarea "New Years is really lov"
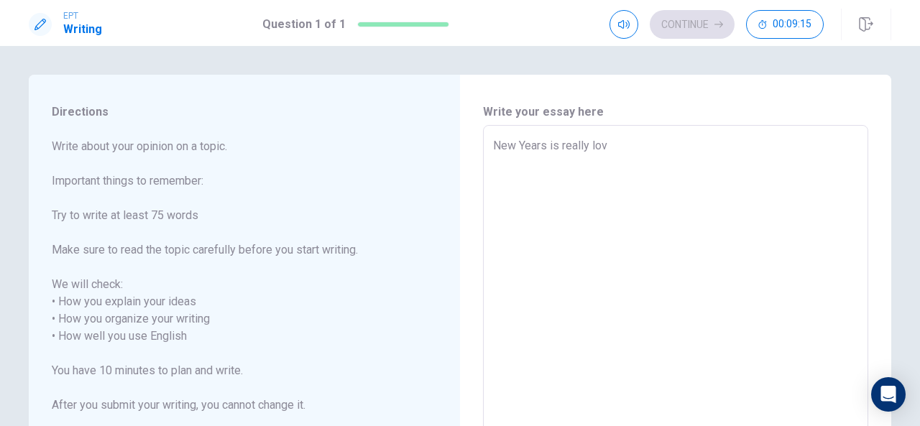
type textarea "x"
type textarea "New Years is really love"
type textarea "x"
type textarea "New Years is really love"
type textarea "x"
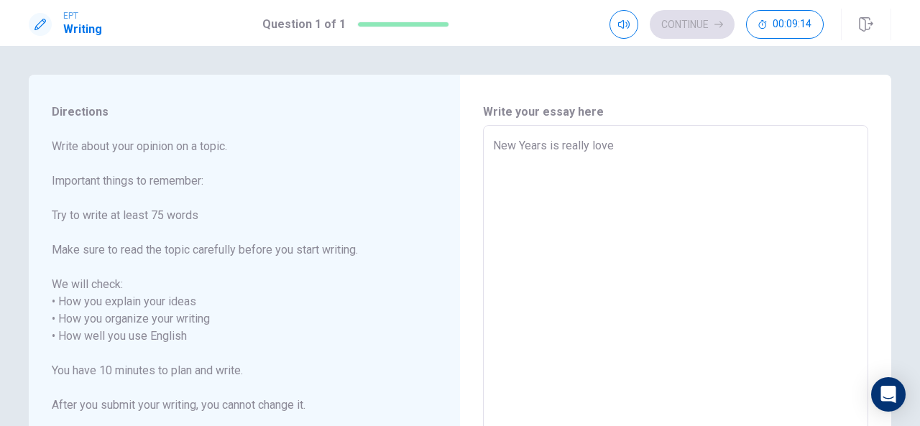
type textarea "New Years is really love i"
type textarea "x"
type textarea "New Years is really love in"
type textarea "x"
type textarea "New Years is really love in"
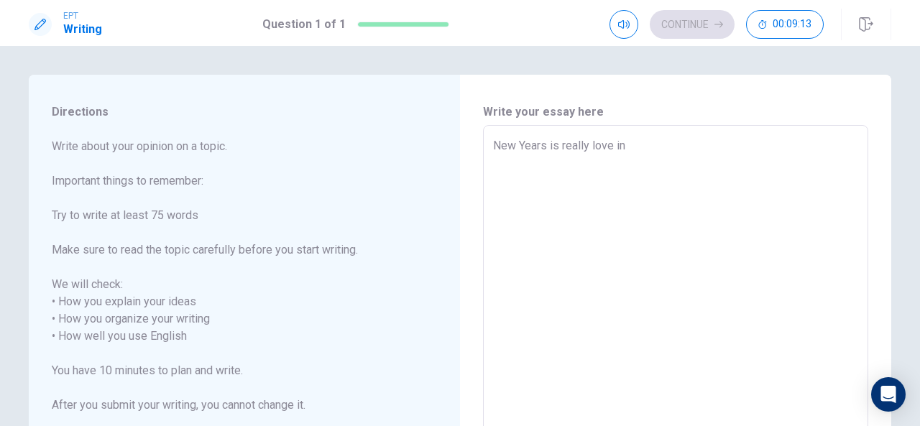
type textarea "x"
type textarea "New Years is really love in m"
type textarea "x"
type textarea "New Years is really love in my"
type textarea "x"
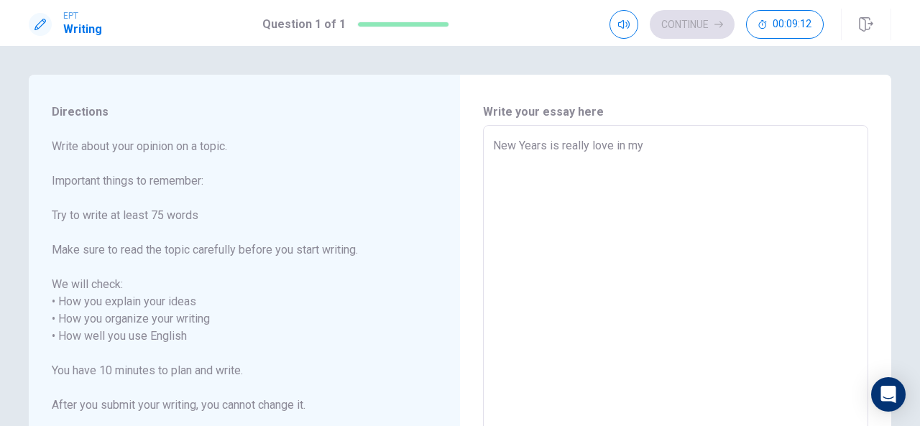
type textarea "New Years is really love in my"
type textarea "x"
type textarea "New Years is really love in my h"
type textarea "x"
type textarea "New Years is really love in my ho"
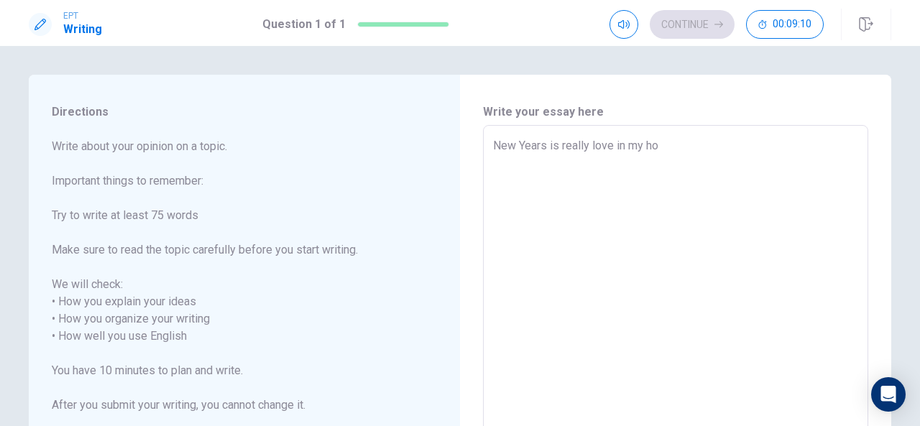
type textarea "x"
type textarea "New Years is really love in my hom"
type textarea "x"
type textarea "New Years is really love in my home"
type textarea "x"
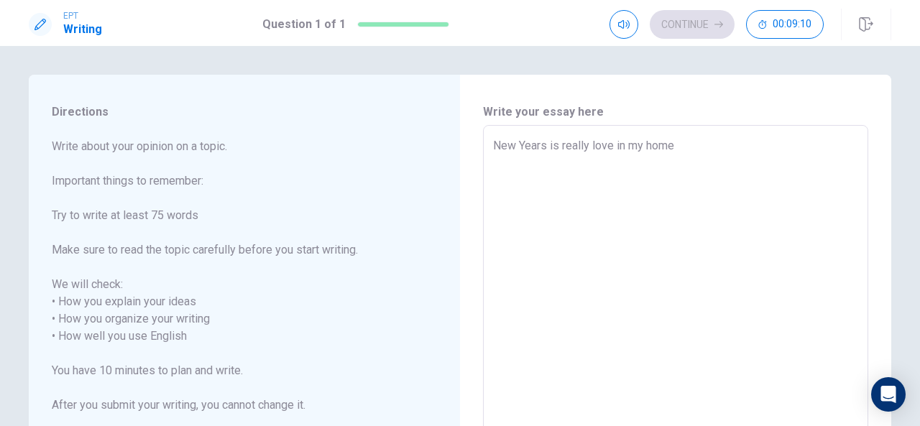
type textarea "New Years is really love in my home"
type textarea "x"
type textarea "New Years is really love in my home v"
type textarea "x"
type textarea "New Years is really love in my home"
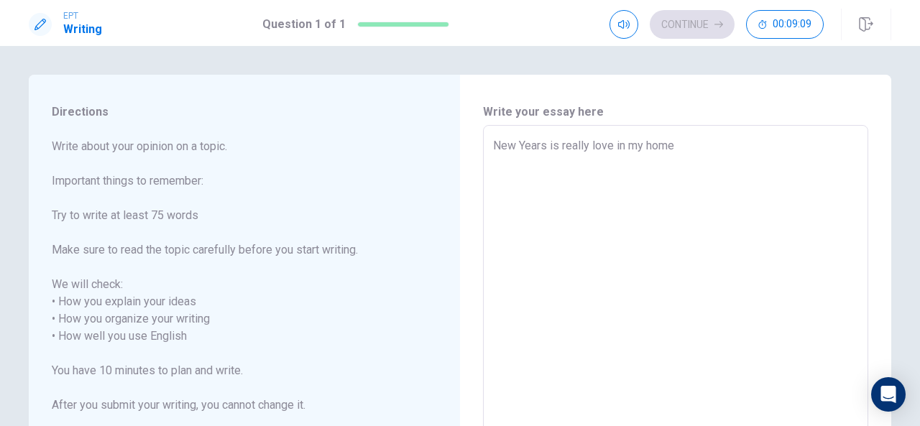
type textarea "x"
type textarea "New Years is really love in my home c"
type textarea "x"
type textarea "New Years is really love in my home co"
type textarea "x"
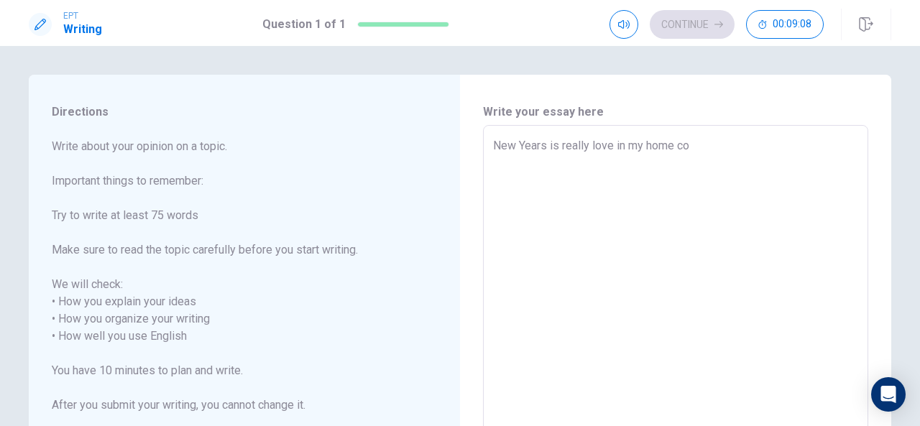
type textarea "New Years is really love in my home cou"
type textarea "x"
type textarea "New Years is really love in my home coun"
type textarea "x"
type textarea "New Years is really love in my home count"
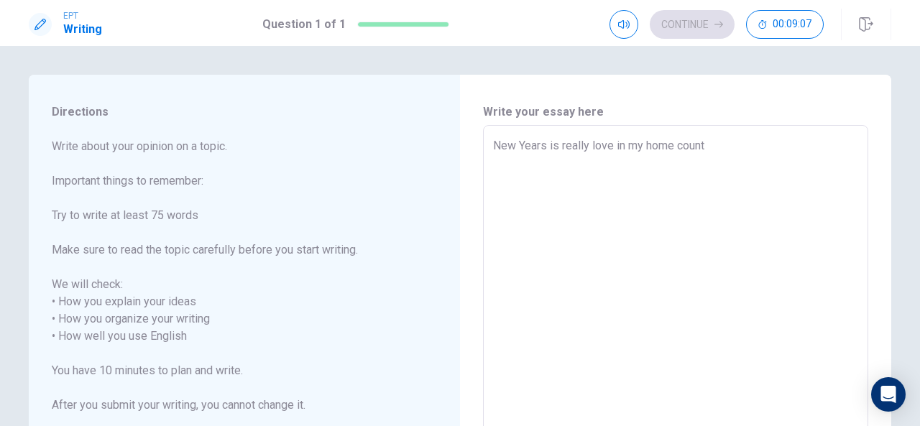
type textarea "x"
type textarea "New Years is really love in my home countr"
type textarea "x"
type textarea "New Years is really love in my home country"
type textarea "x"
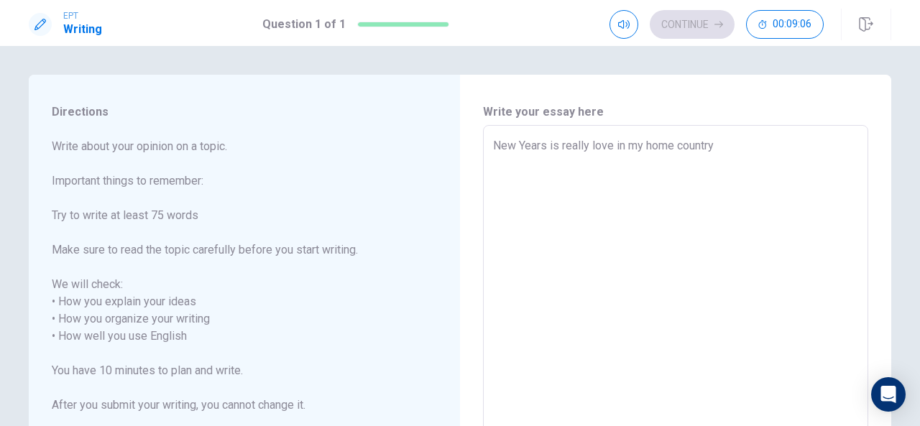
type textarea "New Years is really love in my home country"
type textarea "x"
type textarea "New Years is really love in my home country c"
type textarea "x"
type textarea "New Years is really love in my home country co"
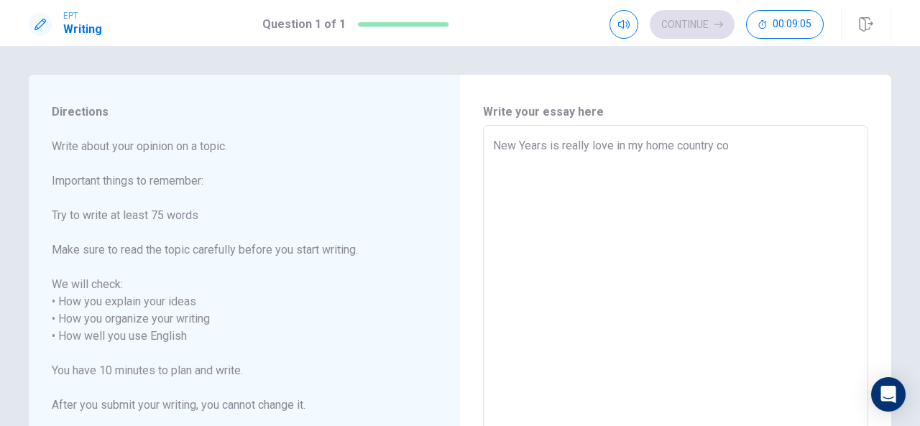
type textarea "x"
type textarea "New Years is really love in my home country con"
type textarea "x"
type textarea "New Years is really love in my home country cong"
type textarea "x"
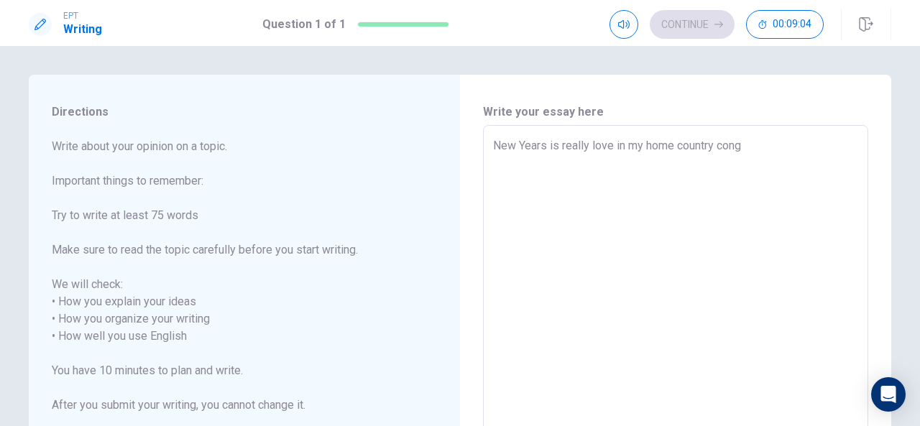
type textarea "New Years is really love in my home country [GEOGRAPHIC_DATA]"
type textarea "x"
type textarea "New Years is really love in my home country [GEOGRAPHIC_DATA]"
type textarea "x"
type textarea "New Years is really love in my home country congo k"
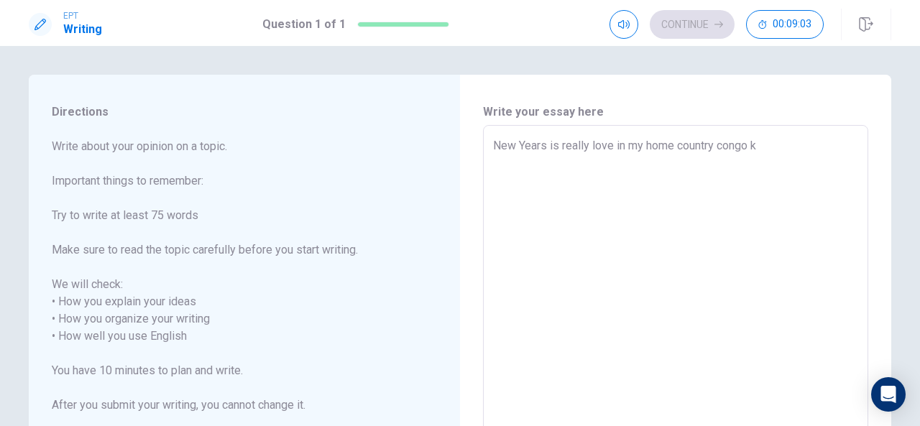
type textarea "x"
type textarea "New Years is really love in my home country congo ki"
type textarea "x"
type textarea "New Years is really love in my home country congo kin"
type textarea "x"
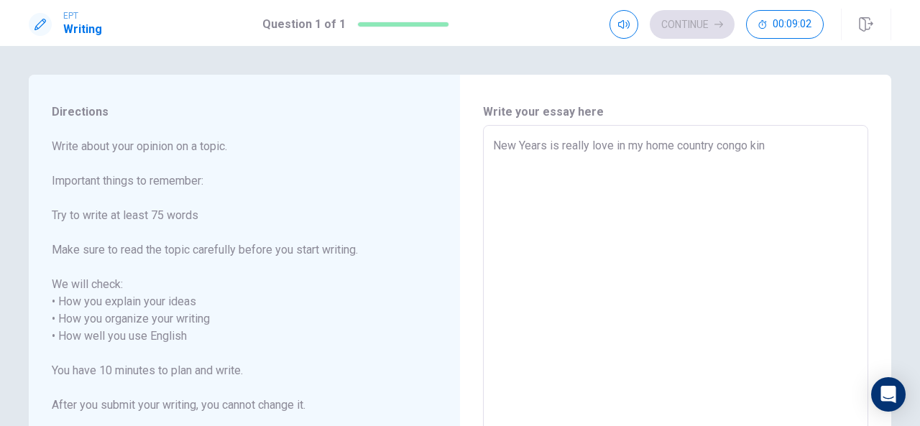
type textarea "New Years is really love in my home country congo kin"
type textarea "x"
type textarea "New Years is really love in my home country congo [PERSON_NAME]"
type textarea "x"
type textarea "New Years is really love in my home country congo kin"
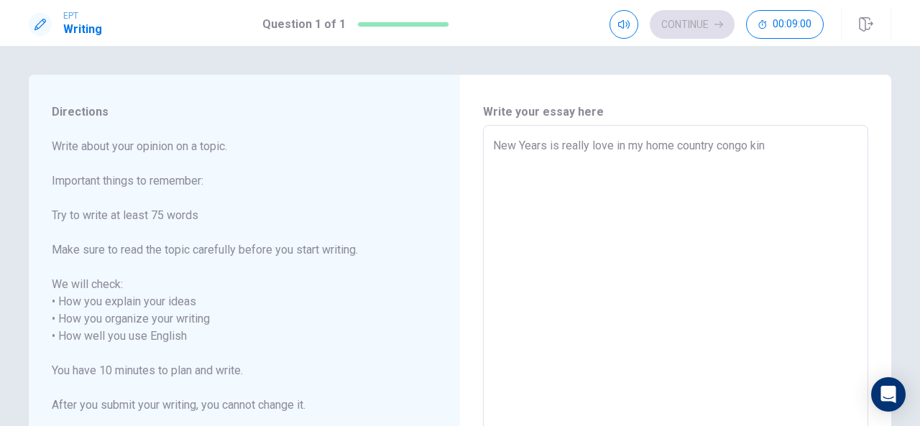
type textarea "x"
type textarea "New Years is really love in my home country congo kins"
type textarea "x"
type textarea "New Years is really love in my home country congo kinsh"
type textarea "x"
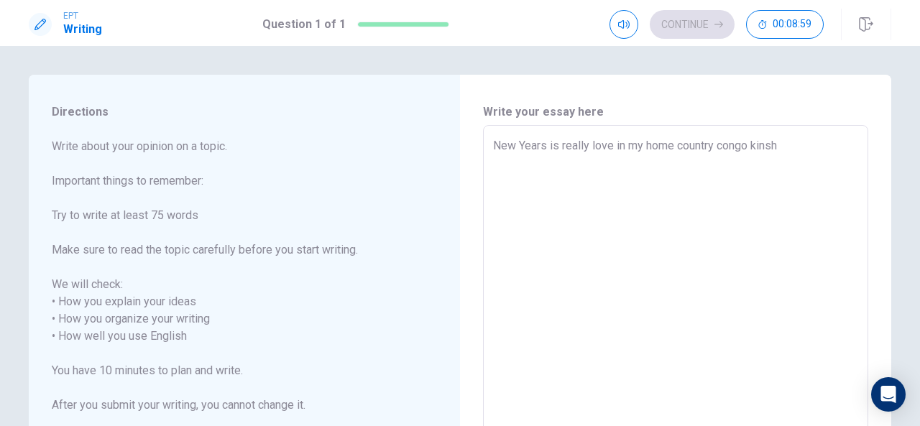
type textarea "New Years is really love in my home country congo kinsha"
type textarea "x"
type textarea "New Years is really love in my home country congo kinshas"
type textarea "x"
type textarea "New Years is really love in my home country [GEOGRAPHIC_DATA]"
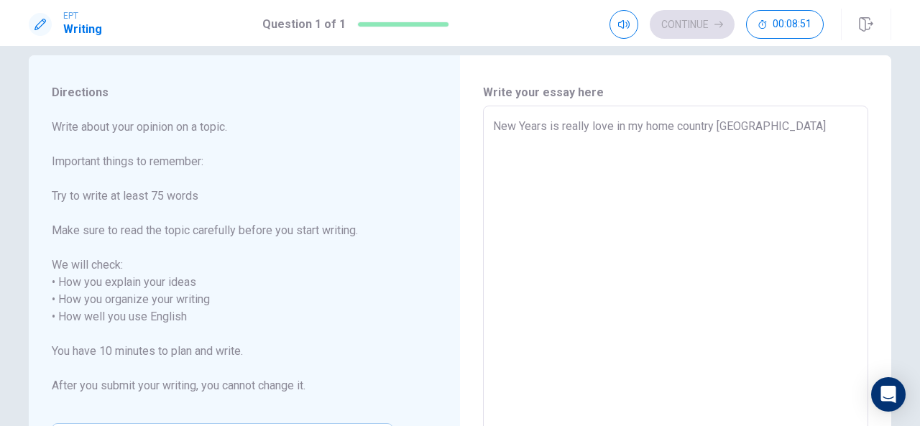
scroll to position [16, 0]
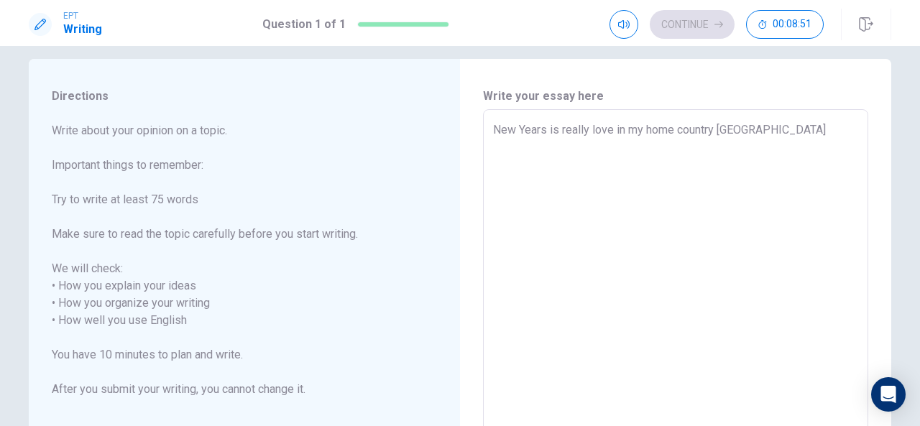
type textarea "x"
type textarea "New Years is really love in my home country [GEOGRAPHIC_DATA]."
type textarea "x"
type textarea "New Years is really love in my home country [GEOGRAPHIC_DATA]."
type textarea "x"
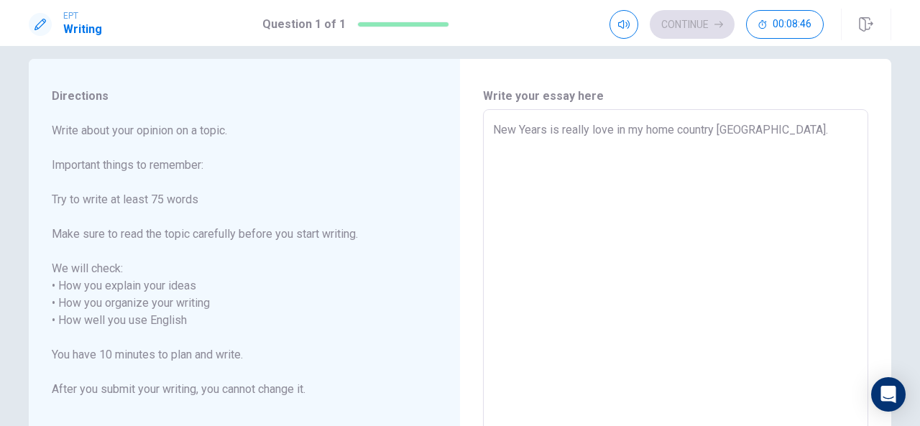
type textarea "New Years is really love in my home country [GEOGRAPHIC_DATA]. m"
type textarea "x"
type textarea "New Years is really love in my home country [GEOGRAPHIC_DATA]."
type textarea "x"
type textarea "New Years is really love in my home country [GEOGRAPHIC_DATA]. t"
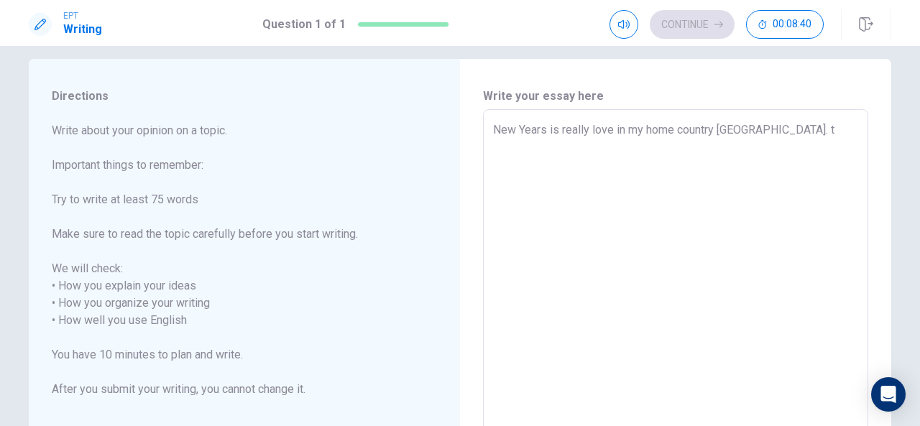
type textarea "x"
type textarea "New Years is really love in my home country [GEOGRAPHIC_DATA]. th"
type textarea "x"
type textarea "New Years is really love in my home country [GEOGRAPHIC_DATA]. thi"
type textarea "x"
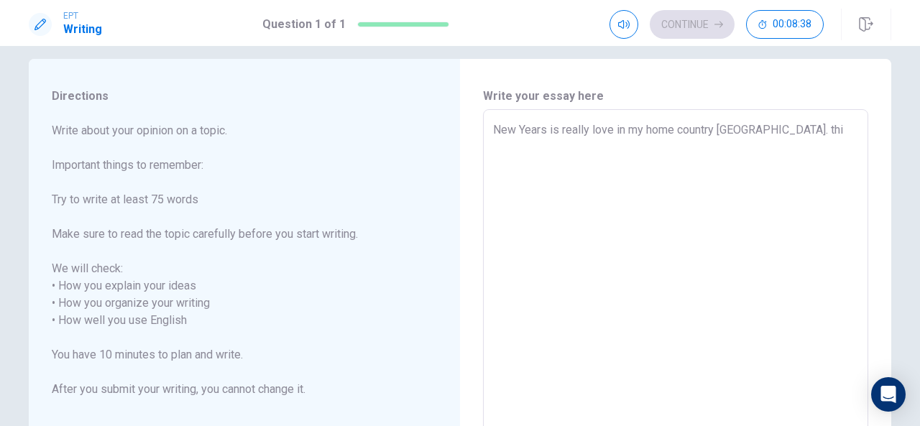
type textarea "New Years is really love in my home country [GEOGRAPHIC_DATA]. this"
type textarea "x"
type textarea "New Years is really love in my home country [GEOGRAPHIC_DATA]. this"
type textarea "x"
type textarea "New Years is really love in my home country [GEOGRAPHIC_DATA]. this d"
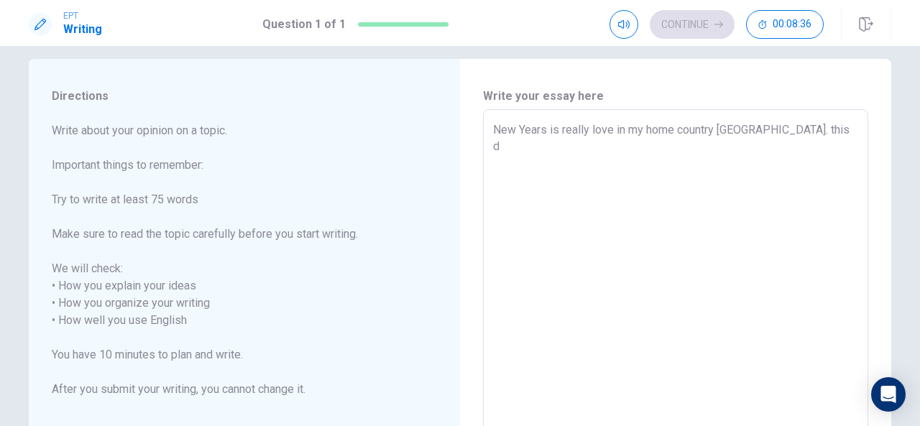
type textarea "x"
type textarea "New Years is really love in my home country [GEOGRAPHIC_DATA]. this da"
type textarea "x"
type textarea "New Years is really love in my home country [GEOGRAPHIC_DATA]. this day"
type textarea "x"
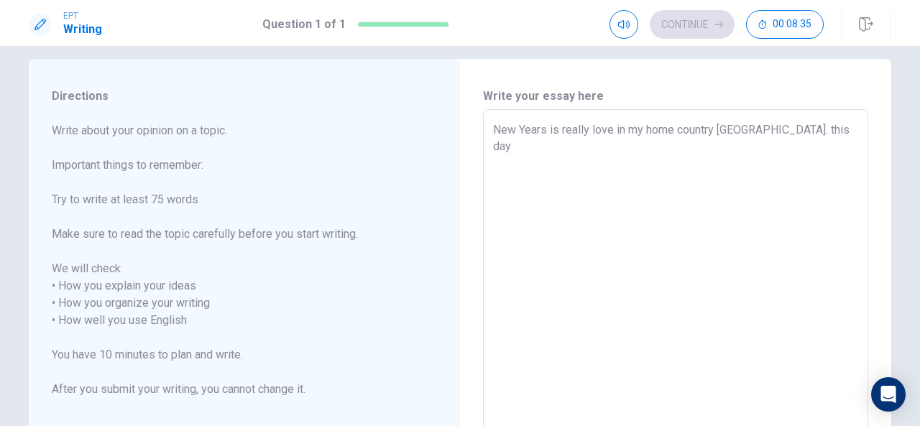
type textarea "New Years is really love in my home country [GEOGRAPHIC_DATA]. this day"
type textarea "x"
type textarea "New Years is really love in my home country [GEOGRAPHIC_DATA]. this day e"
type textarea "x"
type textarea "New Years is really love in my home country [GEOGRAPHIC_DATA]. this day ev"
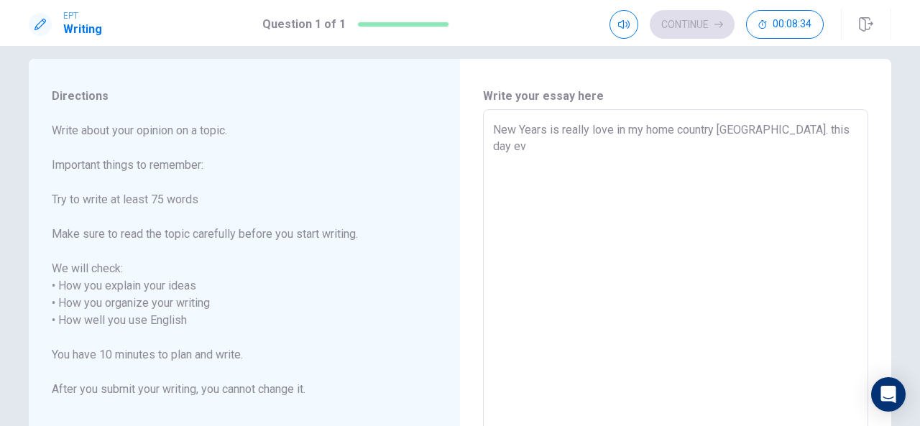
type textarea "x"
type textarea "New Years is really love in my home country [GEOGRAPHIC_DATA]. this day [PERSON…"
type textarea "x"
type textarea "New Years is really love in my home country [GEOGRAPHIC_DATA]. this day evey"
type textarea "x"
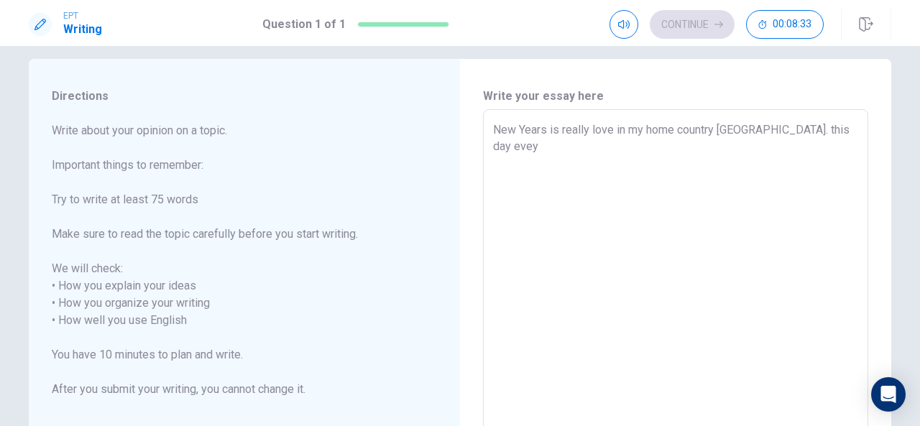
type textarea "New Years is really love in my home country [GEOGRAPHIC_DATA]. this day [PERSON…"
type textarea "x"
type textarea "New Years is really love in my home country [GEOGRAPHIC_DATA]. this day eveyfa"
type textarea "x"
type textarea "New Years is really love in my home country [GEOGRAPHIC_DATA]. this day eveyfam"
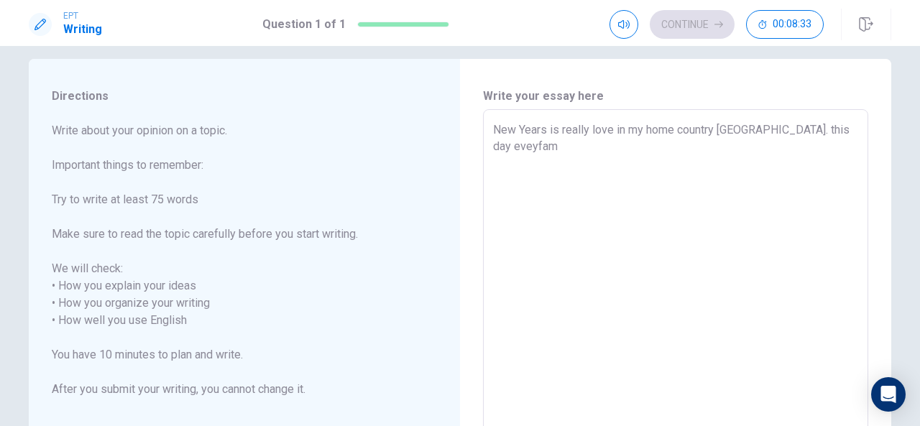
type textarea "x"
type textarea "New Years is really love in my home country [GEOGRAPHIC_DATA]. this day eveyfami"
type textarea "x"
type textarea "New Years is really love in my home country [GEOGRAPHIC_DATA]. this day eveyfam…"
type textarea "x"
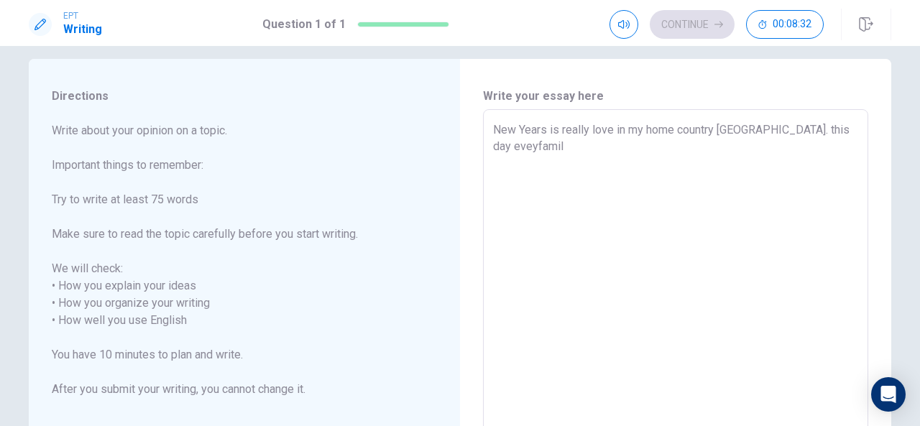
type textarea "New Years is really love in my home country [GEOGRAPHIC_DATA]. this day eveyfam…"
type textarea "x"
type textarea "New Years is really love in my home country [GEOGRAPHIC_DATA]. this day eveyfam…"
type textarea "x"
type textarea "New Years is really love in my home country [GEOGRAPHIC_DATA]. this day eveyfam…"
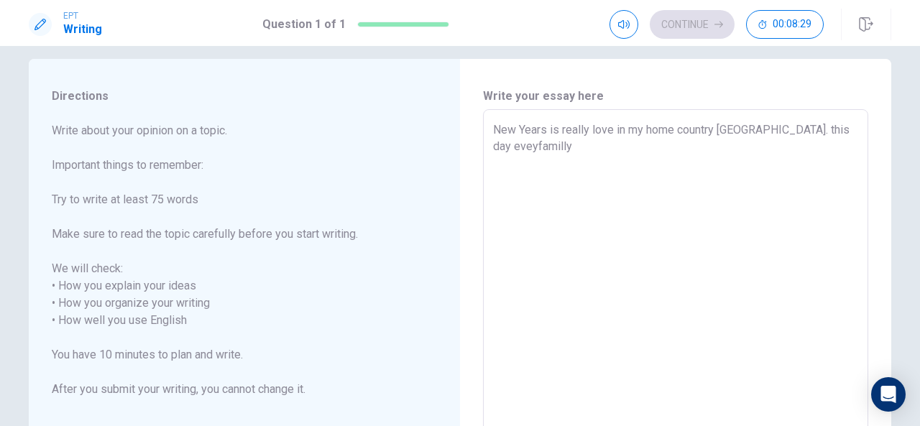
type textarea "x"
type textarea "New Years is really love in my home country [GEOGRAPHIC_DATA]. this day [PERSON…"
type textarea "x"
type textarea "New Years is really love in my home country [GEOGRAPHIC_DATA]. this day [PERSON…"
type textarea "x"
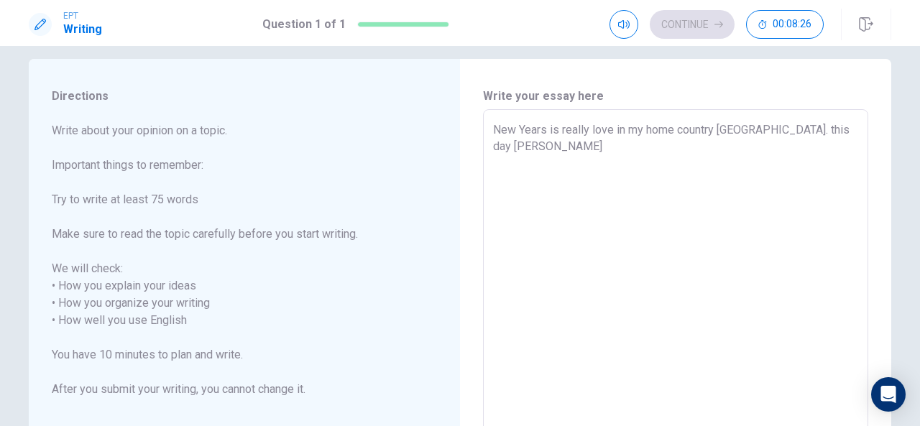
type textarea "New Years is really love in my home country [GEOGRAPHIC_DATA]. this day evey fa…"
type textarea "x"
type textarea "New Years is really love in my home country [GEOGRAPHIC_DATA]. this day evey fa…"
type textarea "x"
type textarea "New Years is really love in my home country [GEOGRAPHIC_DATA]. this day evey fa…"
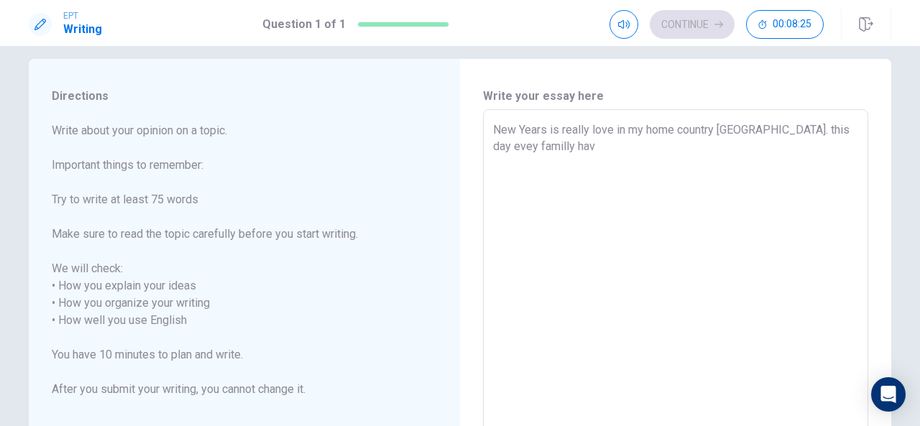
type textarea "x"
type textarea "New Years is really love in my home country [GEOGRAPHIC_DATA]. this day evey fa…"
click at [801, 131] on textarea "New Years is really love in my home country [GEOGRAPHIC_DATA]. this day [PERSON…" at bounding box center [675, 312] width 365 height 382
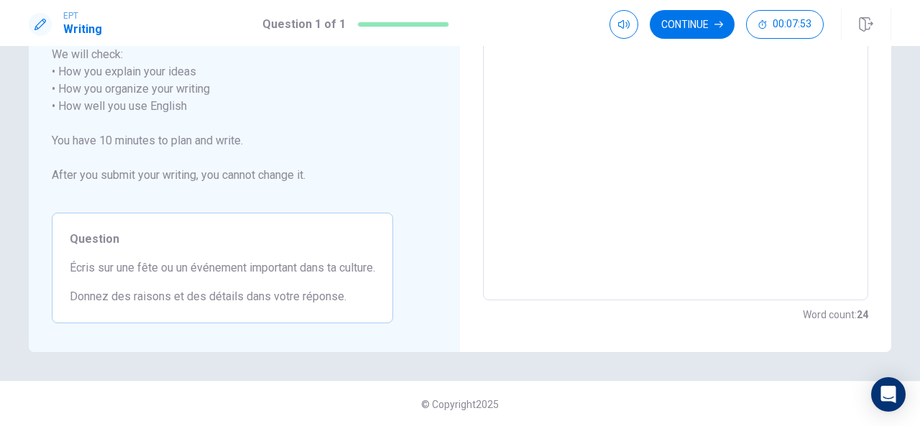
scroll to position [0, 0]
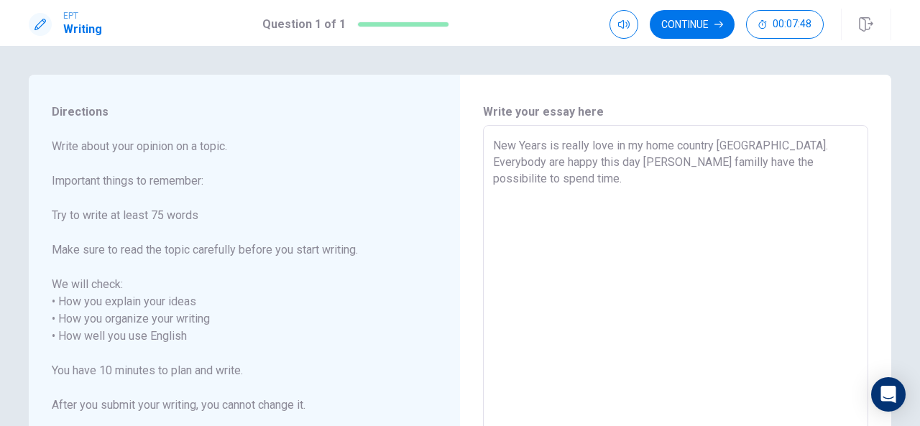
click at [661, 159] on textarea "New Years is really love in my home country [GEOGRAPHIC_DATA]. Everybody are ha…" at bounding box center [675, 328] width 365 height 382
click at [550, 178] on textarea "New Years is really love in my home country [GEOGRAPHIC_DATA]. Everybody are ha…" at bounding box center [675, 328] width 365 height 382
click at [605, 142] on textarea "New Years is really love in my home country [GEOGRAPHIC_DATA]. Everybody are ha…" at bounding box center [675, 328] width 365 height 382
click at [611, 144] on textarea "New Years is really love in my home country [GEOGRAPHIC_DATA]. Everybody are ha…" at bounding box center [675, 328] width 365 height 382
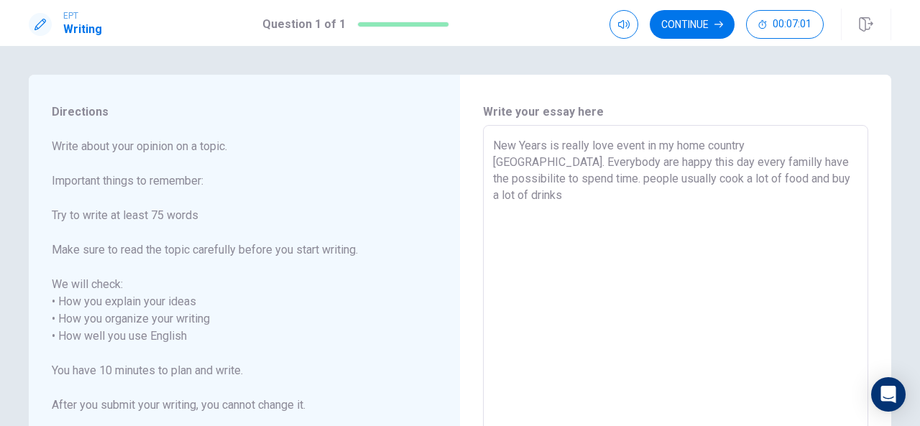
click at [746, 146] on textarea "New Years is really love event in my home country [GEOGRAPHIC_DATA]. Everybody …" at bounding box center [675, 328] width 365 height 382
click at [657, 248] on textarea "New Years is really love event in my home country, [GEOGRAPHIC_DATA]. Everybody…" at bounding box center [675, 328] width 365 height 382
click at [593, 163] on textarea "New Years is really love event in my home country, [GEOGRAPHIC_DATA]. Everybody…" at bounding box center [675, 328] width 365 height 382
drag, startPoint x: 645, startPoint y: 162, endPoint x: 602, endPoint y: 154, distance: 43.0
click at [602, 154] on textarea "New Years is really love event in my home country, [GEOGRAPHIC_DATA]. Everybody…" at bounding box center [675, 328] width 365 height 382
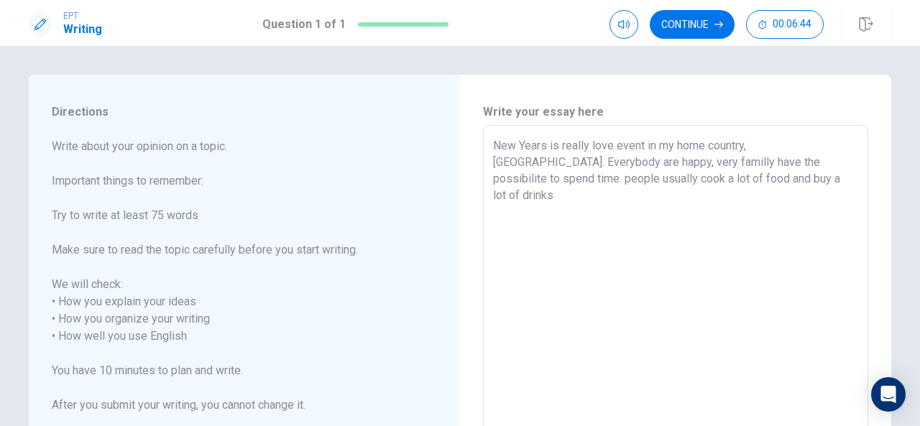
click at [825, 162] on textarea "New Years is really love event in my home country, [GEOGRAPHIC_DATA]. Everybody…" at bounding box center [675, 328] width 365 height 382
click at [829, 163] on textarea "New Years is really love event in my home country, [GEOGRAPHIC_DATA]. Everybody…" at bounding box center [675, 328] width 365 height 382
click at [772, 290] on textarea "New Years is really love event in my home country, [GEOGRAPHIC_DATA]. Everybody…" at bounding box center [675, 328] width 365 height 382
click at [829, 164] on textarea "New Years is really love event in my home country, [GEOGRAPHIC_DATA]. Everybody…" at bounding box center [675, 328] width 365 height 382
click at [535, 198] on textarea "New Years is really love event in my home country, [GEOGRAPHIC_DATA]. Everybody…" at bounding box center [675, 328] width 365 height 382
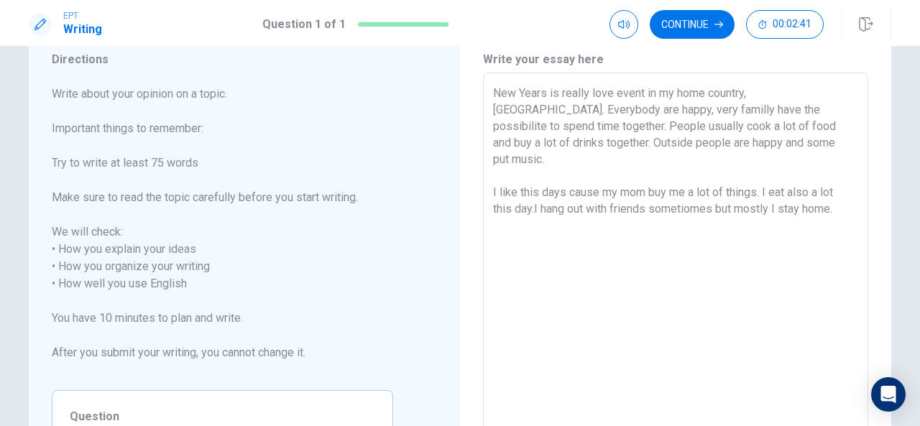
scroll to position [50, 0]
click at [697, 19] on button "Continue" at bounding box center [692, 24] width 85 height 29
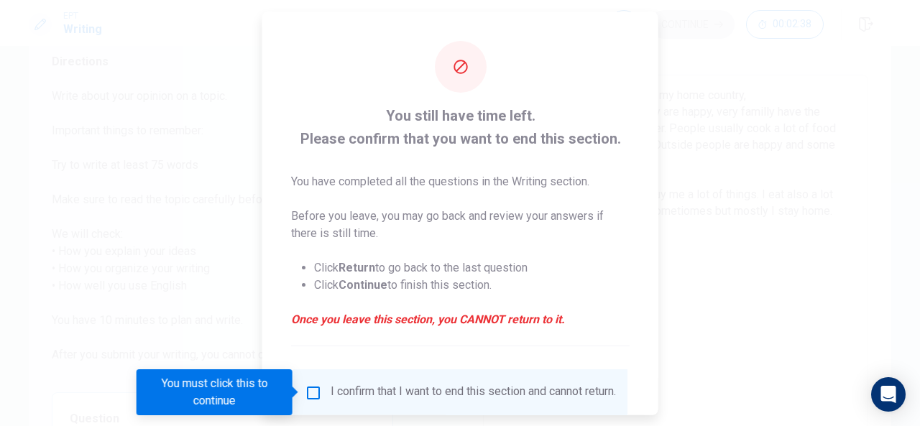
scroll to position [109, 0]
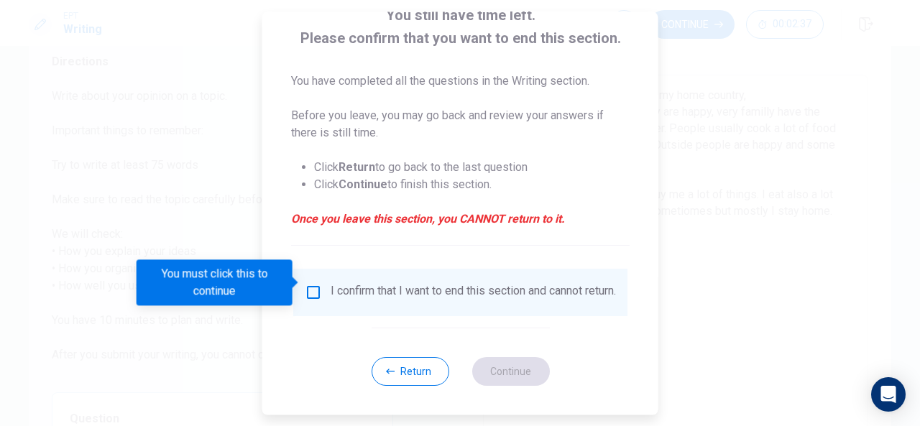
click at [305, 284] on input "You must click this to continue" at bounding box center [313, 292] width 17 height 17
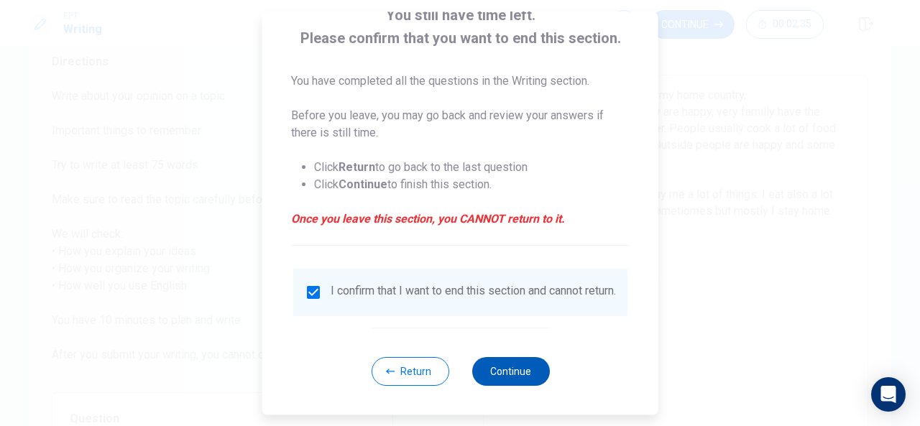
click at [535, 363] on button "Continue" at bounding box center [510, 371] width 78 height 29
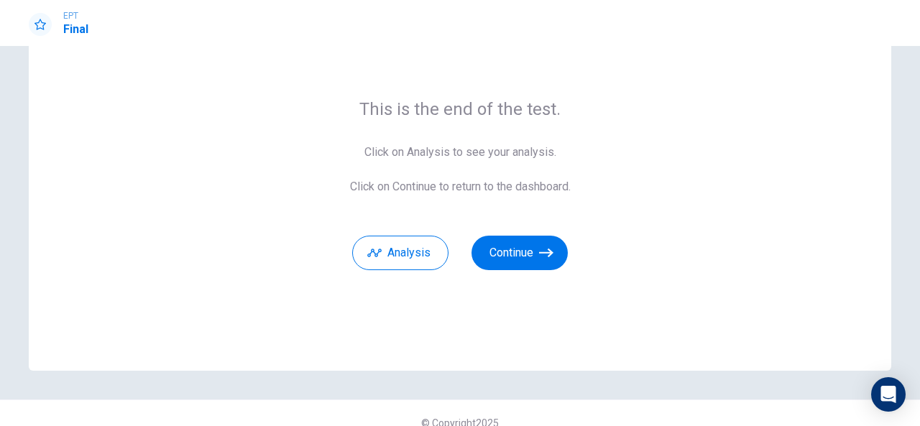
scroll to position [81, 0]
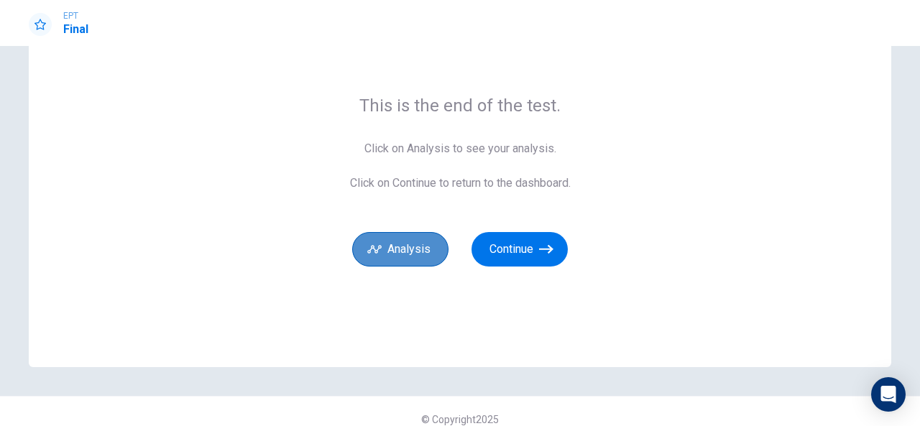
click at [423, 248] on button "Analysis" at bounding box center [400, 249] width 96 height 34
